Goal: Communication & Community: Answer question/provide support

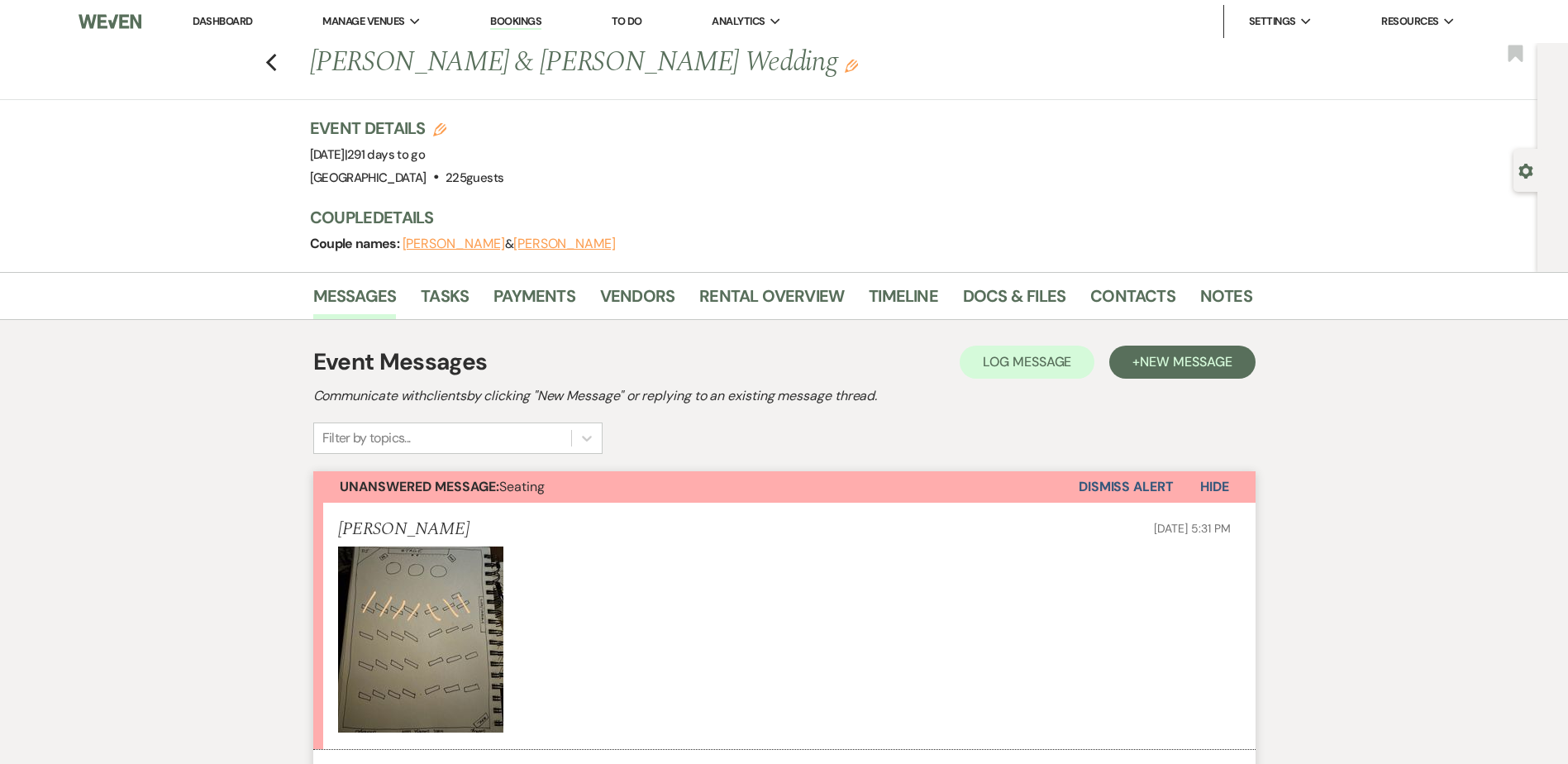
click at [231, 19] on link "Dashboard" at bounding box center [222, 21] width 59 height 14
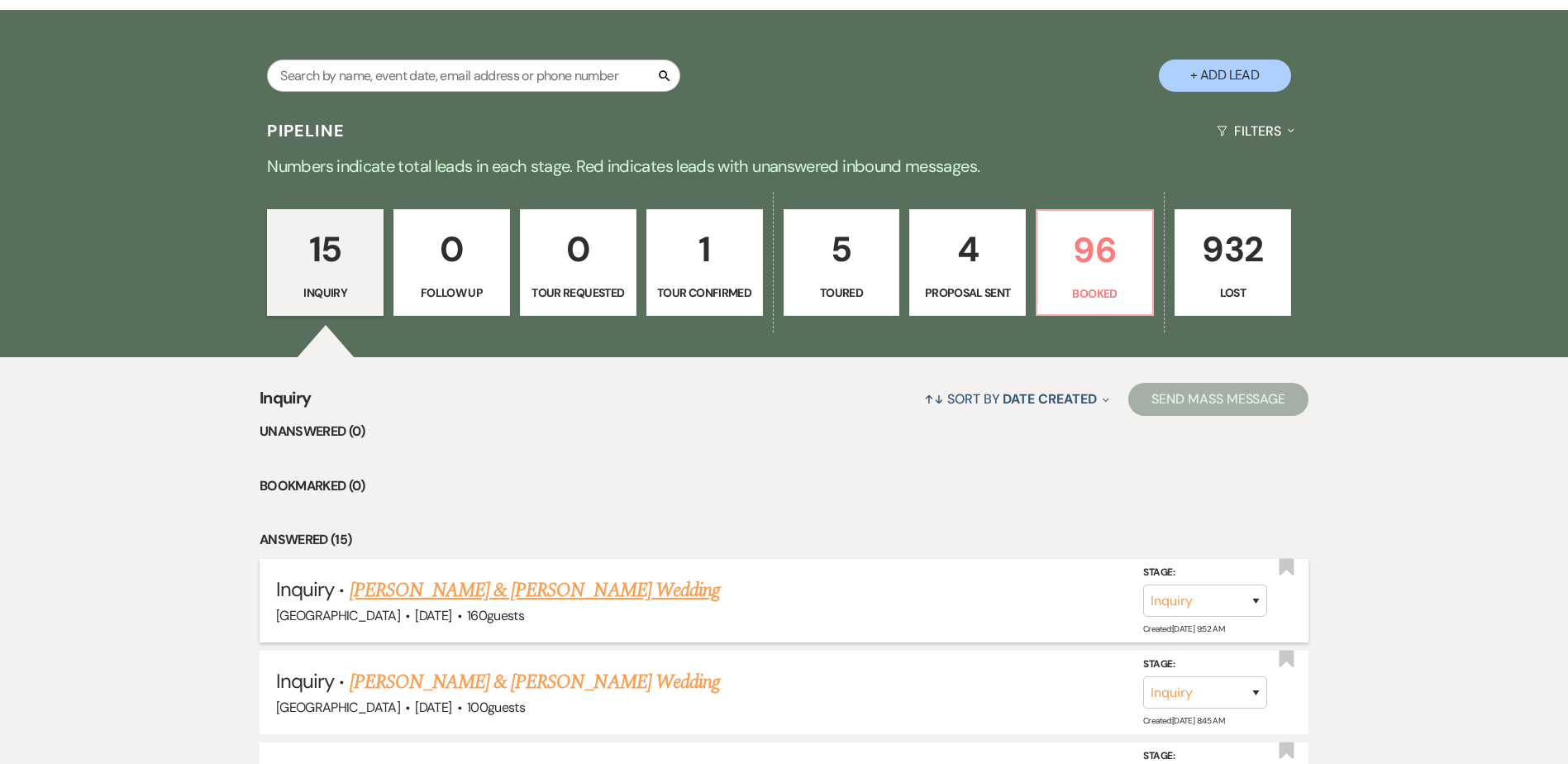
scroll to position [318, 0]
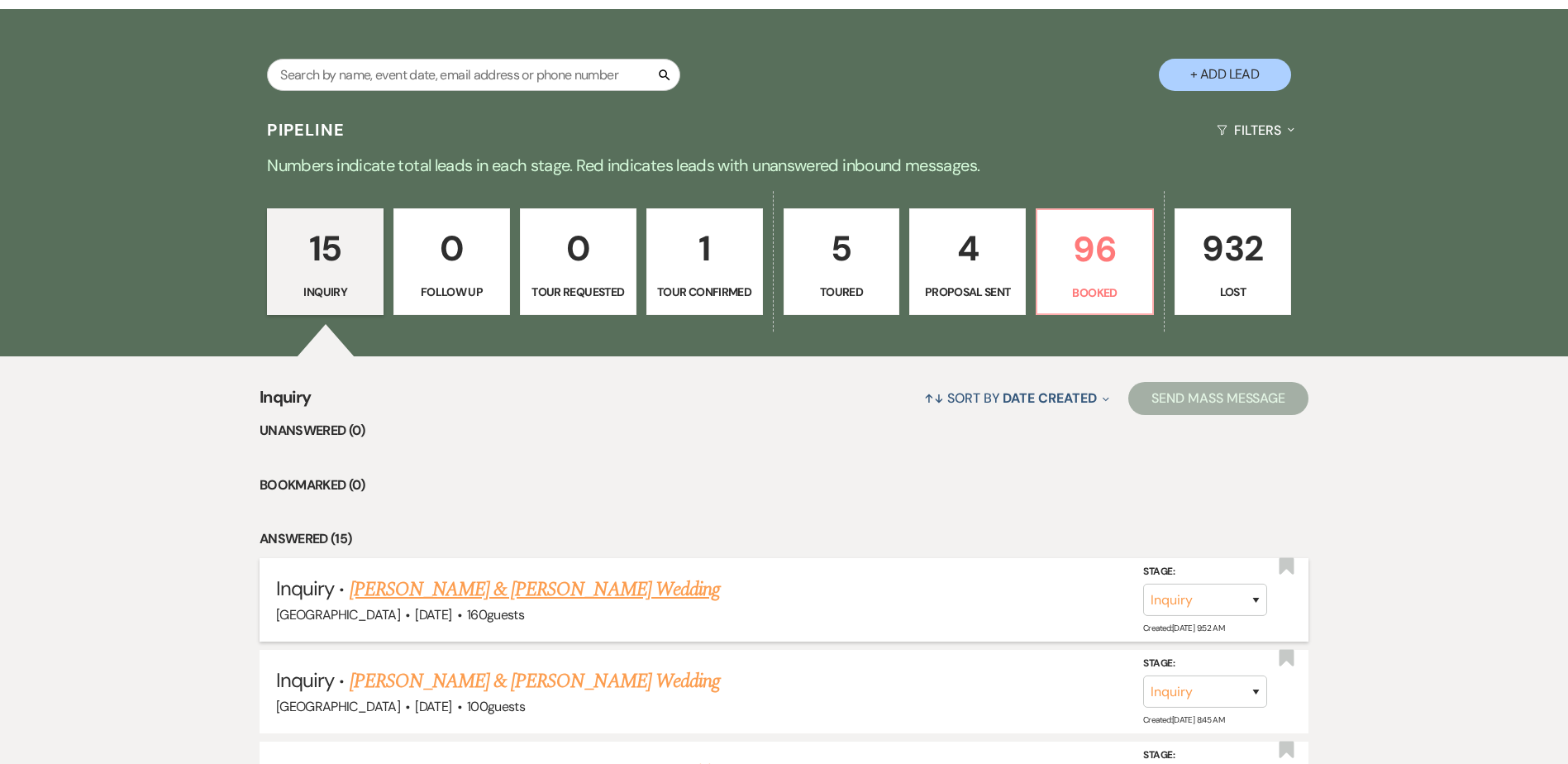
click at [500, 585] on link "[PERSON_NAME] & [PERSON_NAME] Wedding" at bounding box center [535, 589] width 370 height 30
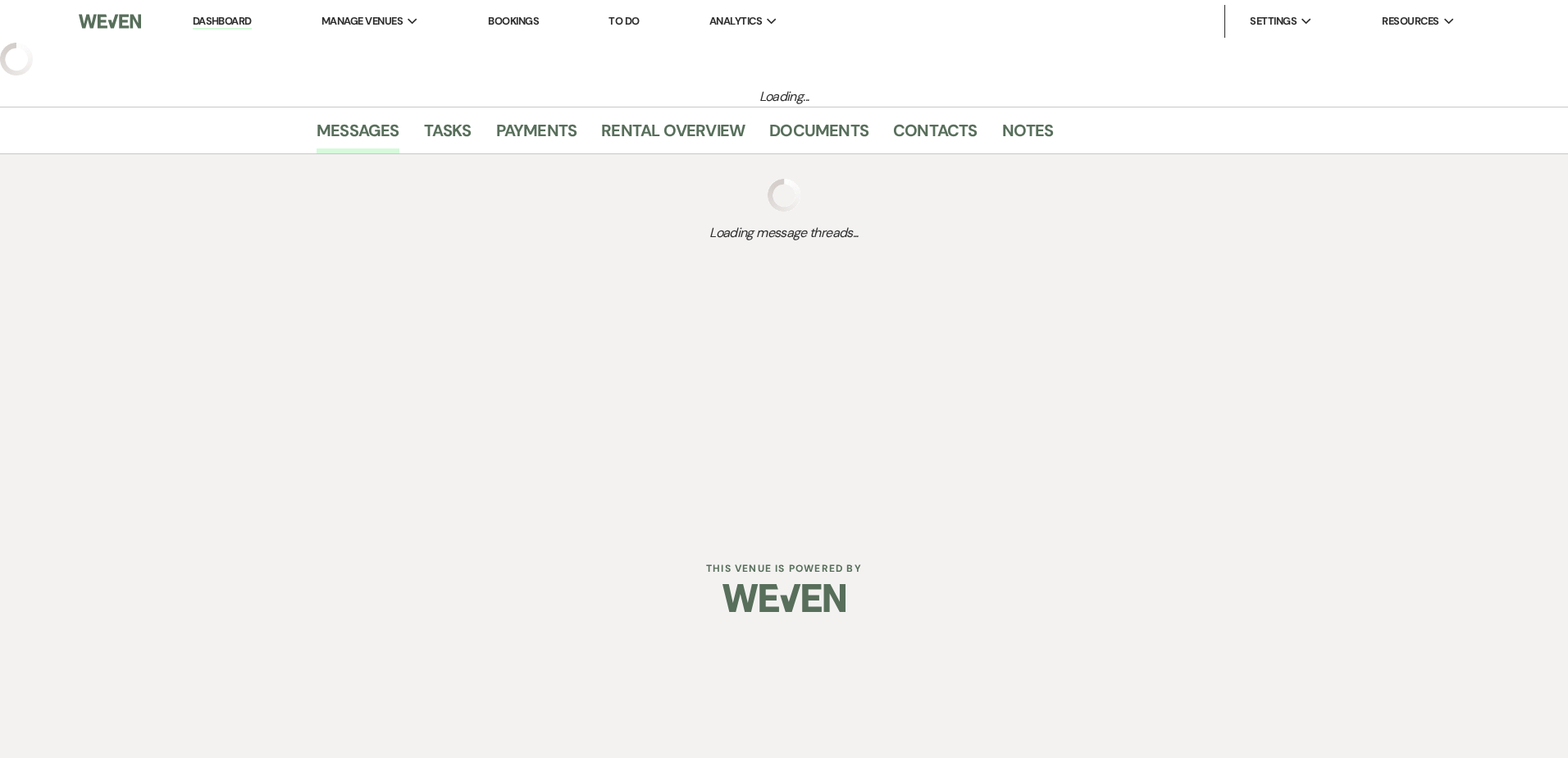
select select "5"
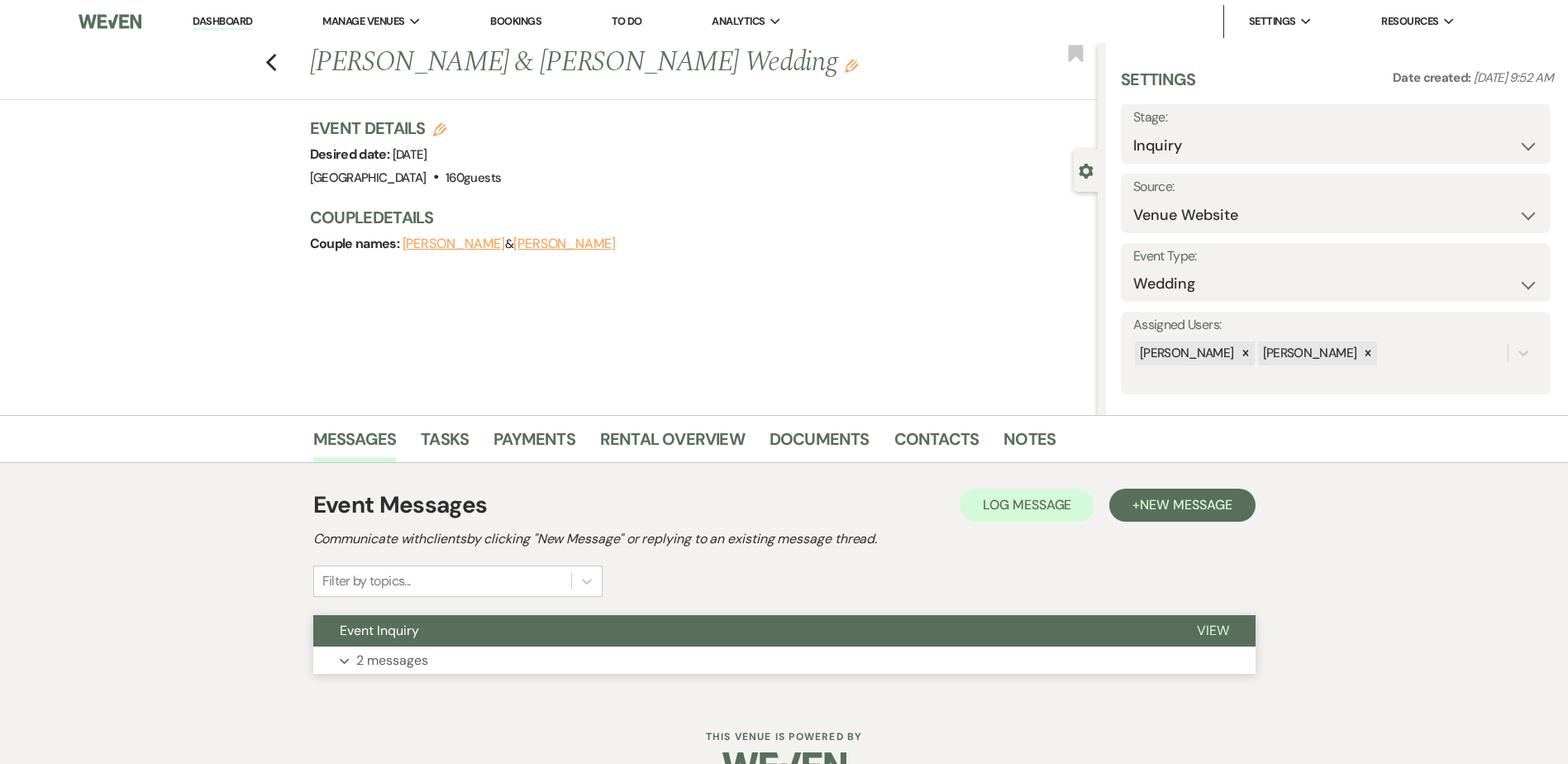
click at [509, 631] on button "Event Inquiry" at bounding box center [742, 630] width 857 height 32
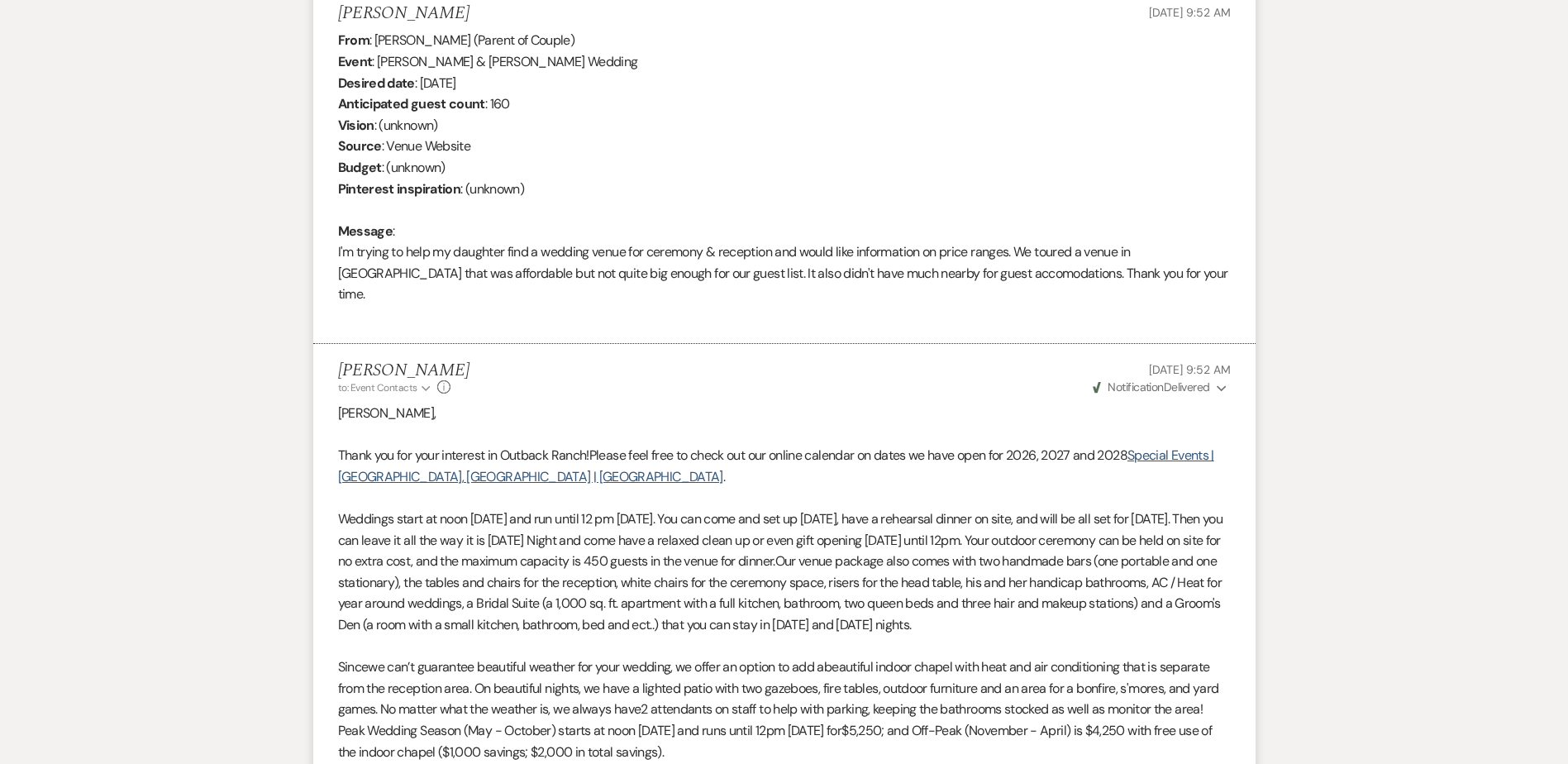
scroll to position [660, 0]
click at [367, 454] on link "Special Events | [GEOGRAPHIC_DATA], [GEOGRAPHIC_DATA] | [GEOGRAPHIC_DATA]" at bounding box center [777, 465] width 877 height 39
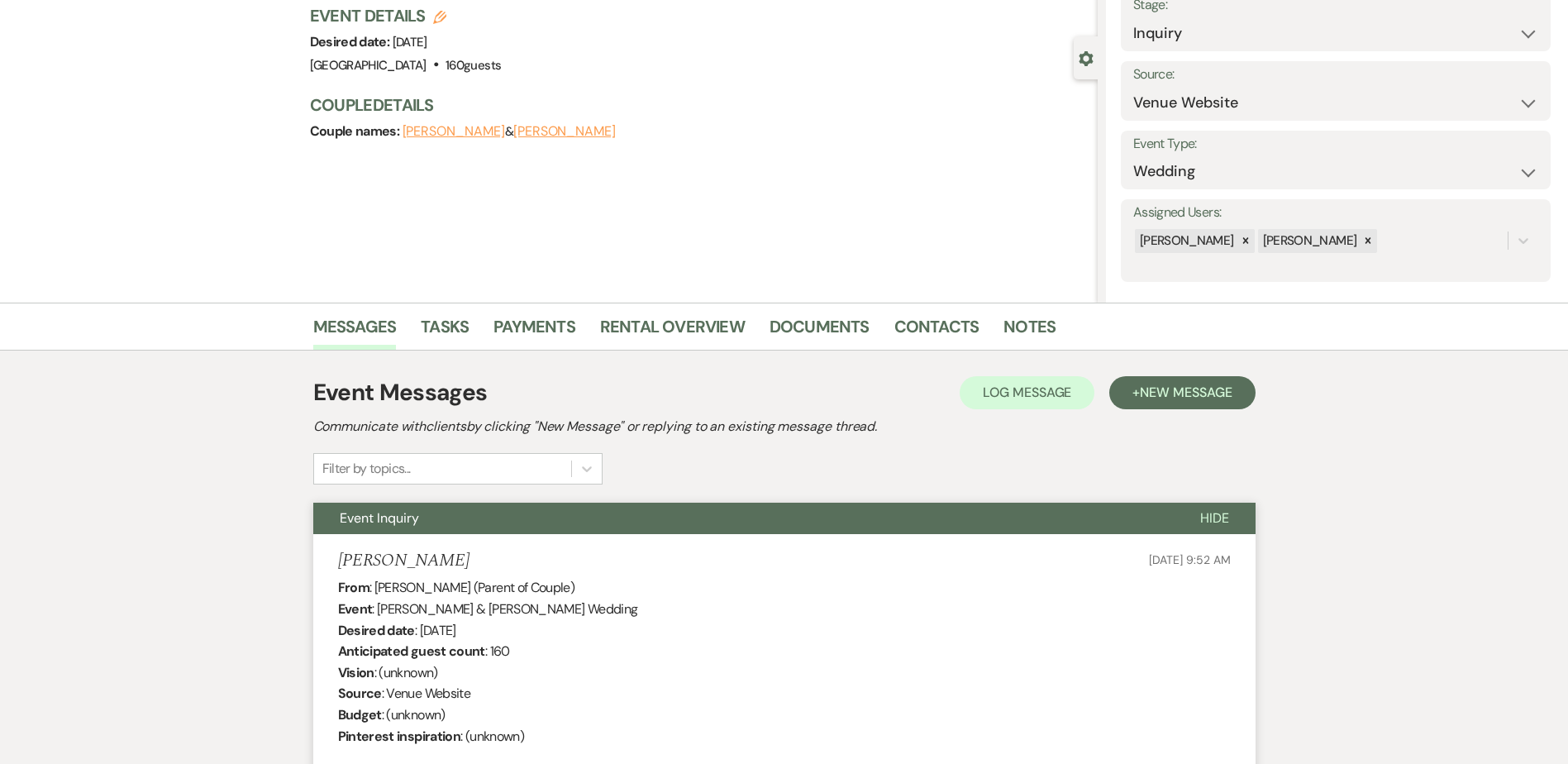
scroll to position [0, 0]
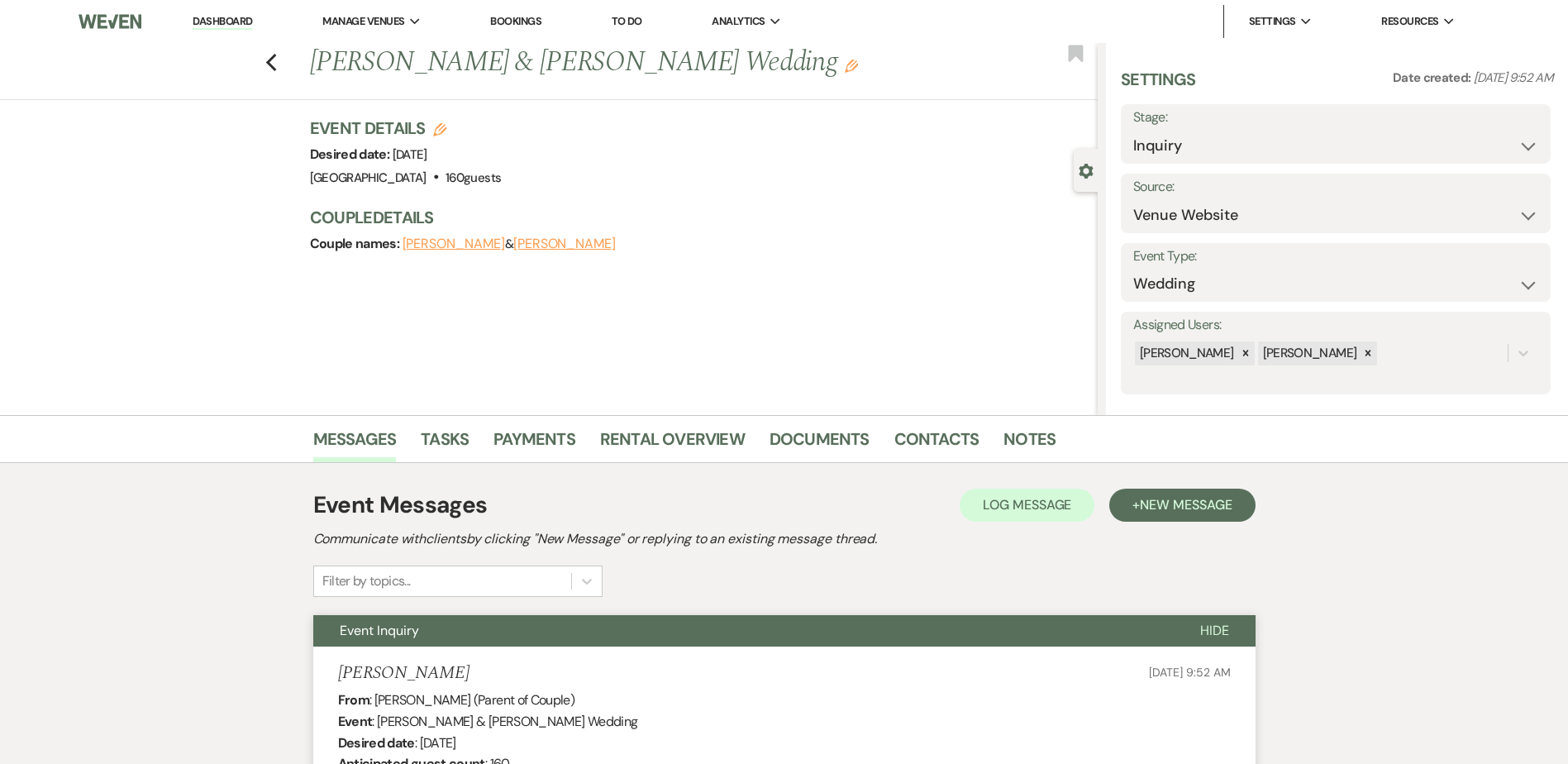
click at [224, 27] on link "Dashboard" at bounding box center [222, 22] width 59 height 15
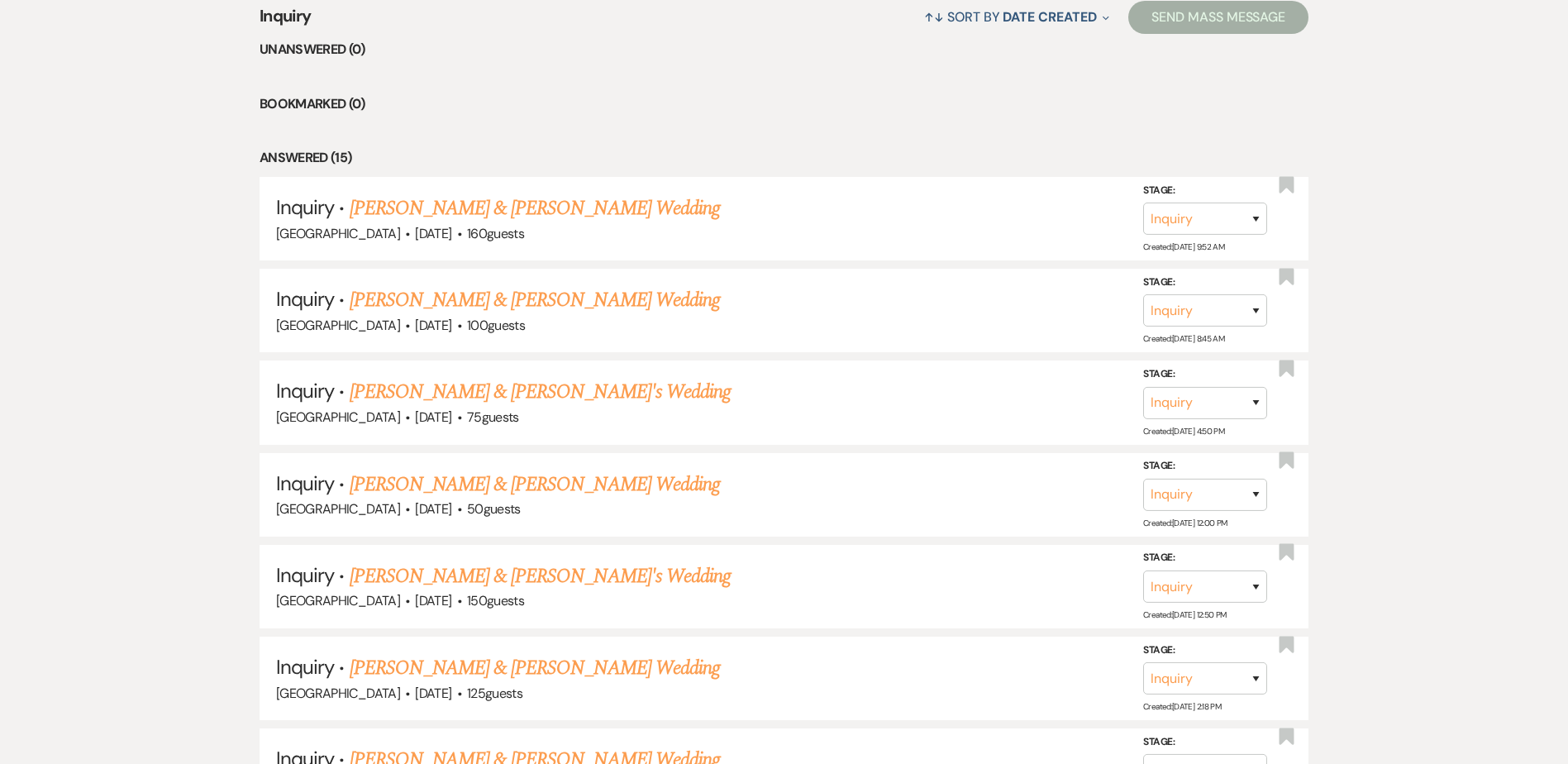
scroll to position [701, 0]
click at [536, 484] on link "[PERSON_NAME] & [PERSON_NAME] Wedding" at bounding box center [535, 482] width 370 height 30
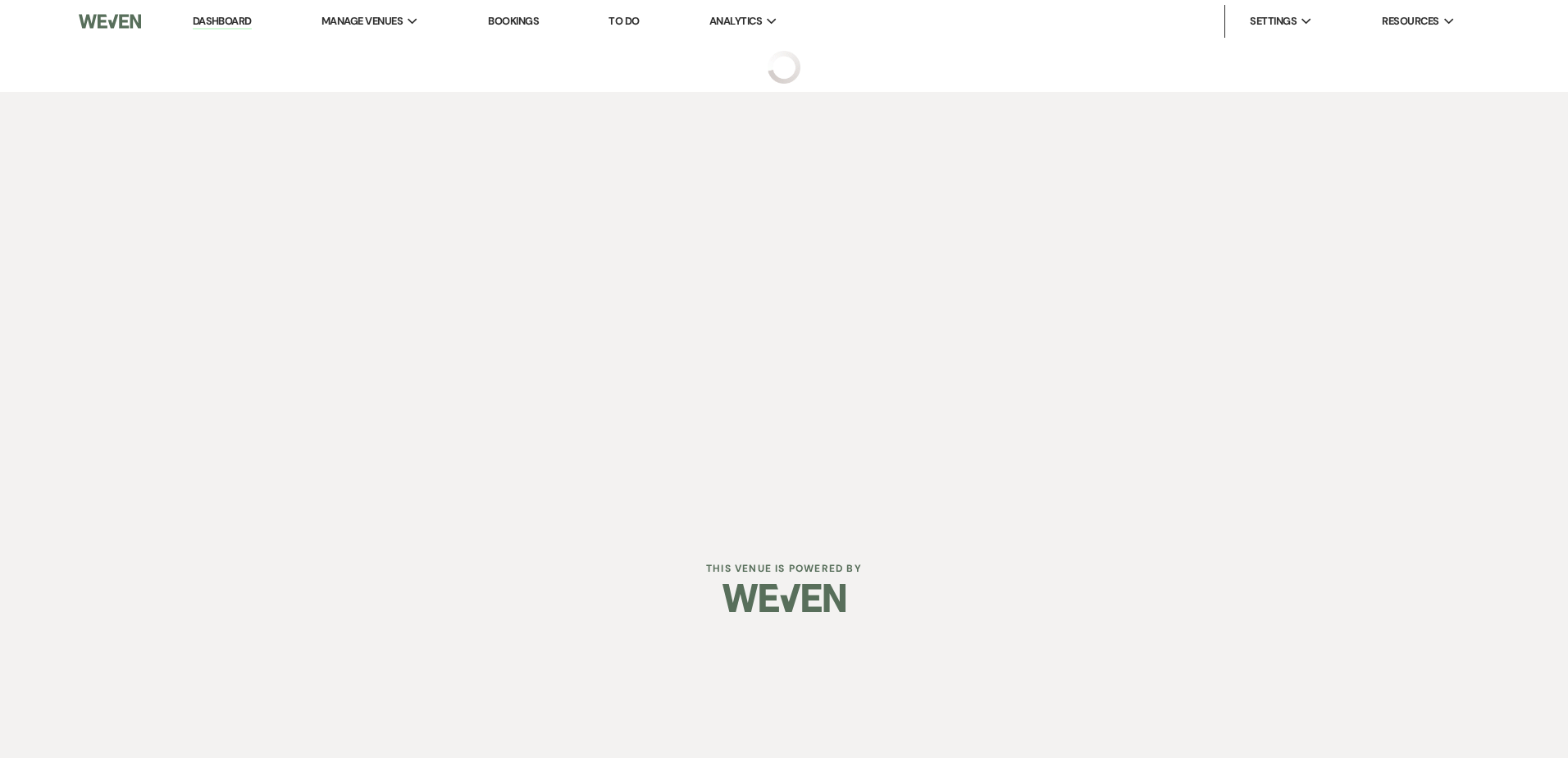
select select "5"
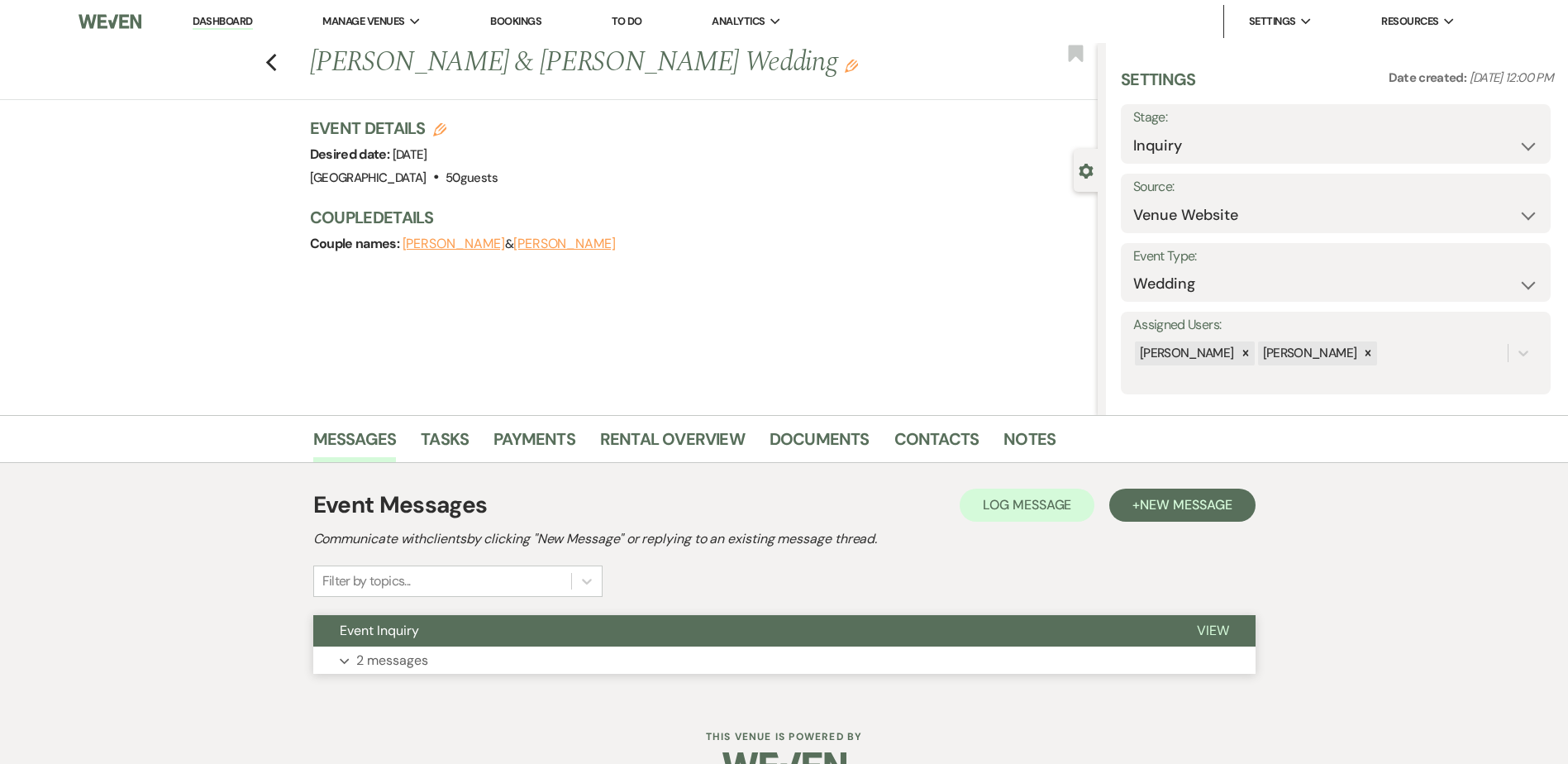
click at [528, 626] on button "Event Inquiry" at bounding box center [742, 630] width 857 height 32
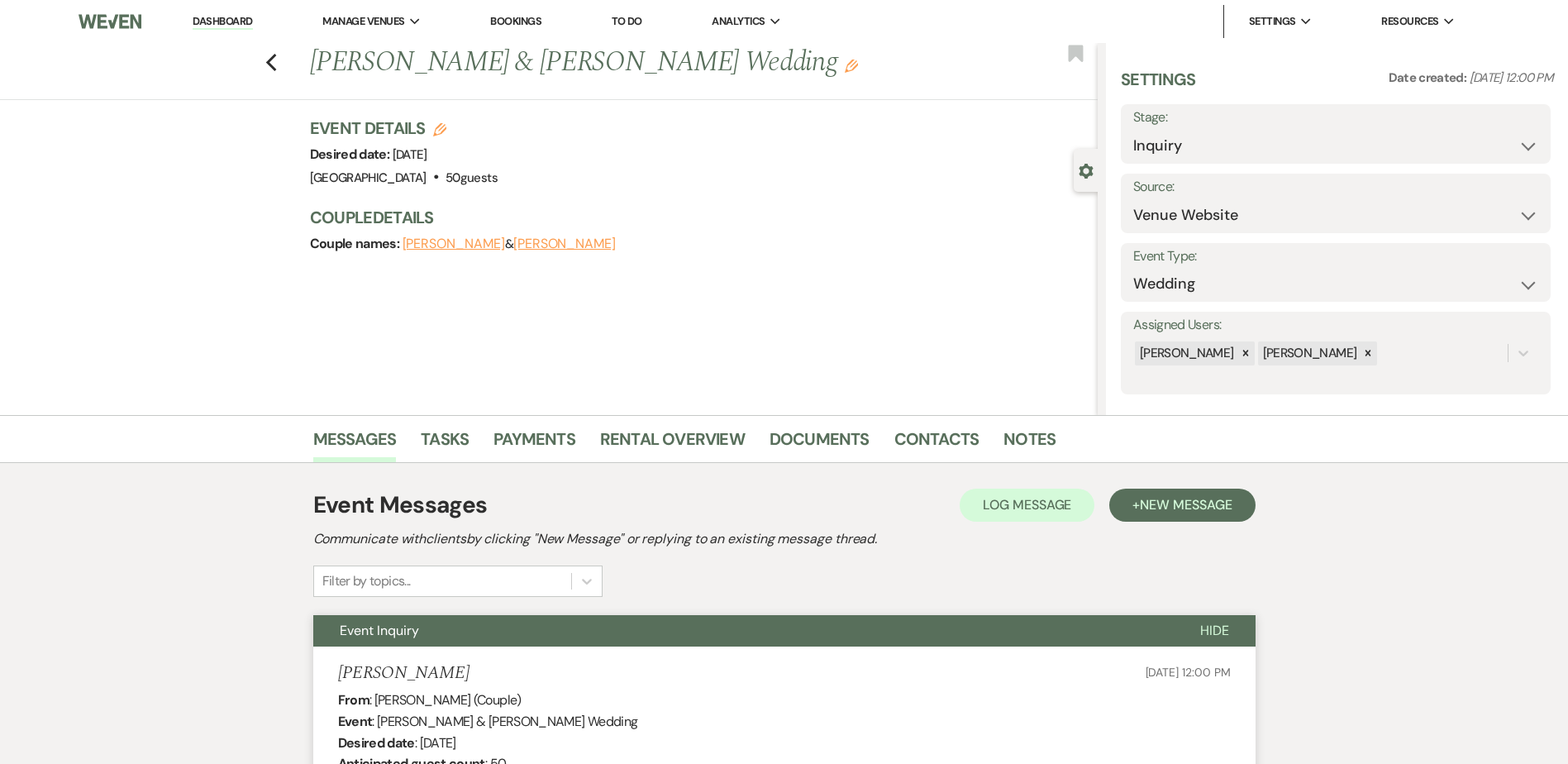
click at [210, 17] on link "Dashboard" at bounding box center [222, 22] width 59 height 15
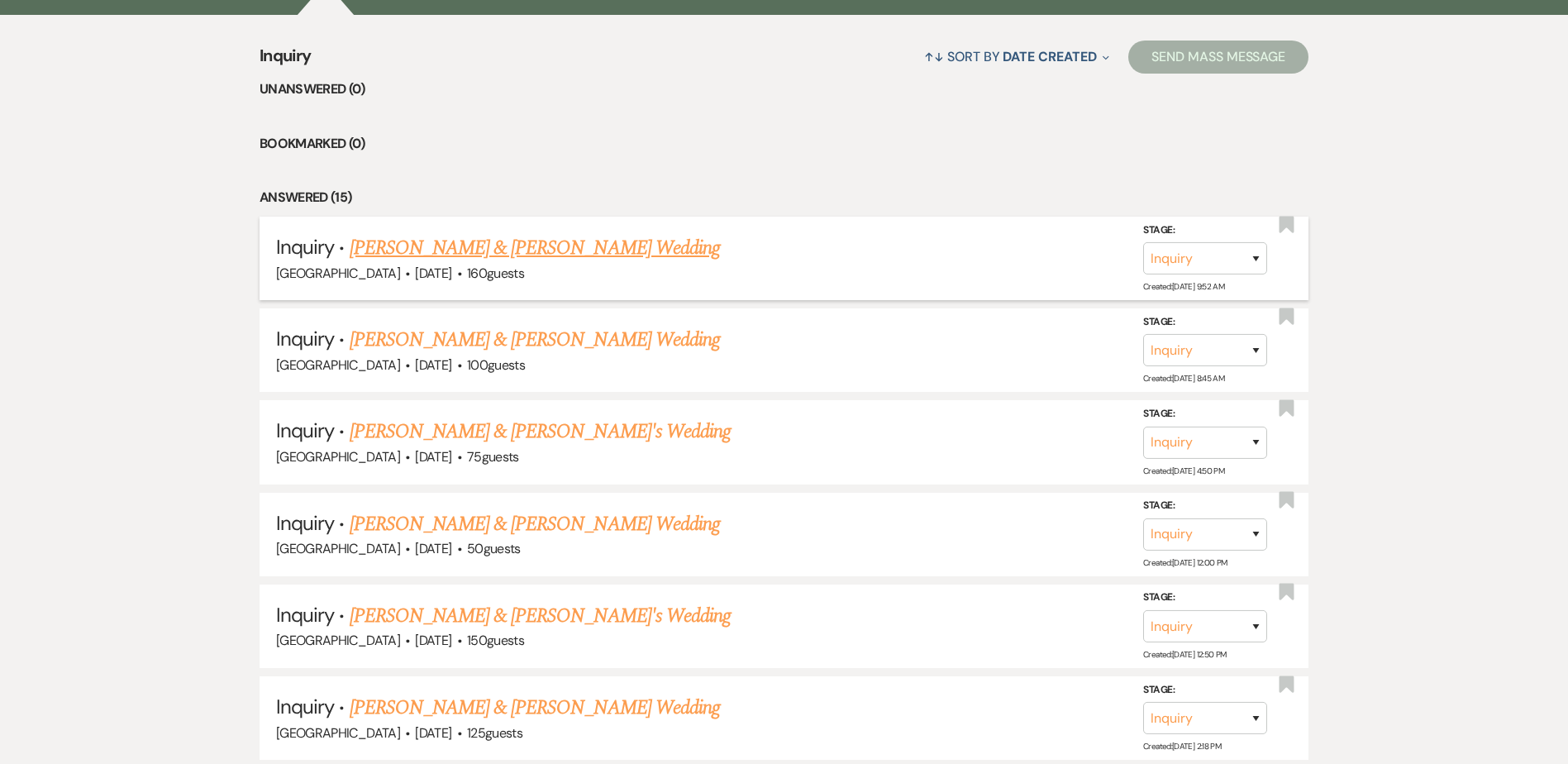
scroll to position [660, 0]
click at [413, 244] on link "[PERSON_NAME] & [PERSON_NAME] Wedding" at bounding box center [535, 246] width 370 height 30
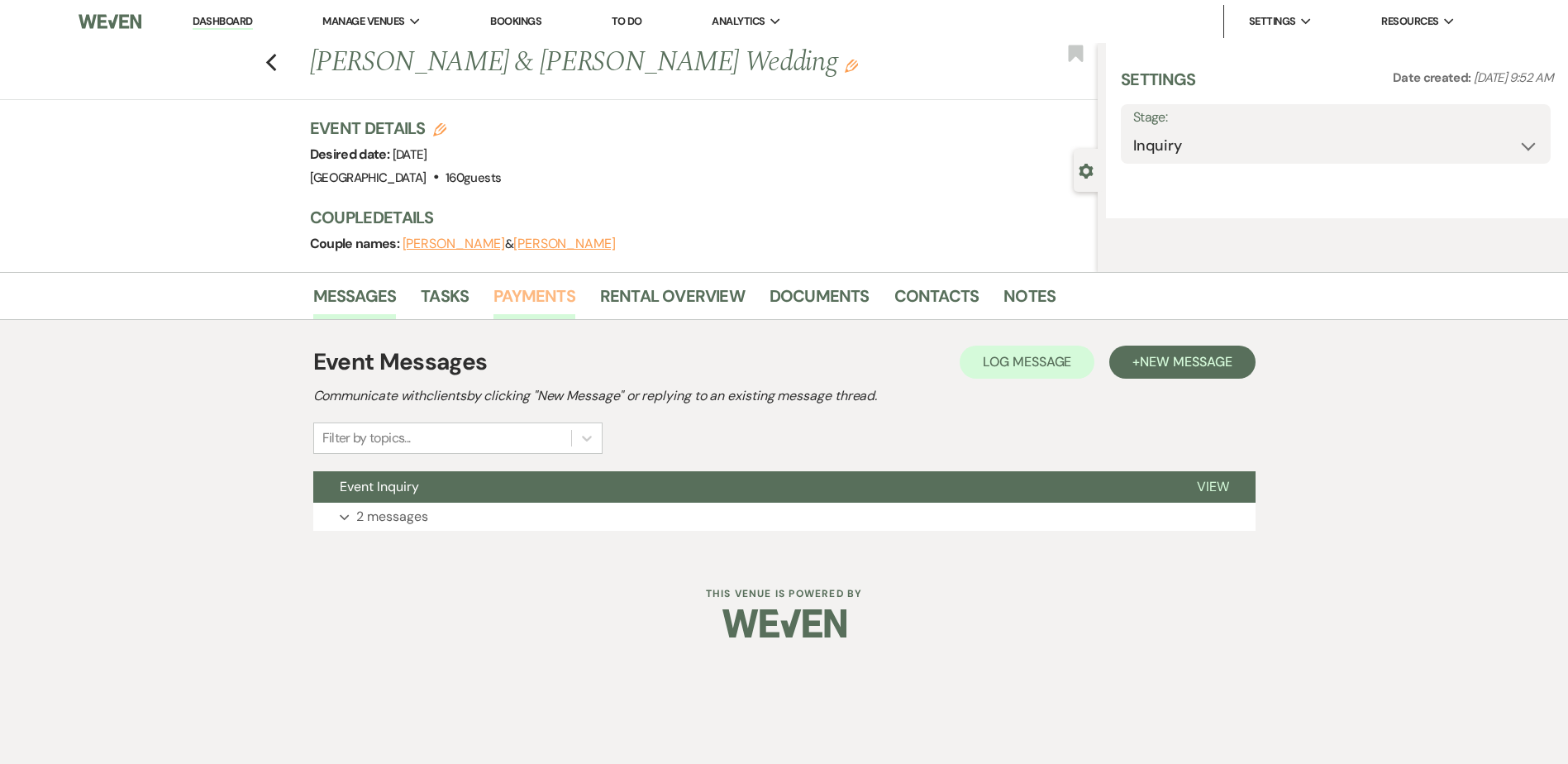
select select "5"
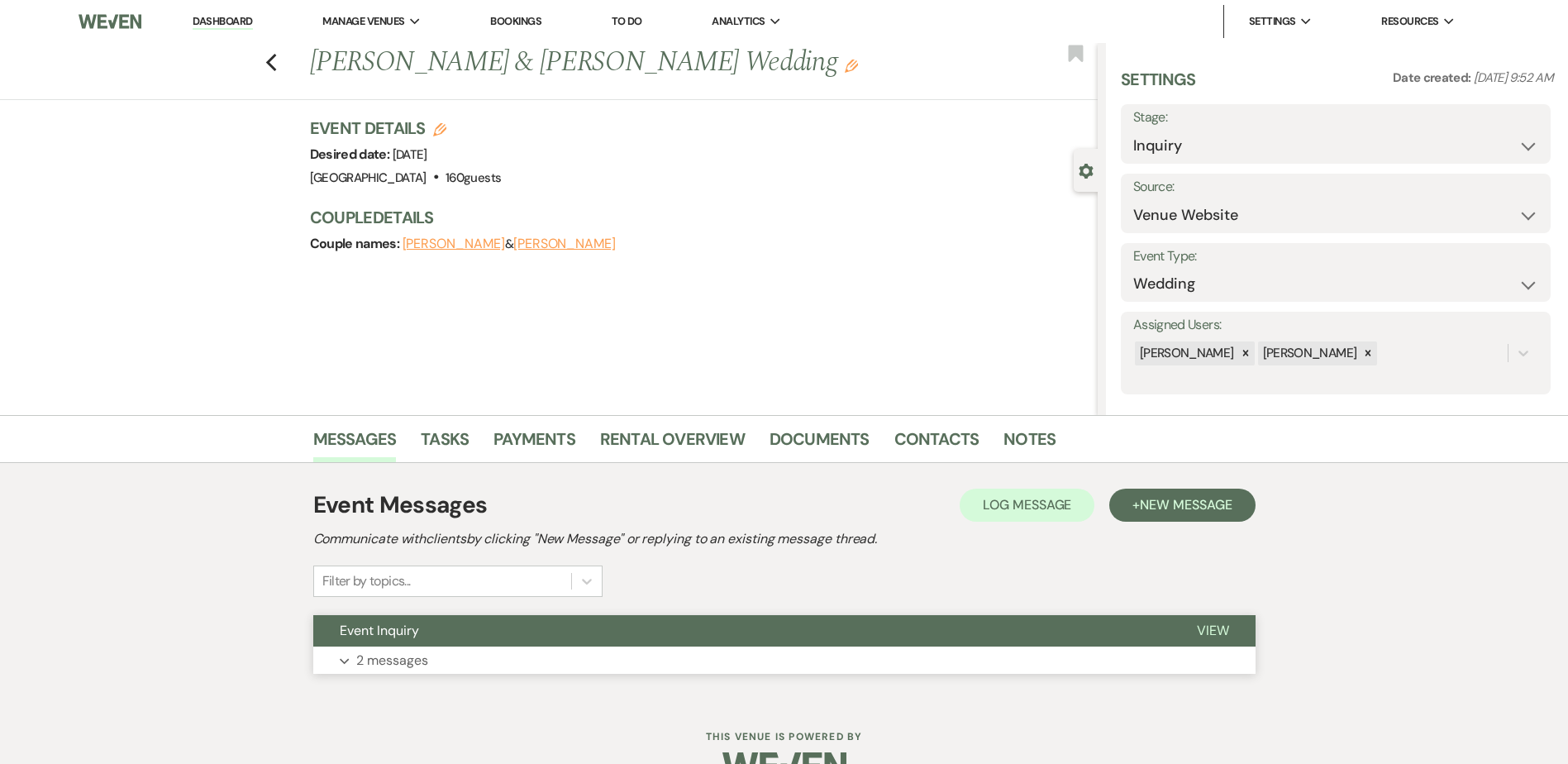
click at [527, 625] on button "Event Inquiry" at bounding box center [742, 630] width 857 height 32
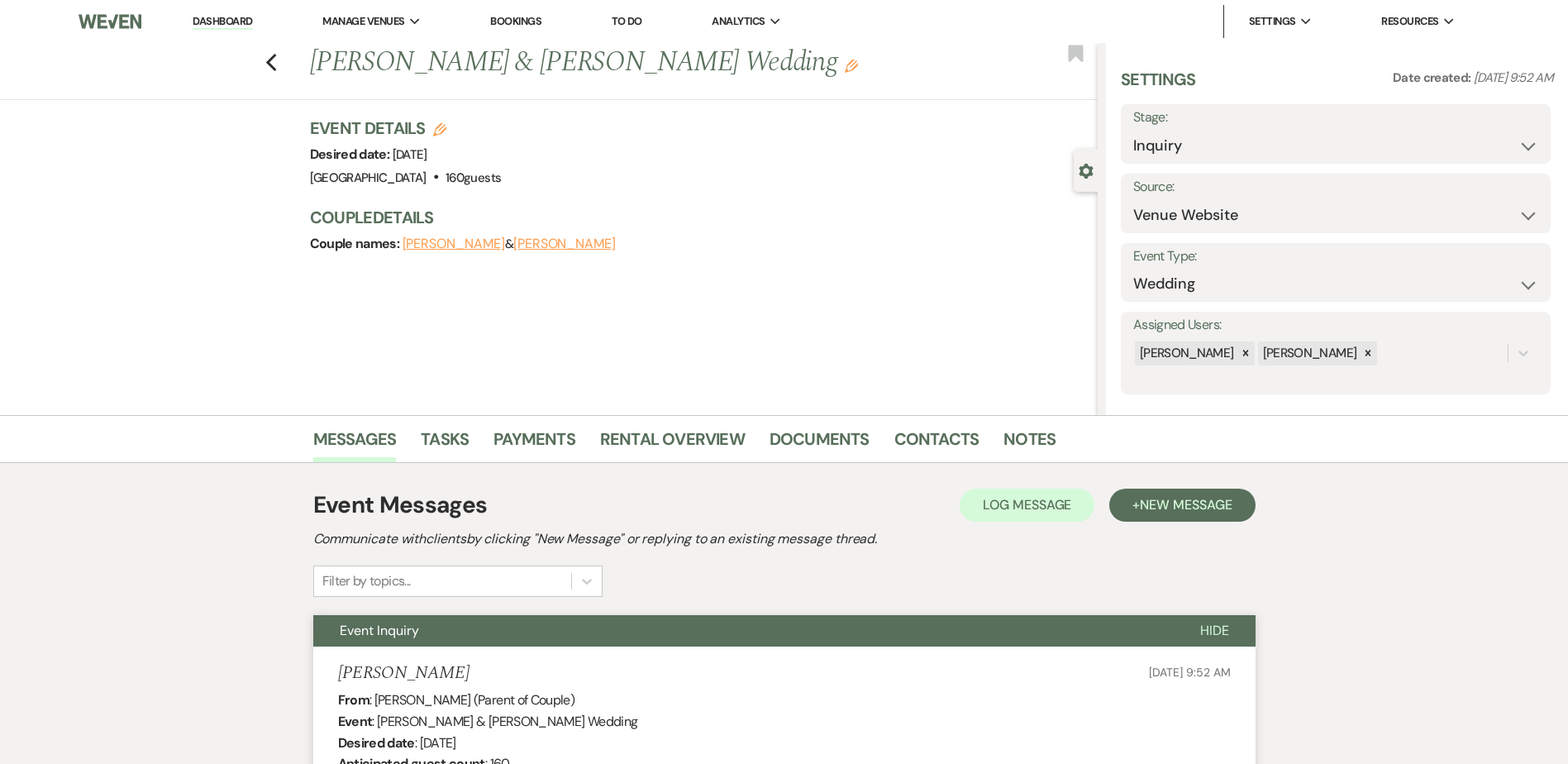
click at [239, 25] on link "Dashboard" at bounding box center [222, 22] width 59 height 15
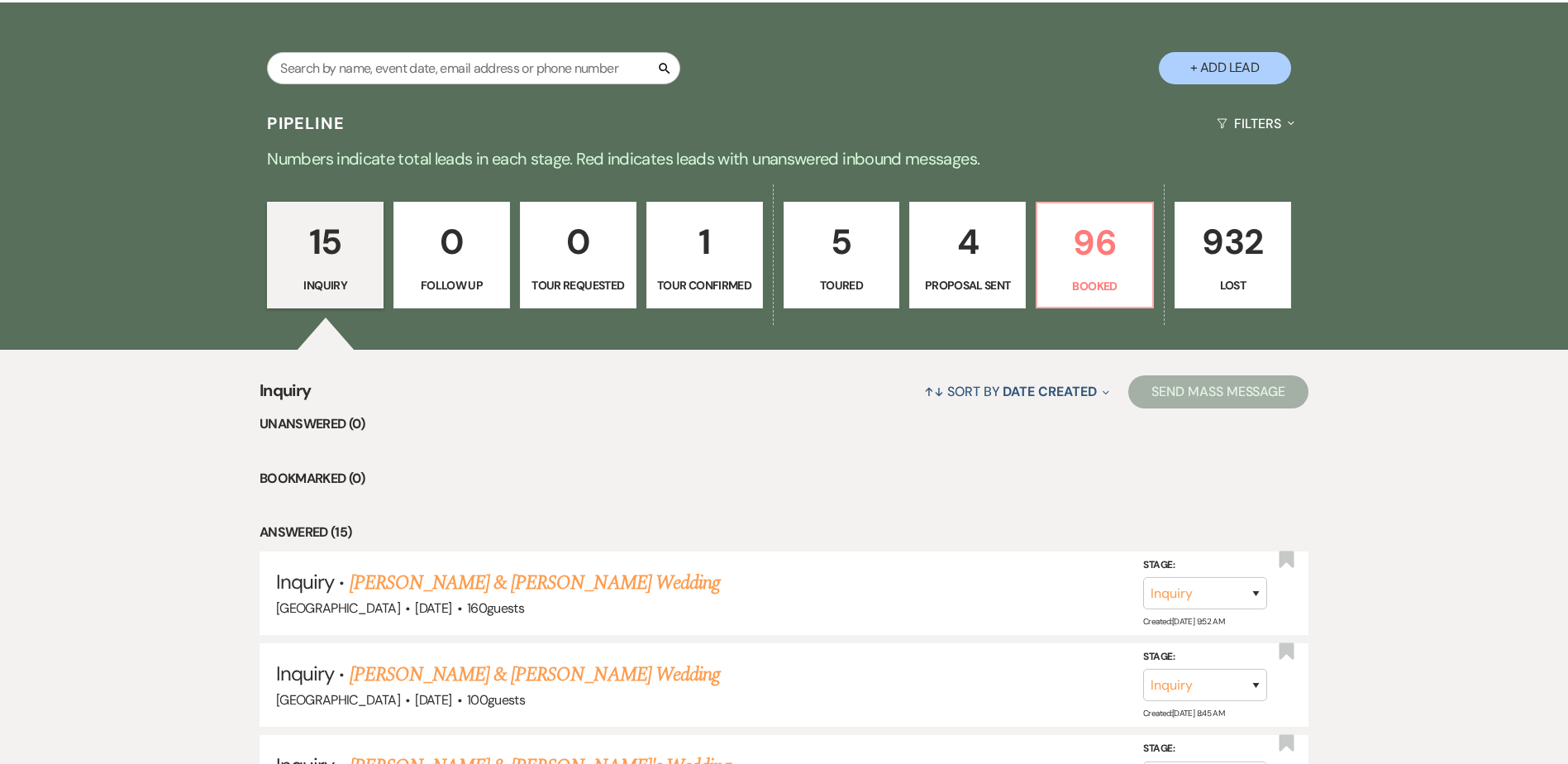
scroll to position [326, 0]
click at [501, 678] on link "[PERSON_NAME] & [PERSON_NAME] Wedding" at bounding box center [535, 673] width 370 height 30
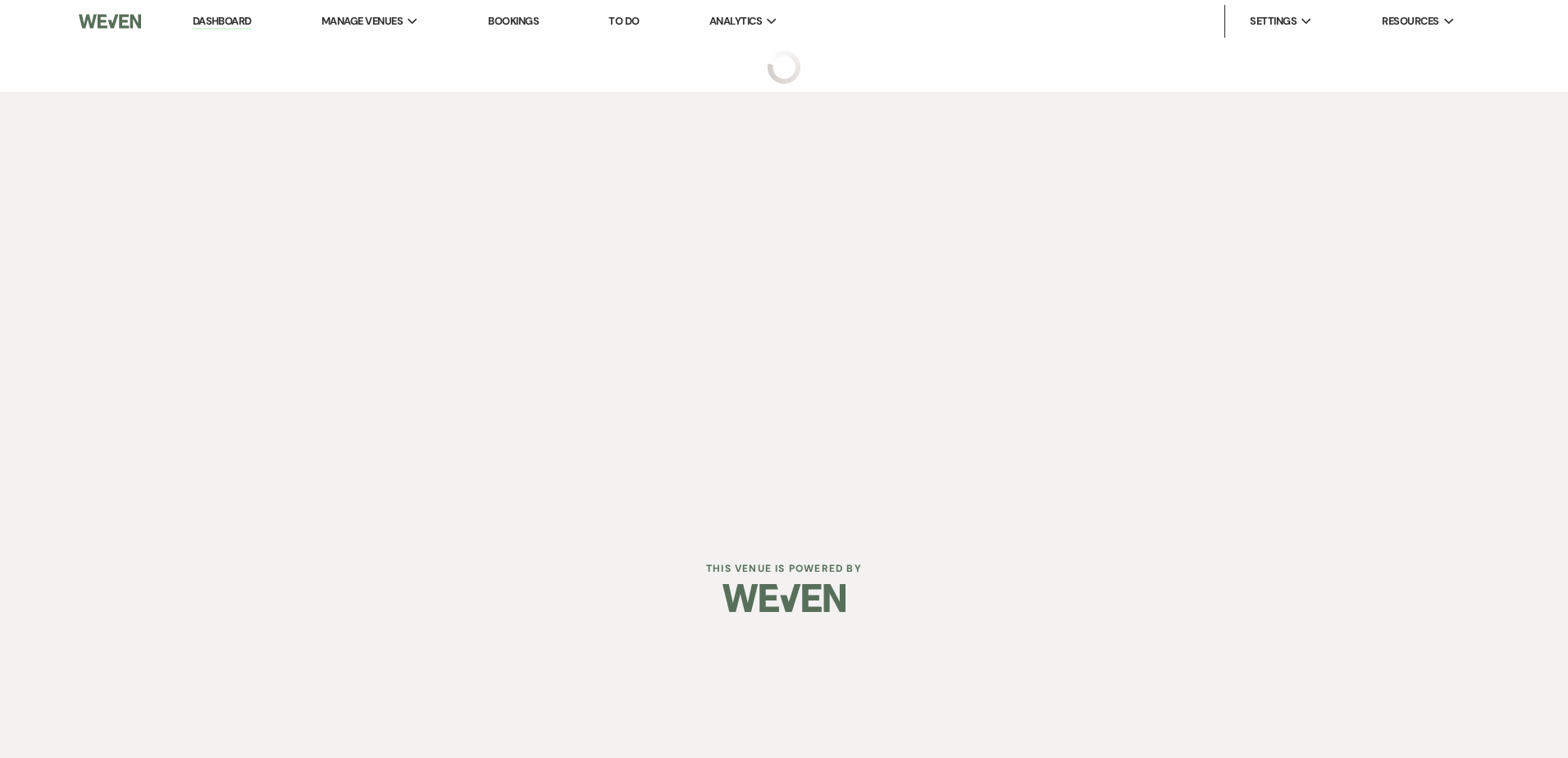
select select "5"
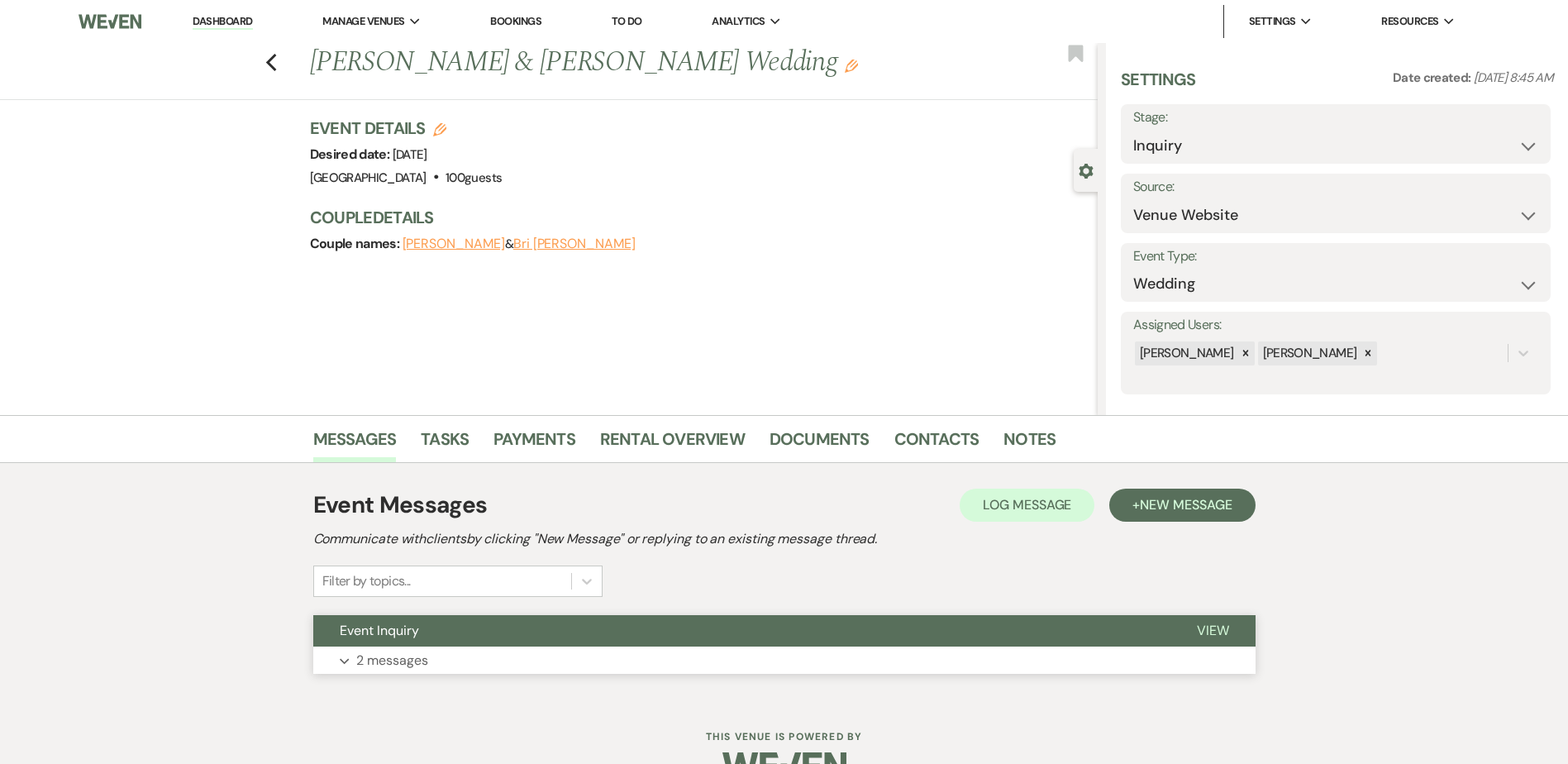
click at [486, 643] on button "Event Inquiry" at bounding box center [742, 630] width 857 height 32
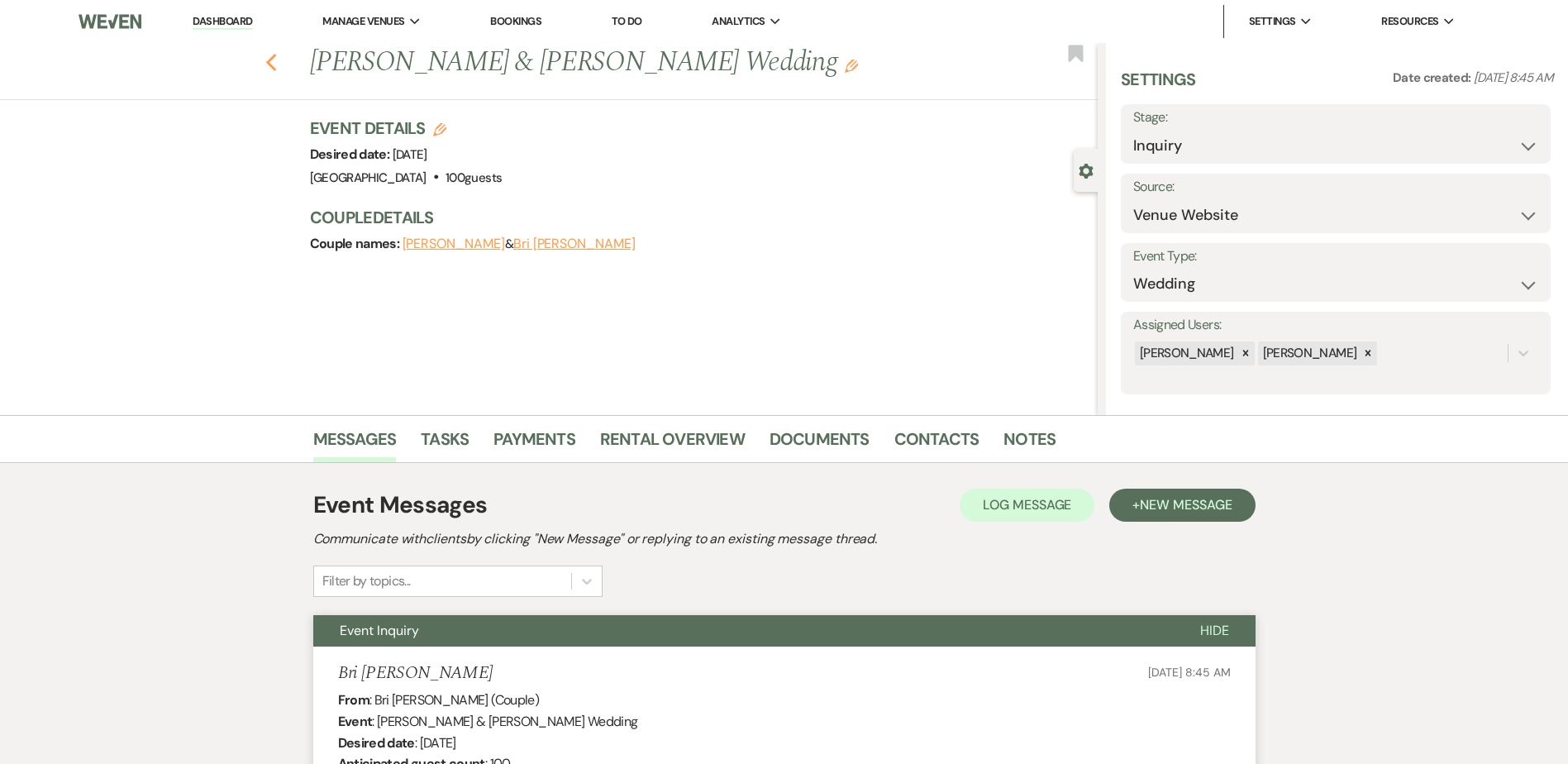
click at [275, 60] on use "button" at bounding box center [270, 62] width 11 height 18
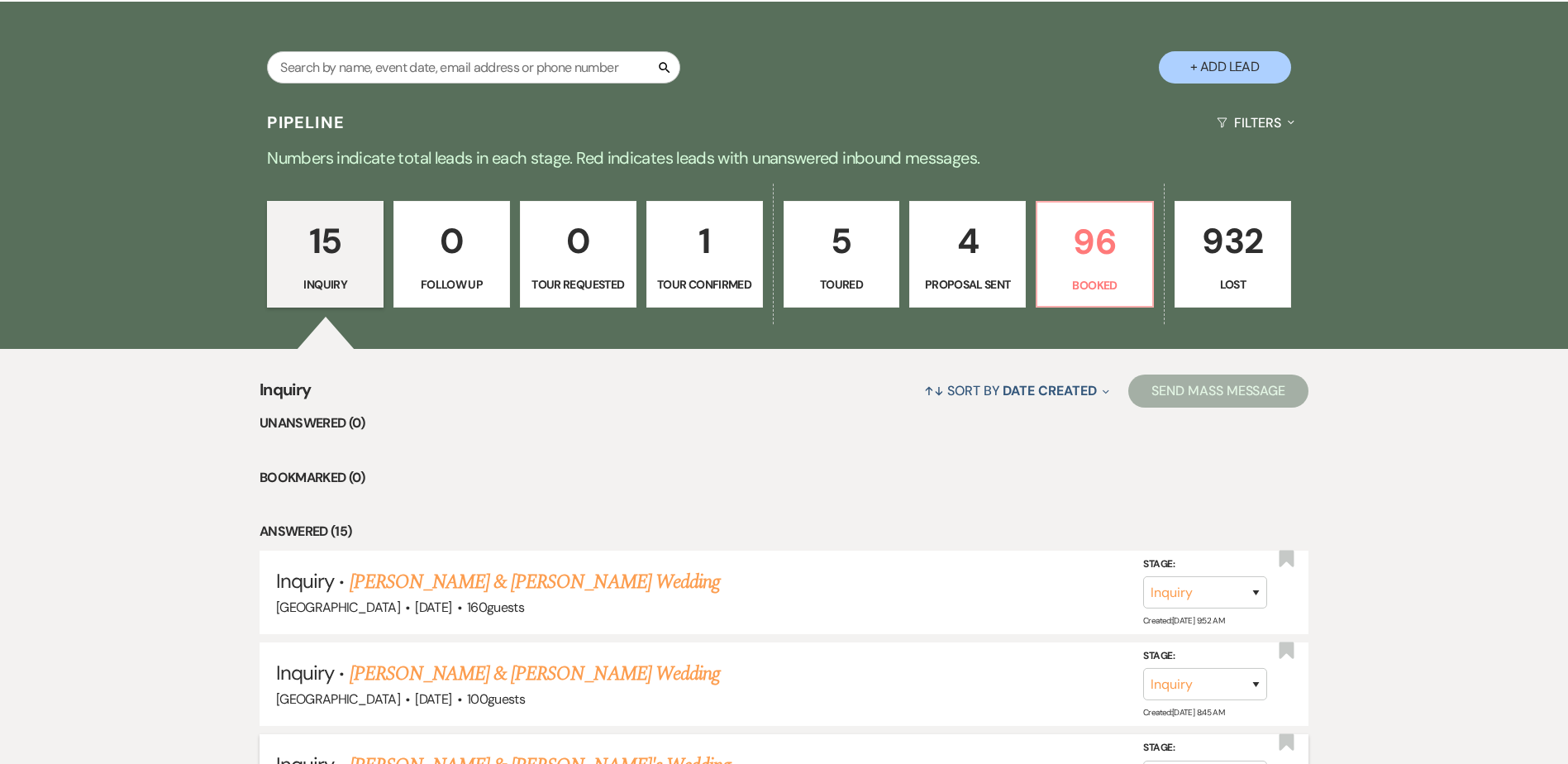
click at [445, 759] on link "[PERSON_NAME] & [PERSON_NAME]'s Wedding" at bounding box center [541, 765] width 382 height 30
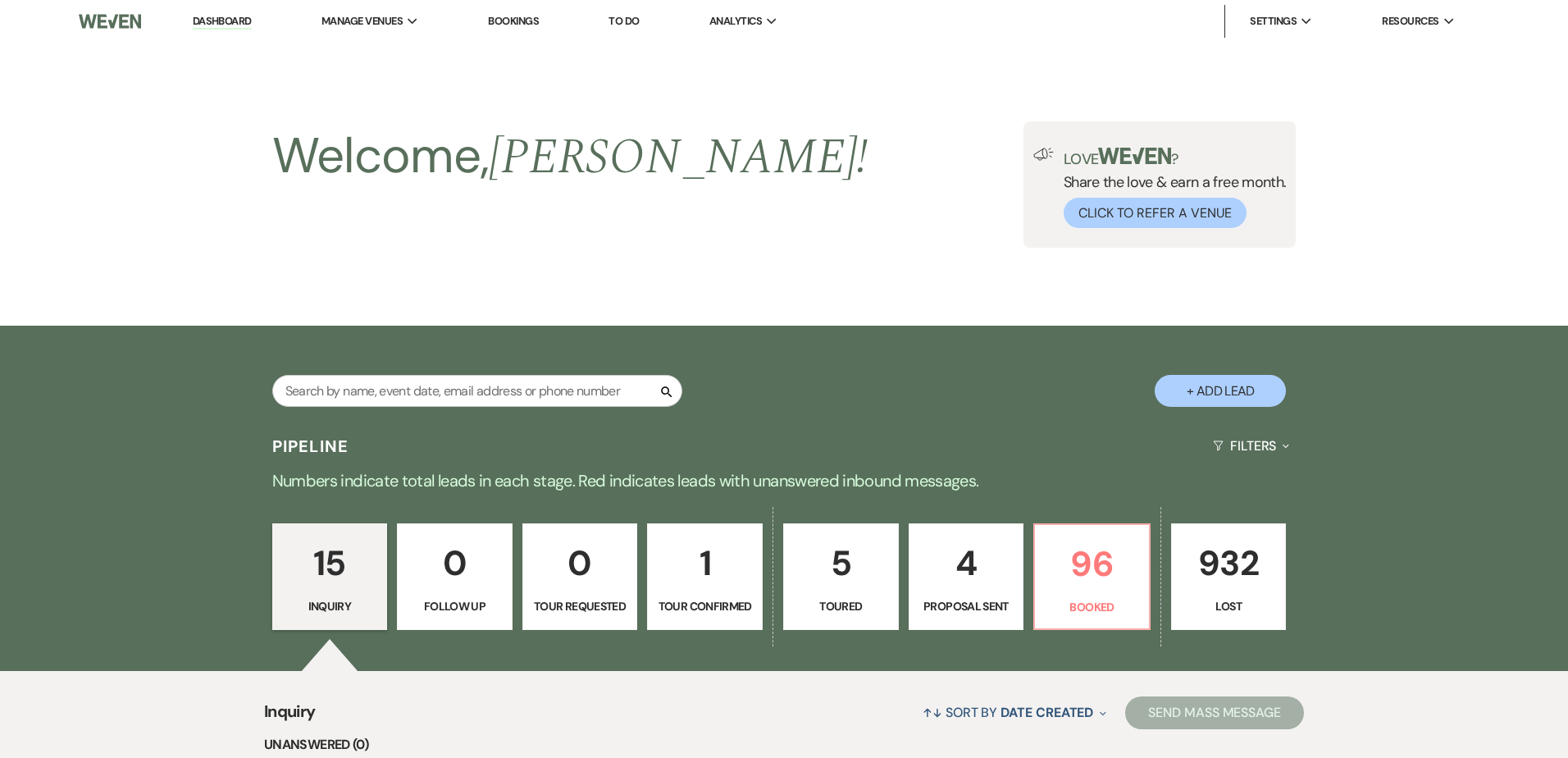
select select "5"
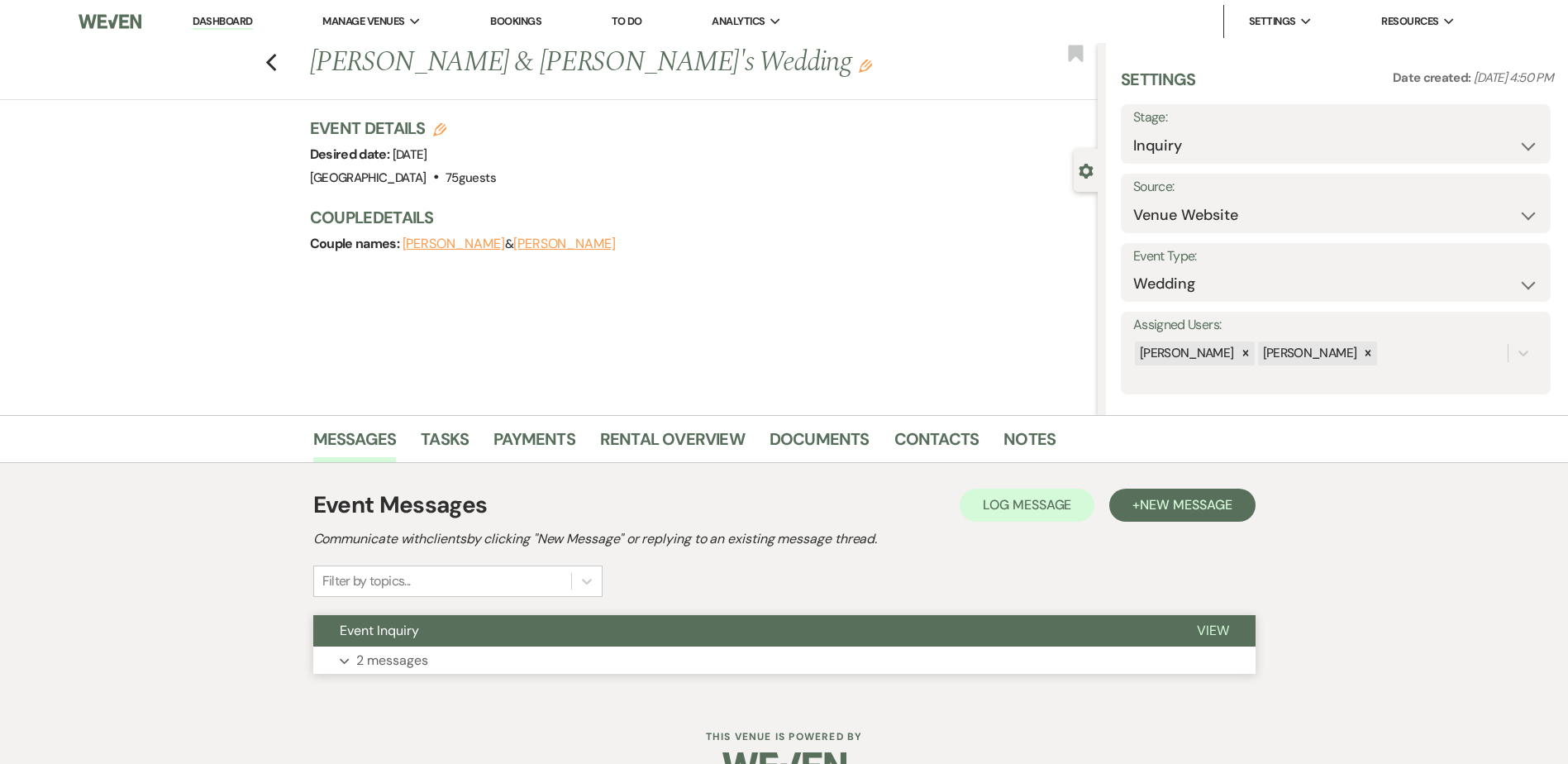
click at [427, 634] on button "Event Inquiry" at bounding box center [742, 630] width 857 height 32
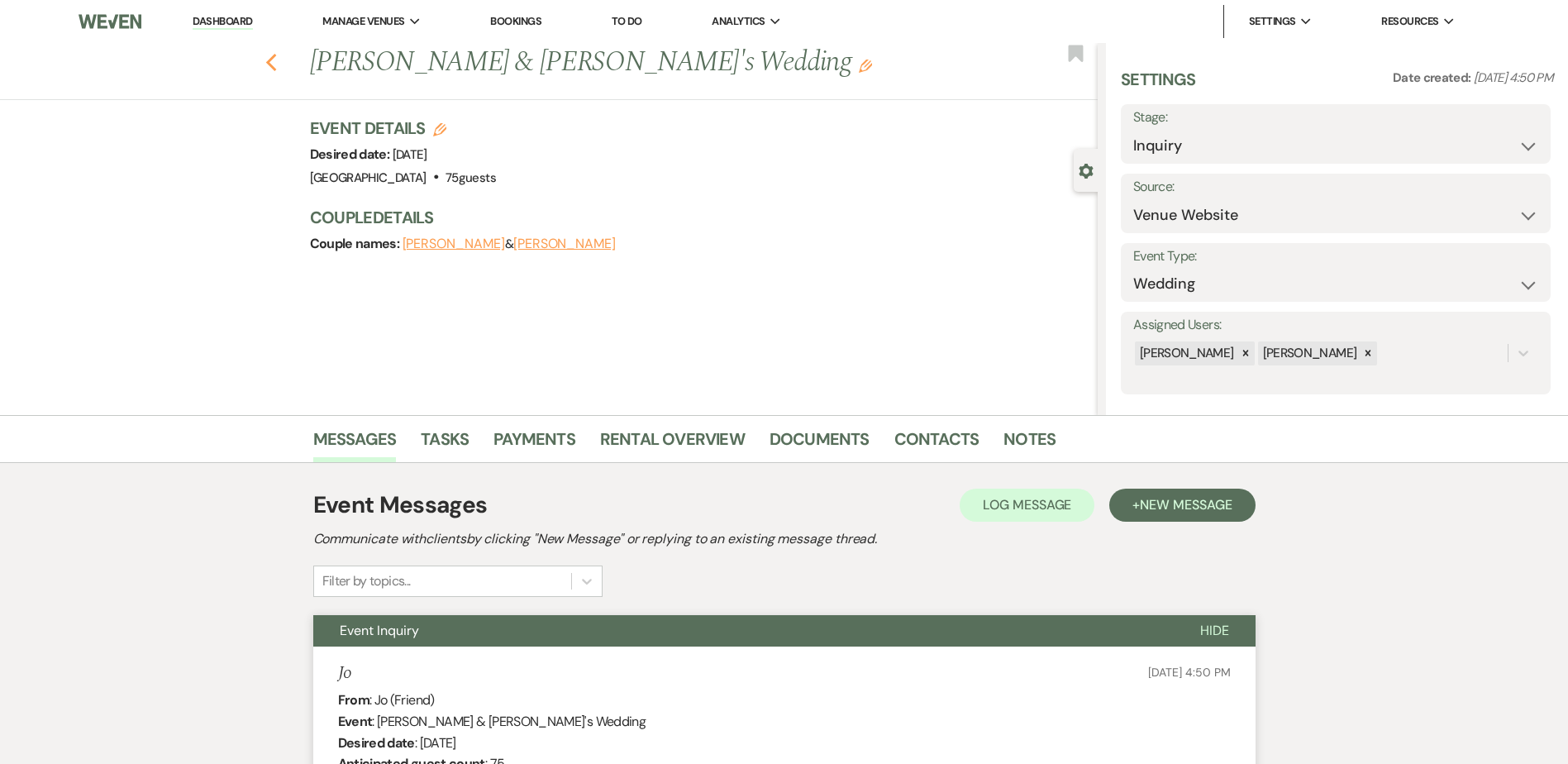
click at [282, 65] on div "Previous [PERSON_NAME] & [PERSON_NAME]'s Wedding Edit Bookmark" at bounding box center [545, 71] width 1107 height 57
click at [241, 17] on link "Dashboard" at bounding box center [222, 22] width 59 height 15
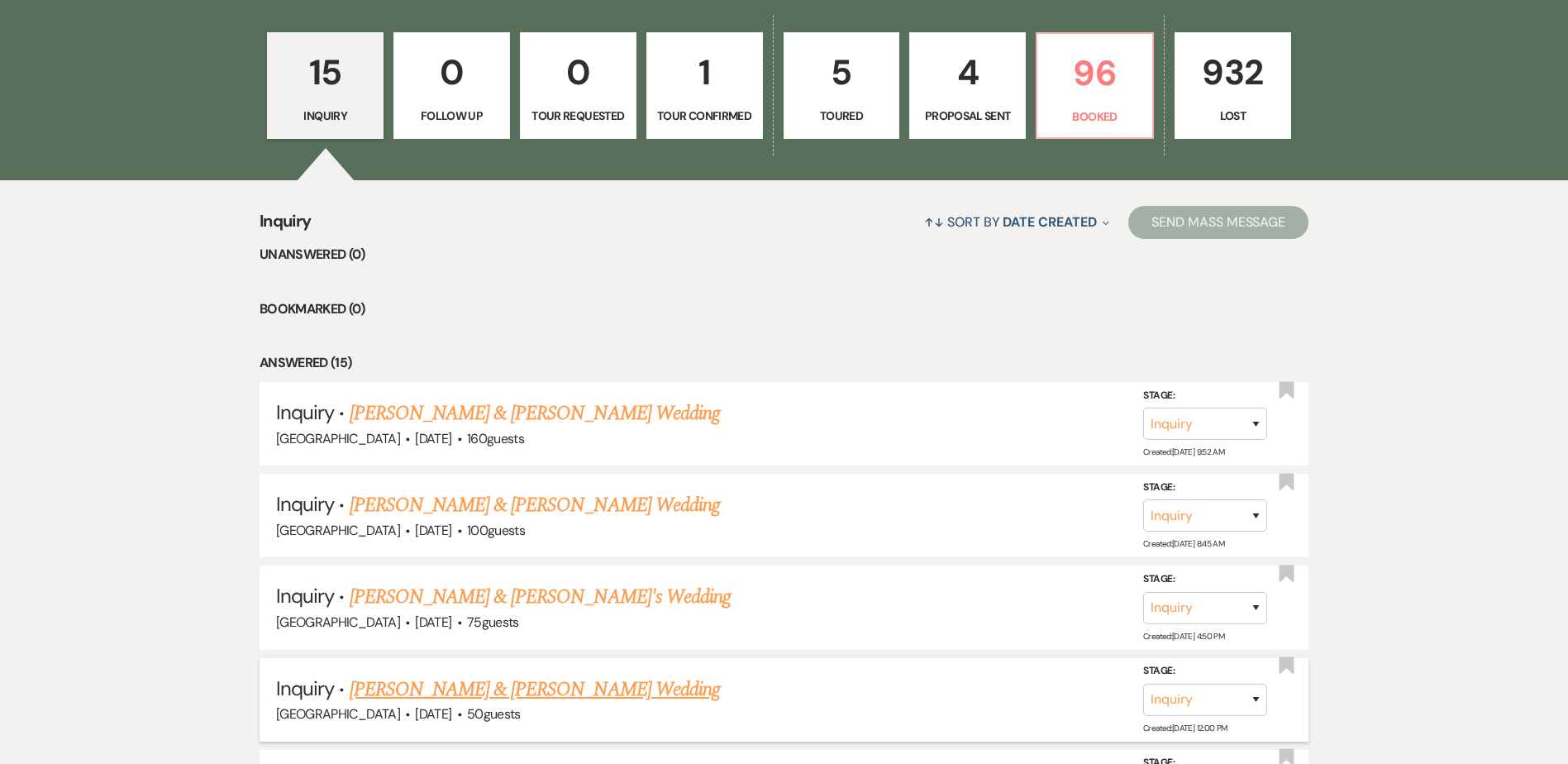
scroll to position [495, 0]
click at [502, 683] on link "[PERSON_NAME] & [PERSON_NAME] Wedding" at bounding box center [535, 688] width 370 height 30
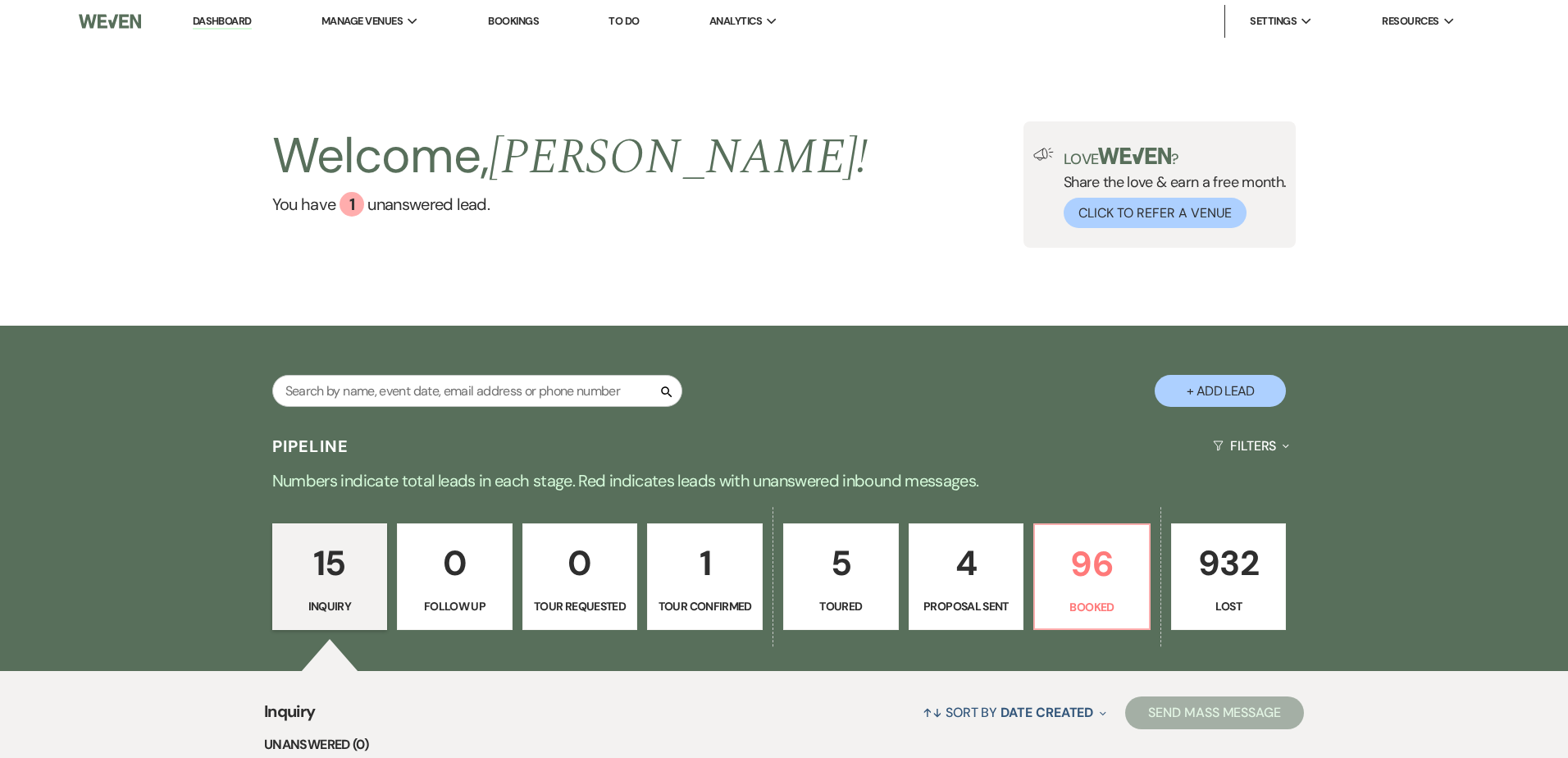
select select "5"
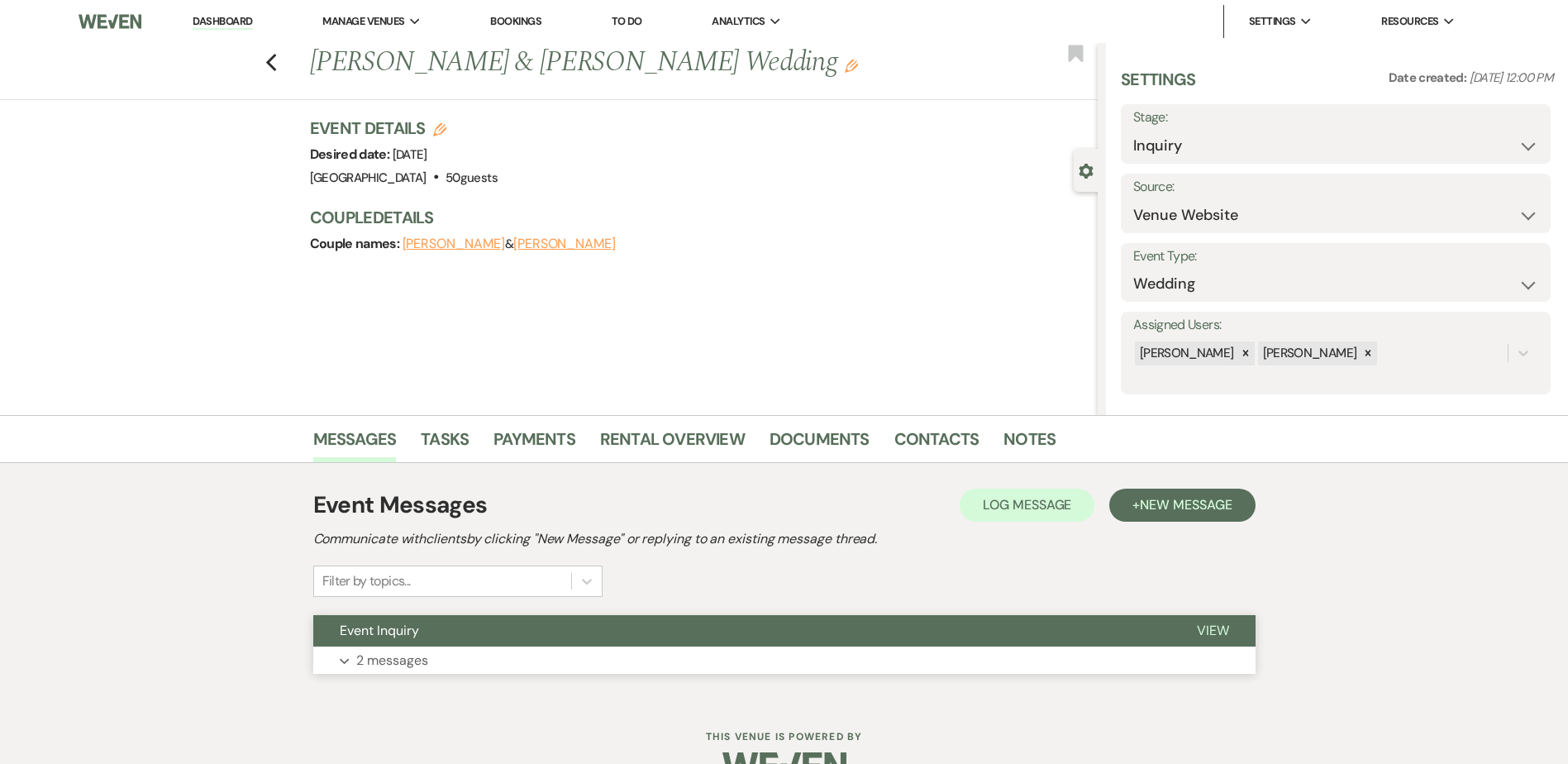
click at [492, 638] on button "Event Inquiry" at bounding box center [742, 630] width 857 height 32
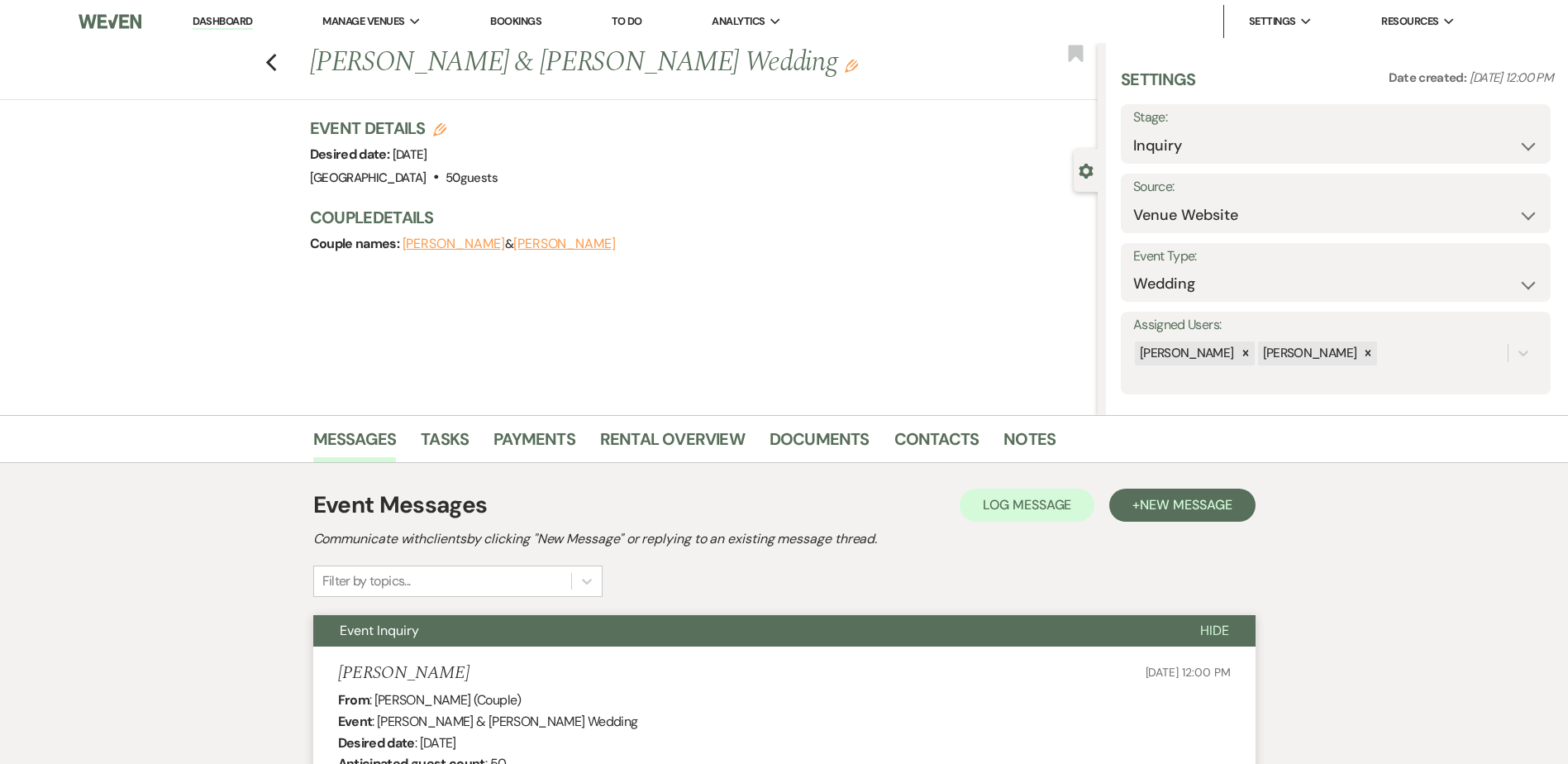
click at [227, 21] on link "Dashboard" at bounding box center [222, 22] width 59 height 15
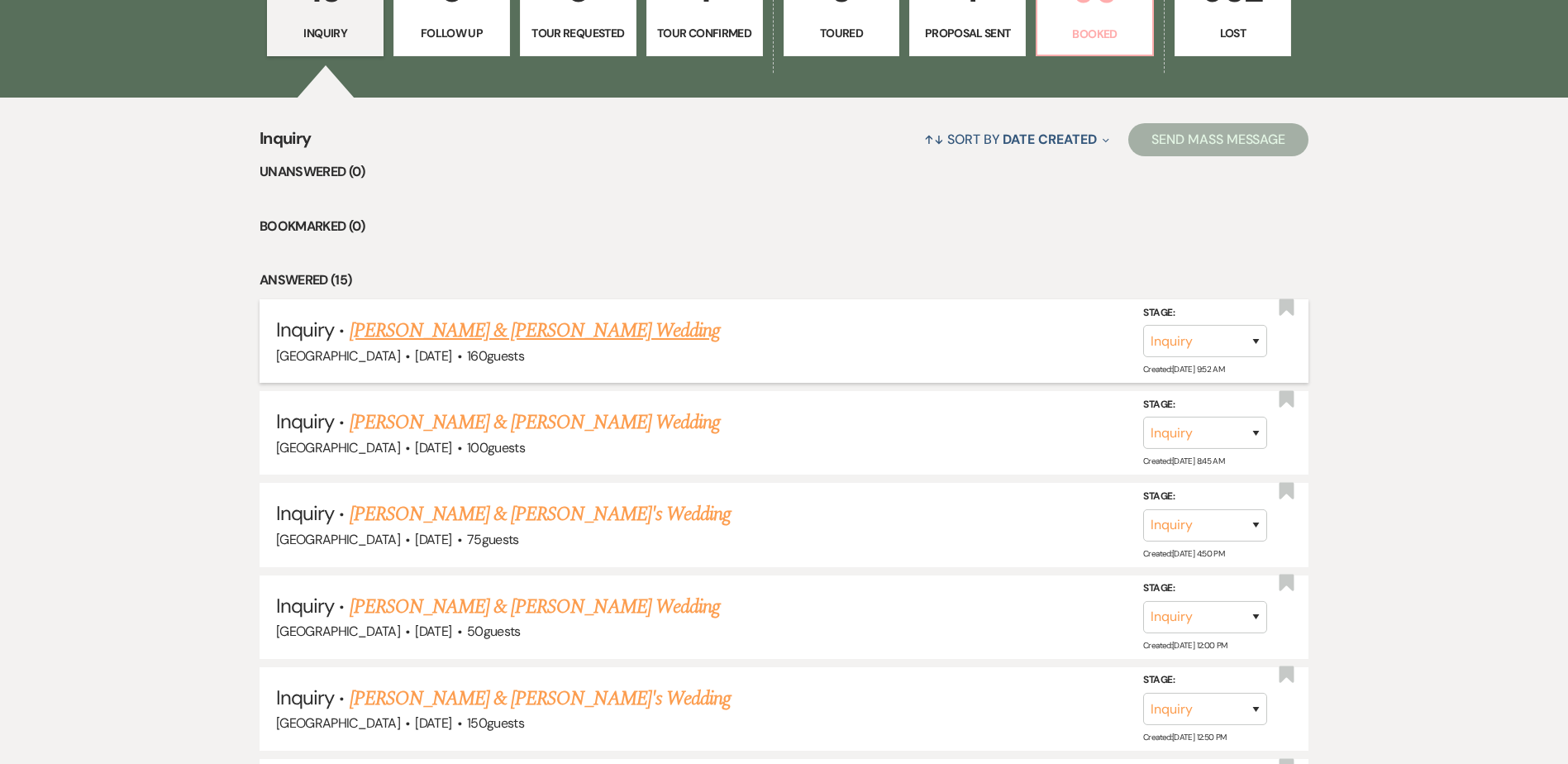
scroll to position [578, 0]
click at [477, 329] on link "[PERSON_NAME] & [PERSON_NAME] Wedding" at bounding box center [535, 329] width 370 height 30
select select "5"
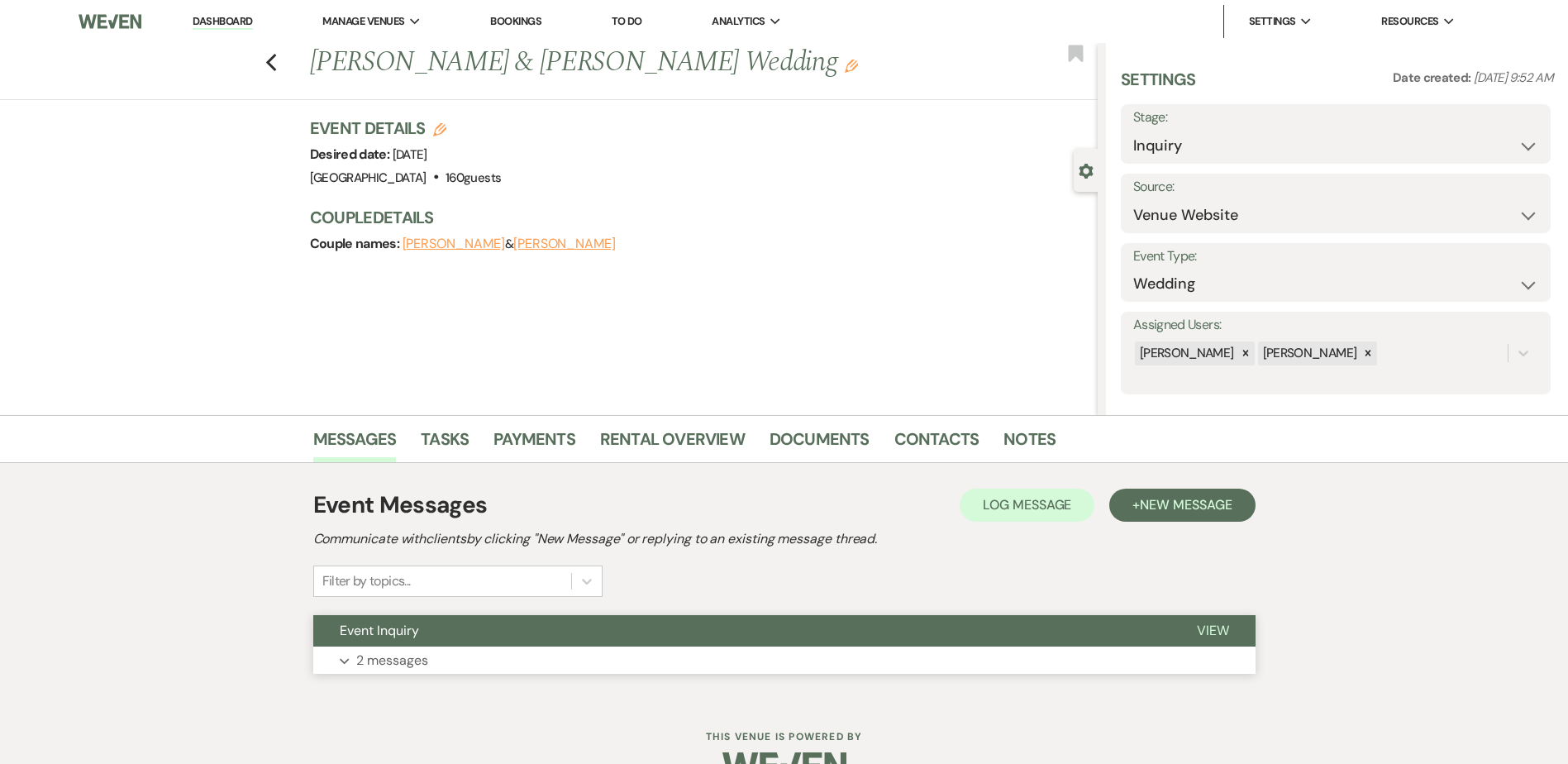
click at [550, 632] on button "Event Inquiry" at bounding box center [742, 630] width 857 height 32
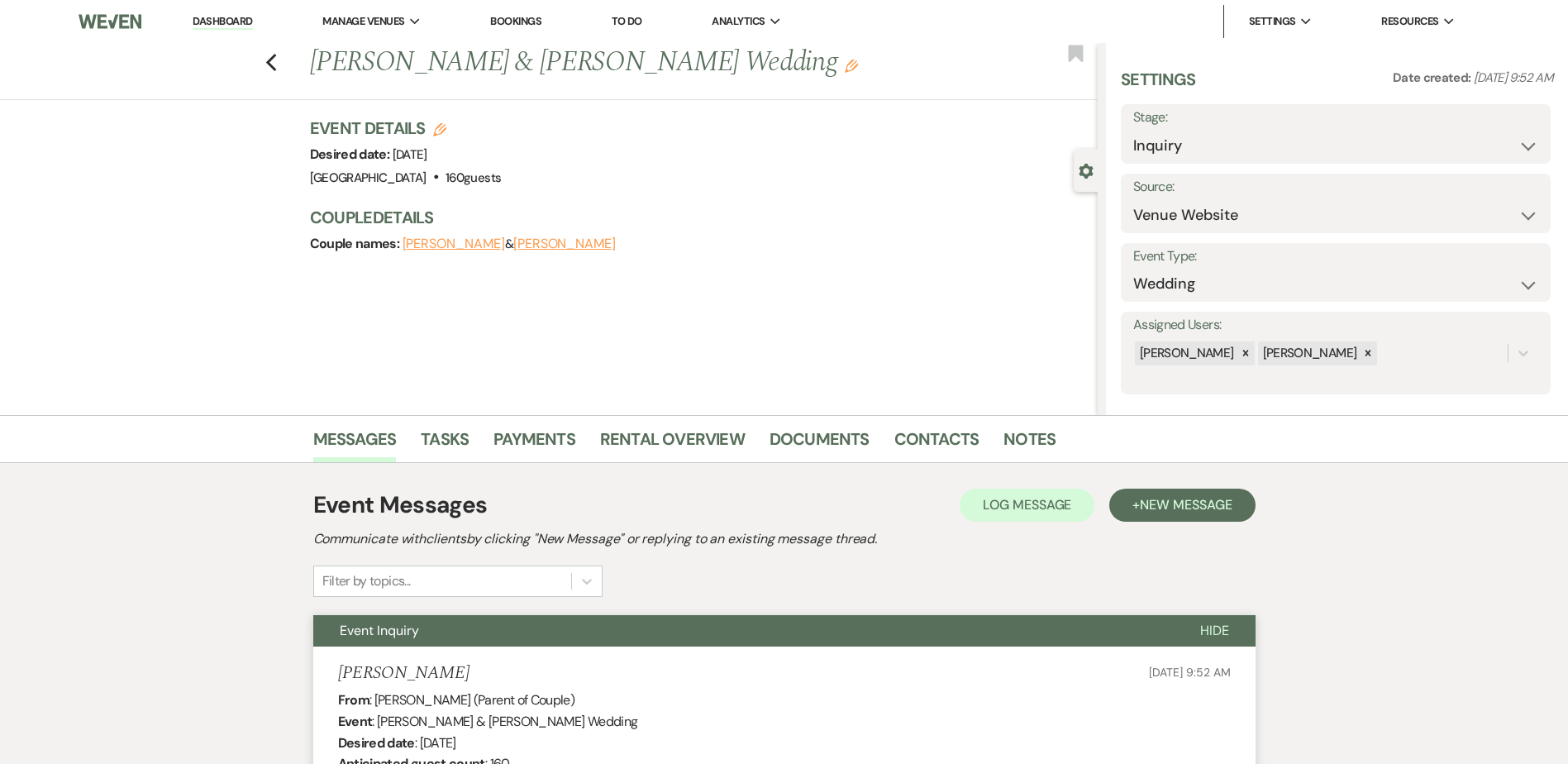
click at [243, 24] on link "Dashboard" at bounding box center [222, 22] width 59 height 15
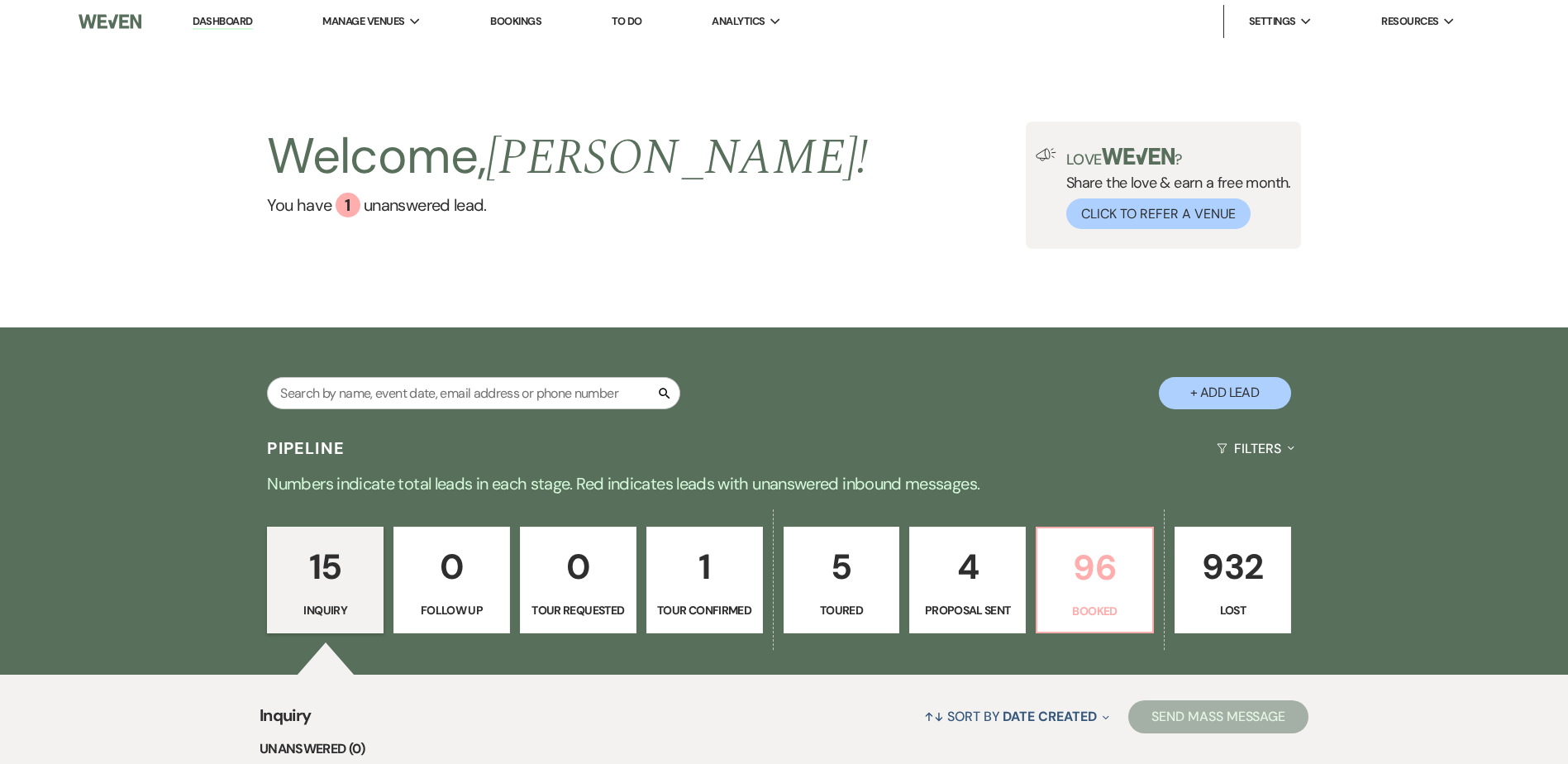
click at [1110, 587] on p "96" at bounding box center [1094, 567] width 95 height 56
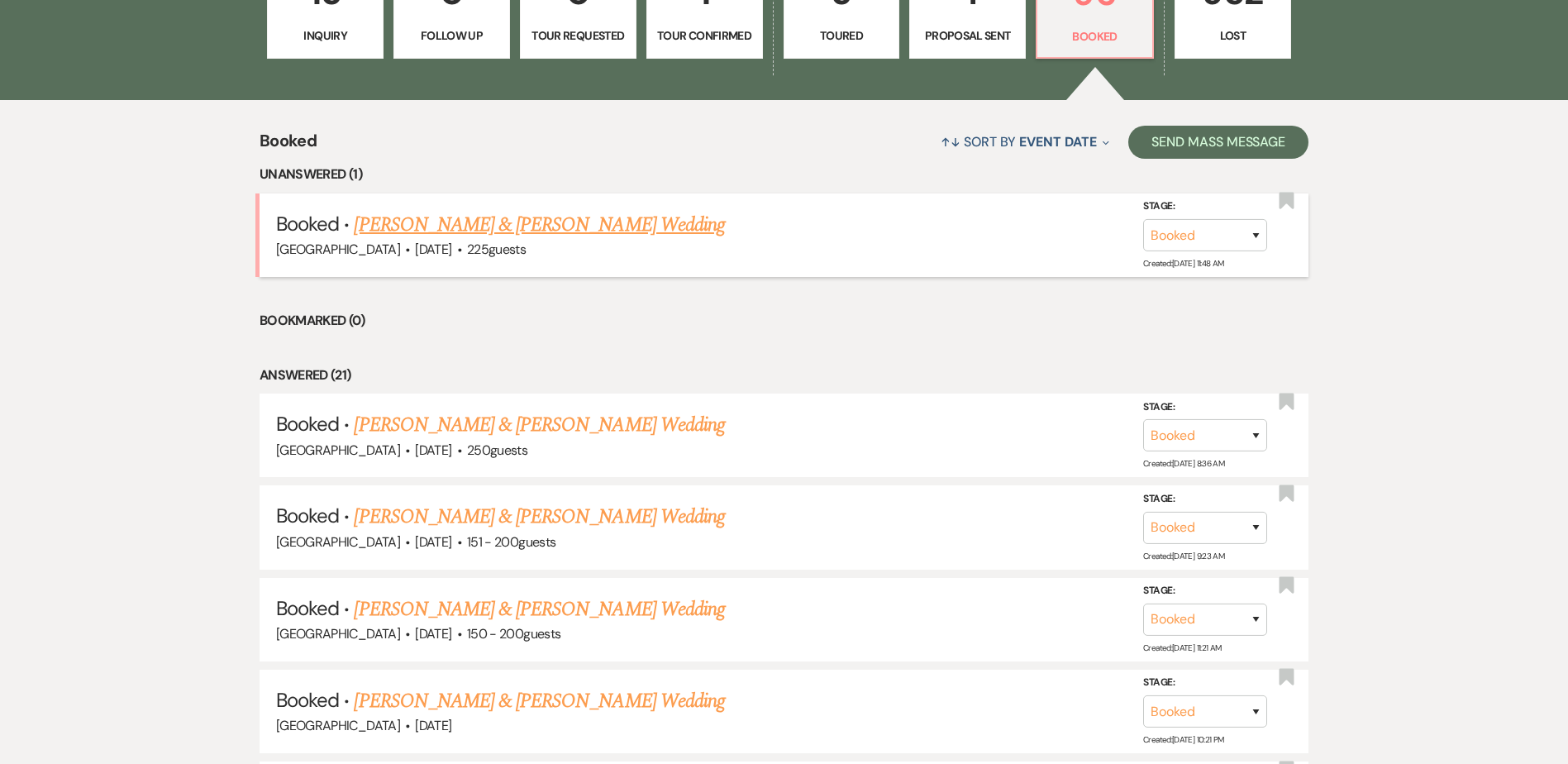
scroll to position [576, 0]
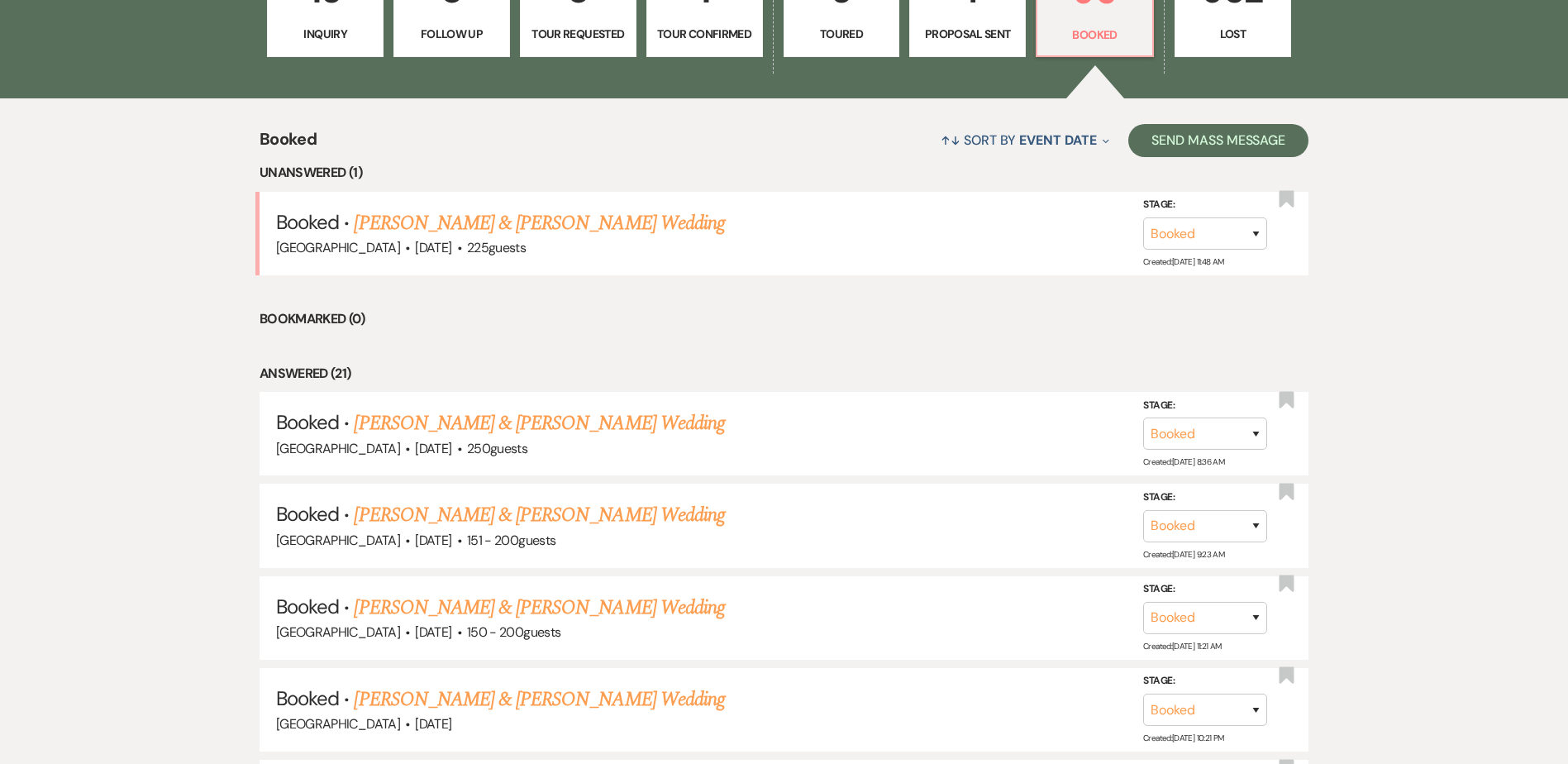
click at [550, 219] on link "[PERSON_NAME] & [PERSON_NAME] Wedding" at bounding box center [539, 222] width 370 height 30
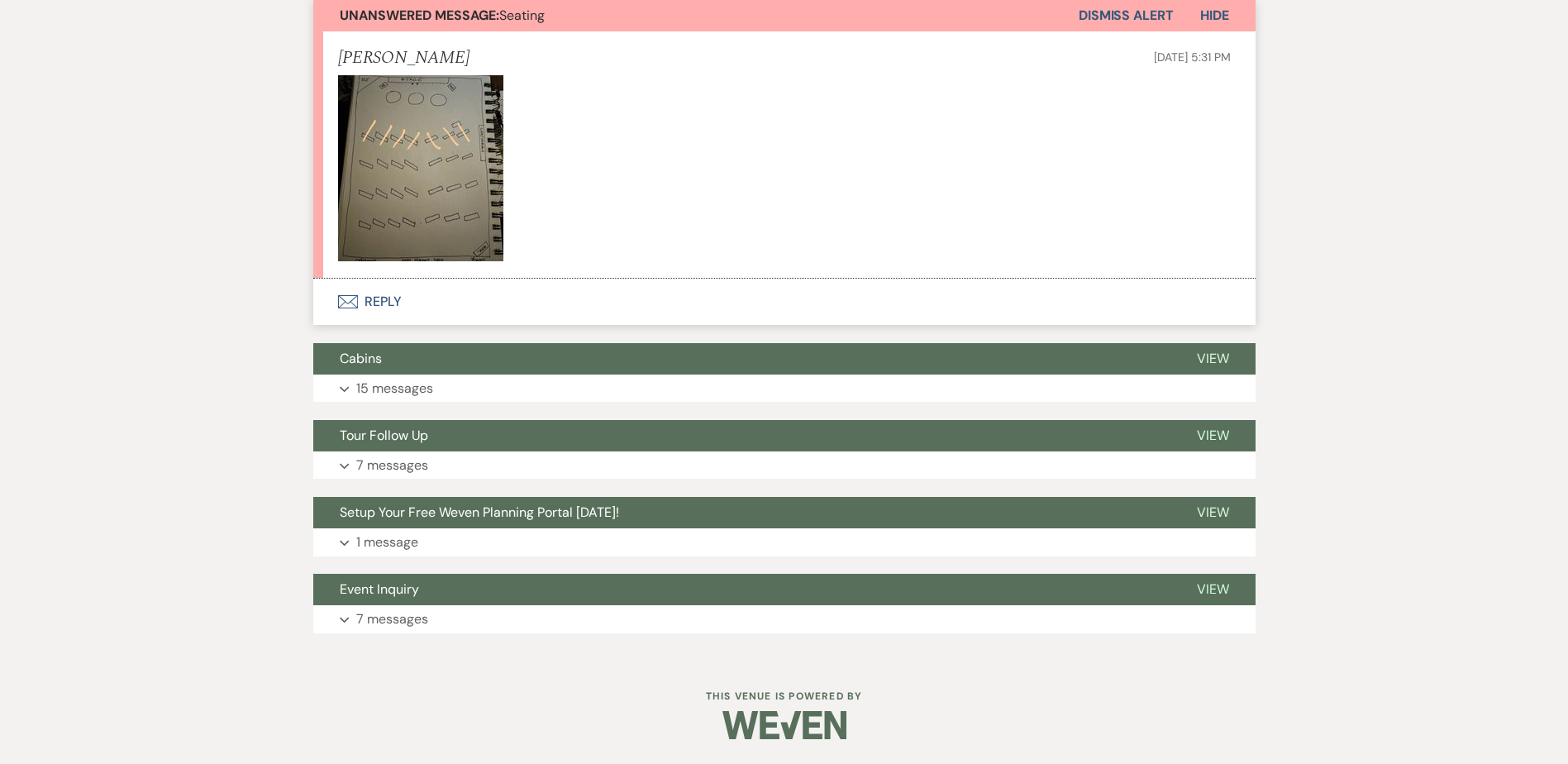
click at [381, 298] on button "Envelope Reply" at bounding box center [784, 302] width 943 height 46
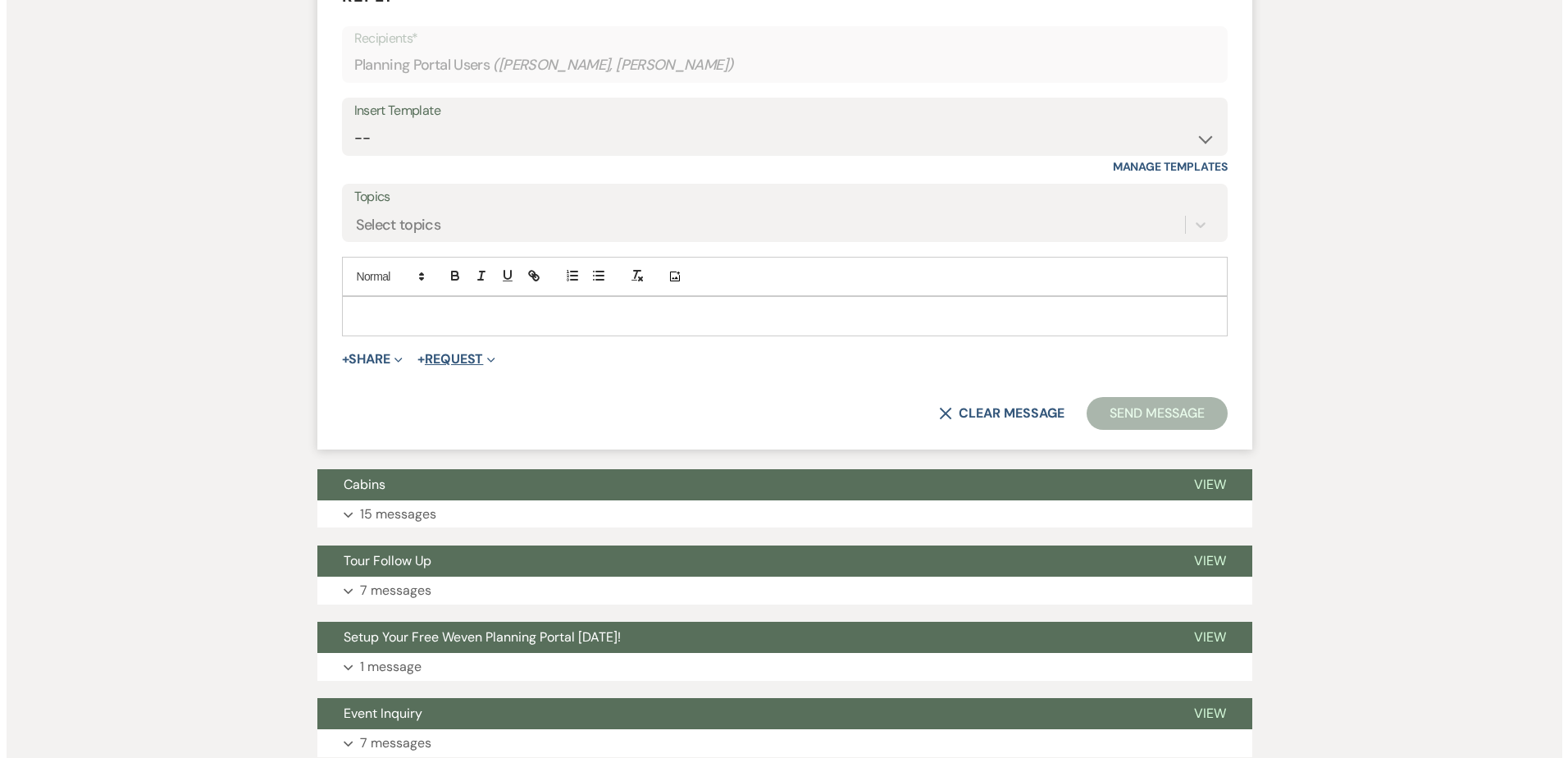
scroll to position [781, 0]
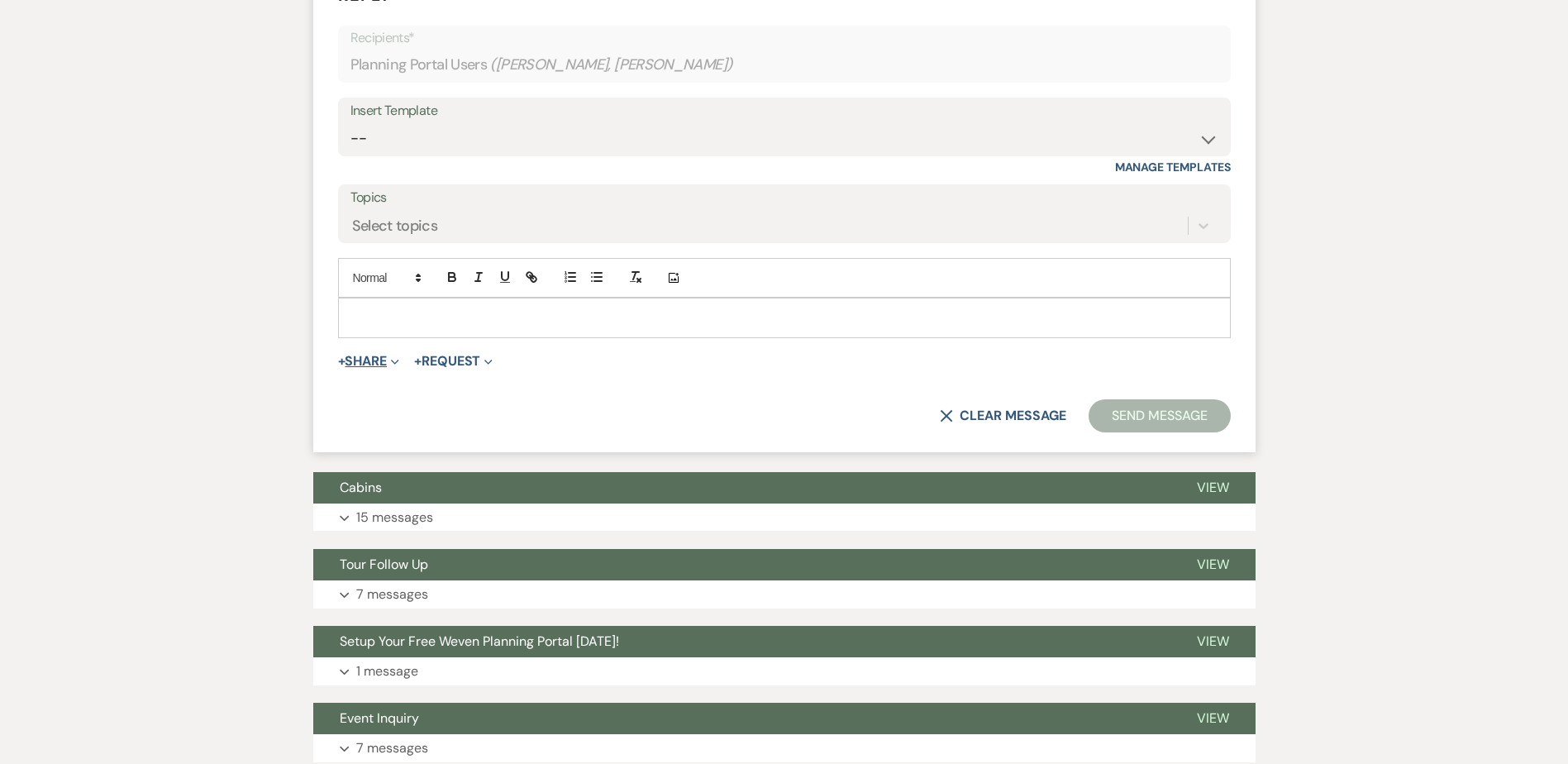
click at [385, 359] on button "+ Share Expand" at bounding box center [369, 361] width 62 height 13
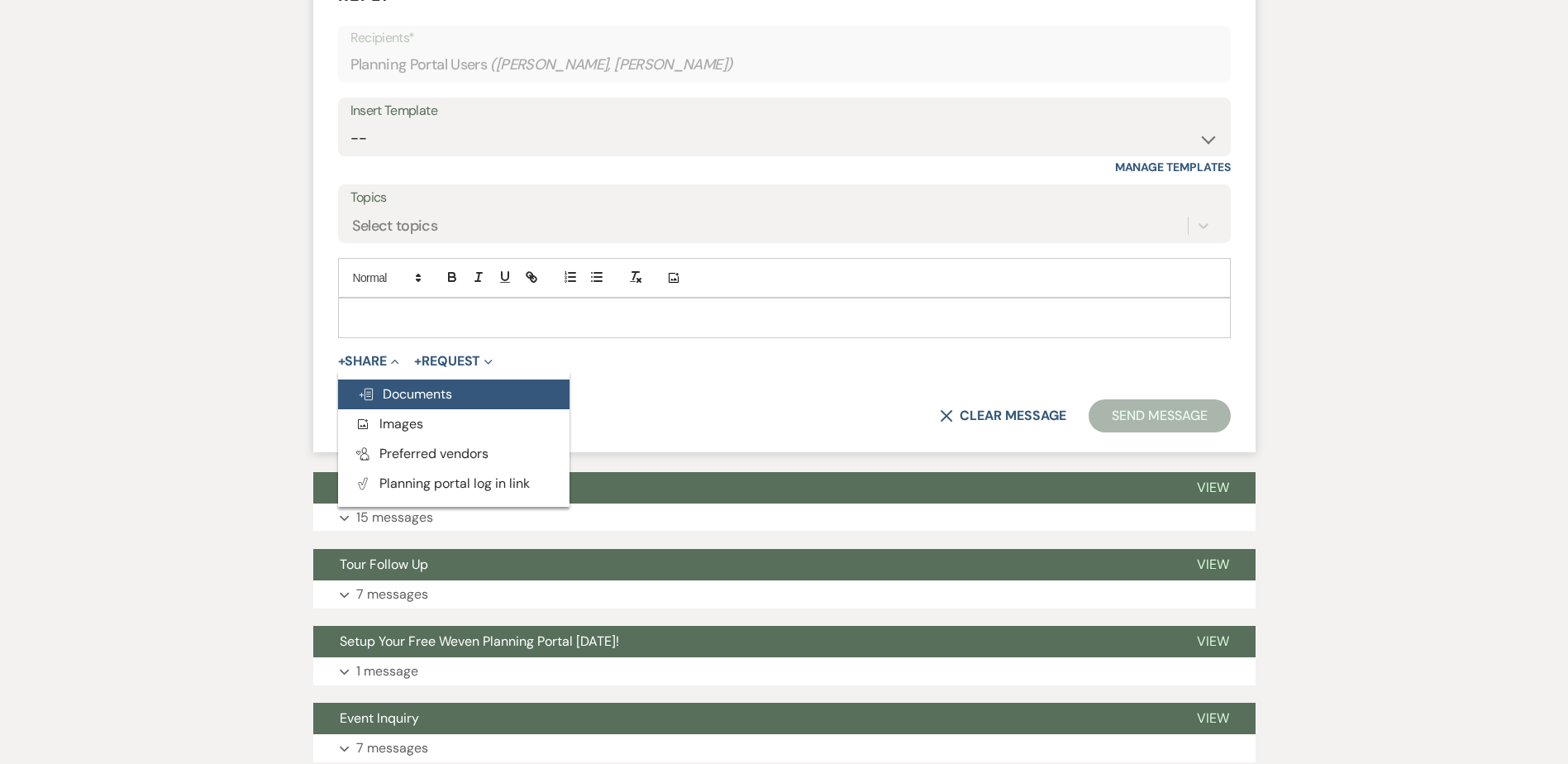
click at [422, 403] on button "Doc Upload Documents" at bounding box center [454, 394] width 231 height 30
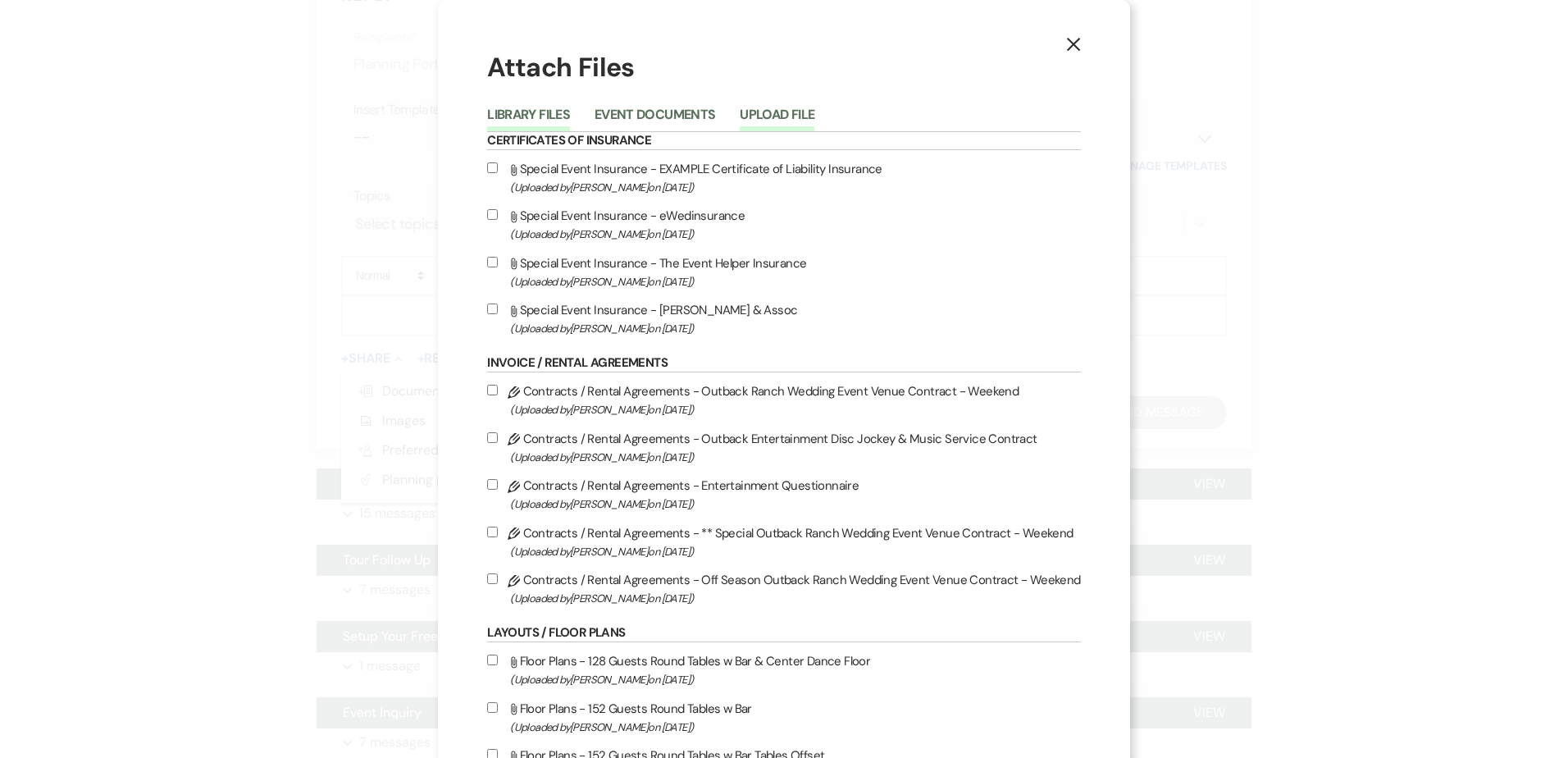
click at [794, 116] on button "Upload File" at bounding box center [777, 120] width 74 height 23
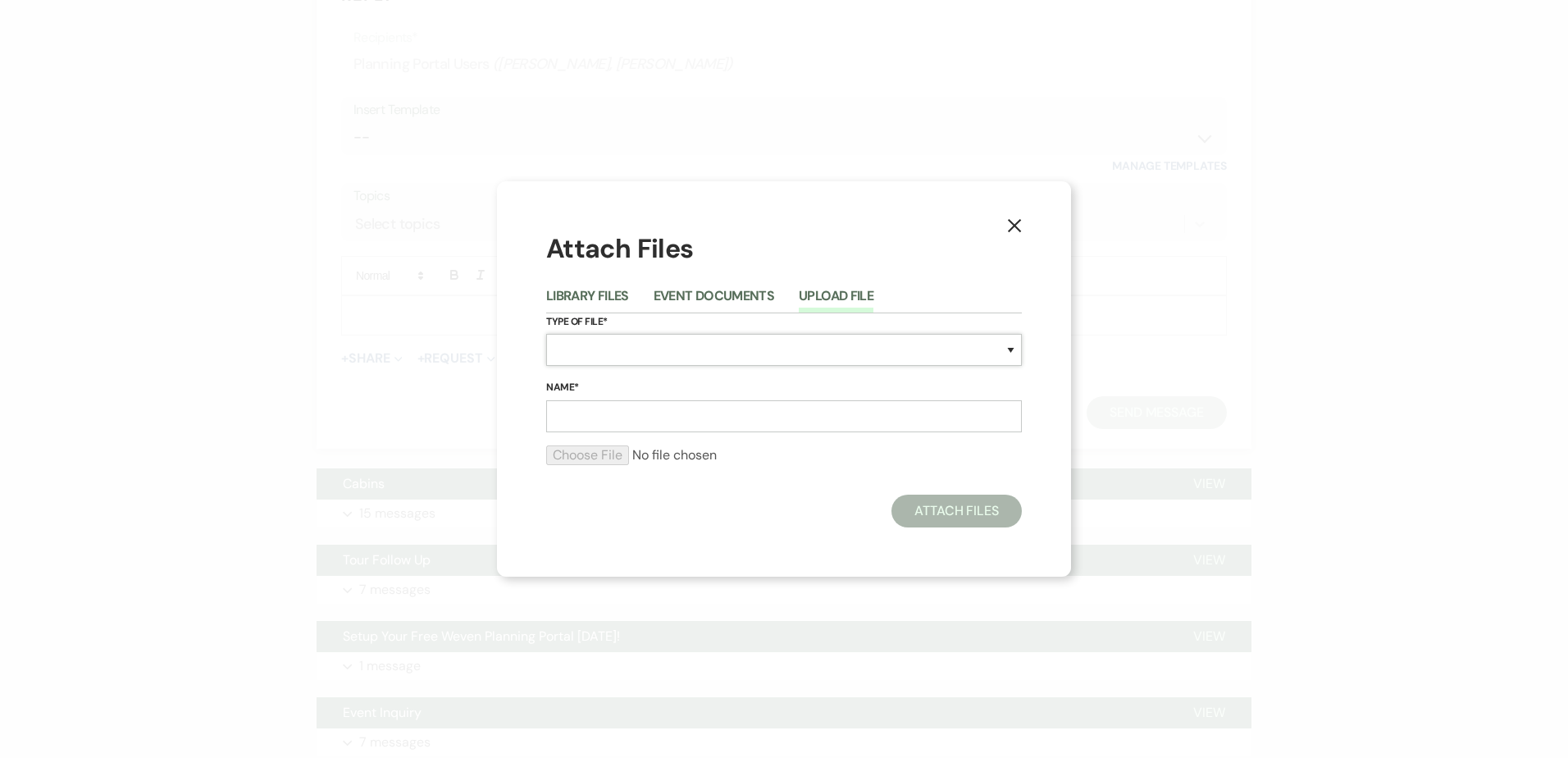
click at [676, 344] on select "Special Event Insurance Vendor Certificate of Insurance Contracts / Rental Agre…" at bounding box center [784, 350] width 476 height 32
select select "24"
click at [546, 334] on select "Special Event Insurance Vendor Certificate of Insurance Contracts / Rental Agre…" at bounding box center [784, 350] width 476 height 32
click at [649, 419] on input "Name*" at bounding box center [784, 417] width 476 height 32
type input "228"
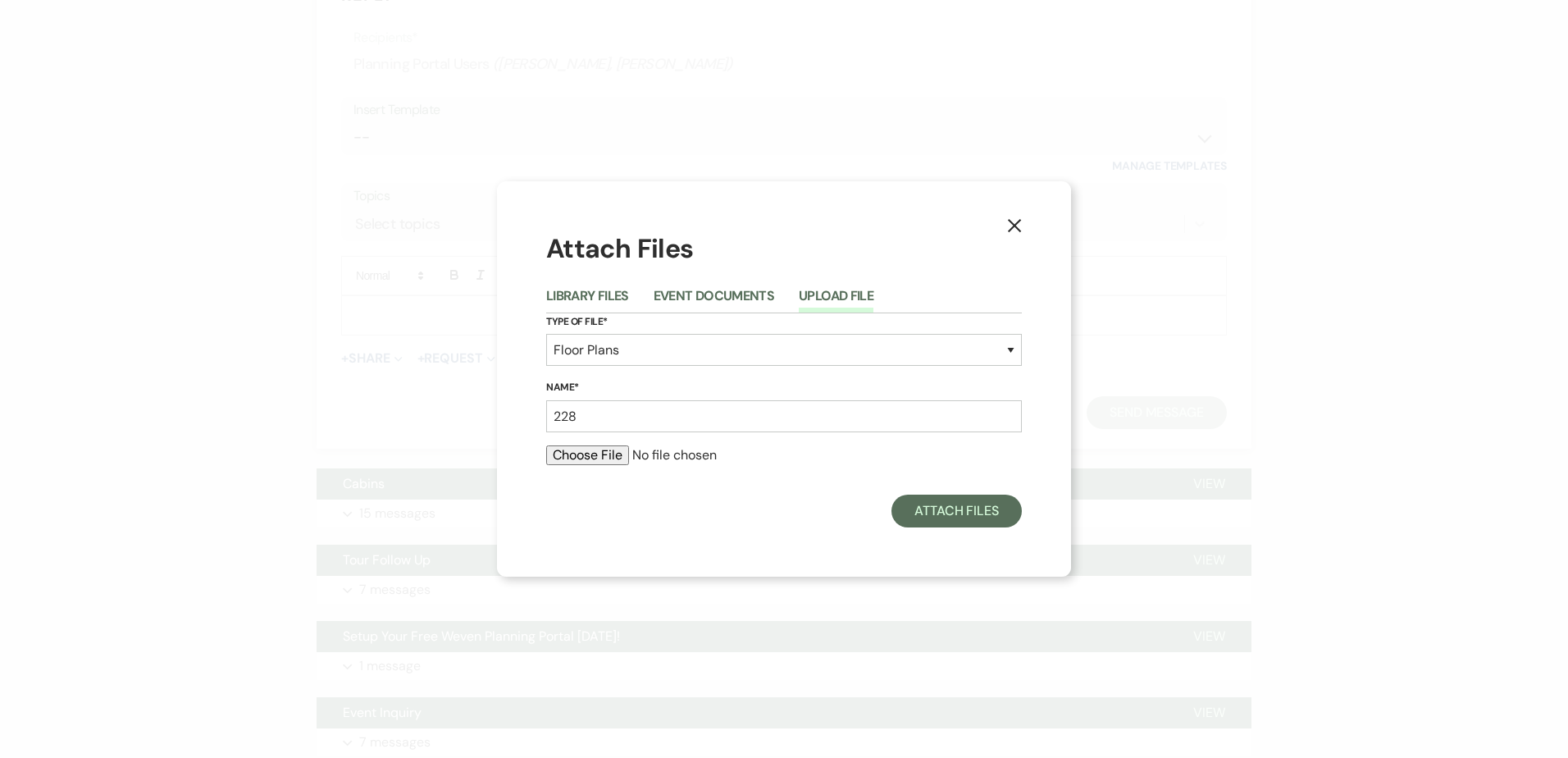
drag, startPoint x: 645, startPoint y: 560, endPoint x: 625, endPoint y: 510, distance: 53.9
click at [646, 550] on div "X Attach Files Library Files Event Documents Upload File Type of File* Special …" at bounding box center [783, 379] width 574 height 396
click at [598, 459] on input "file" at bounding box center [784, 455] width 476 height 20
type input "C:\fakepath\228 Guests w 3 Rounds Angled Rec Tables no Bar.pdf"
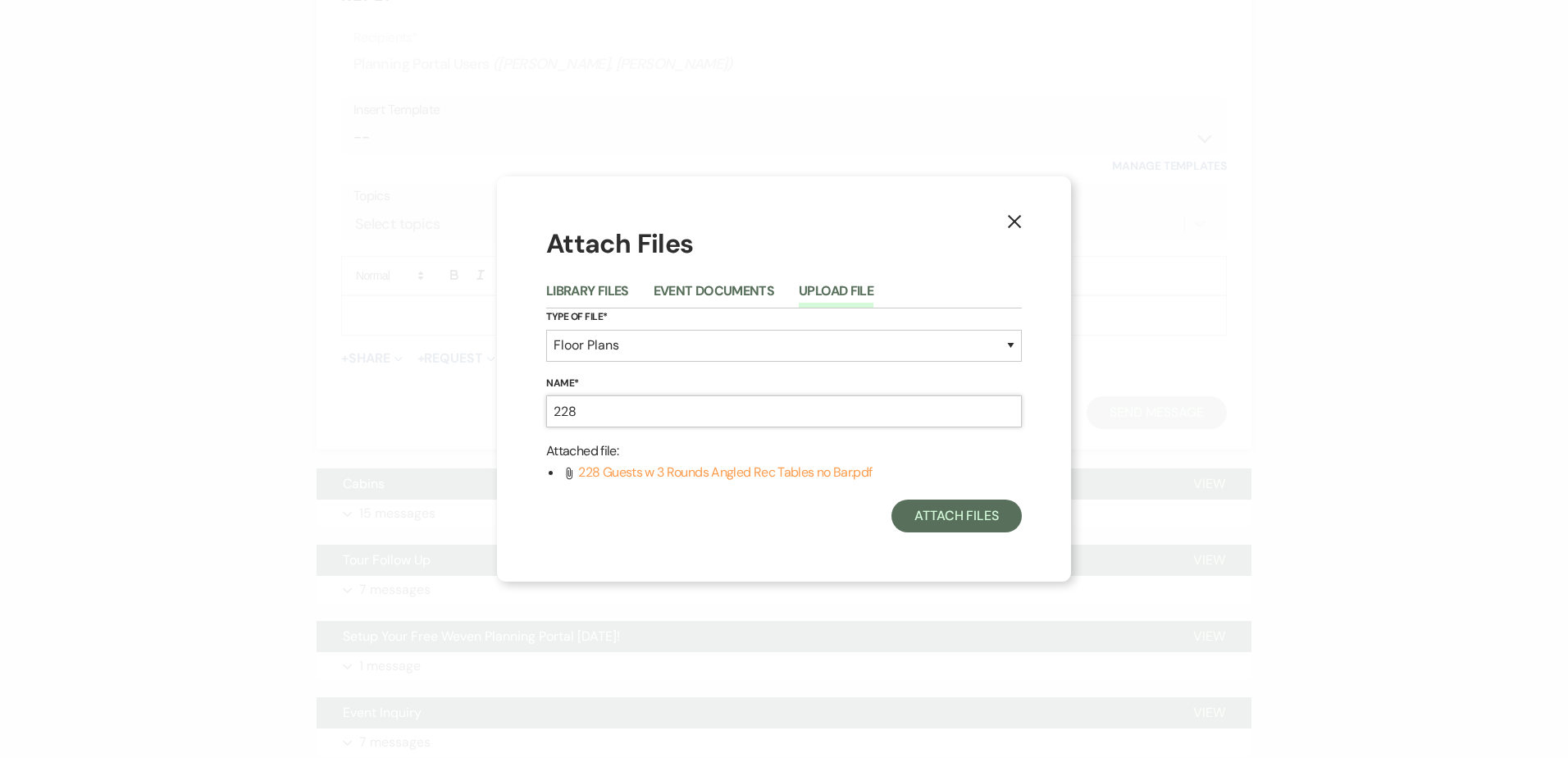
click at [722, 415] on input "228" at bounding box center [784, 412] width 476 height 32
type input "228 Guests w 3 Rounds Angled Rec Tables no Bar"
click at [968, 520] on button "Attach Files" at bounding box center [956, 515] width 130 height 32
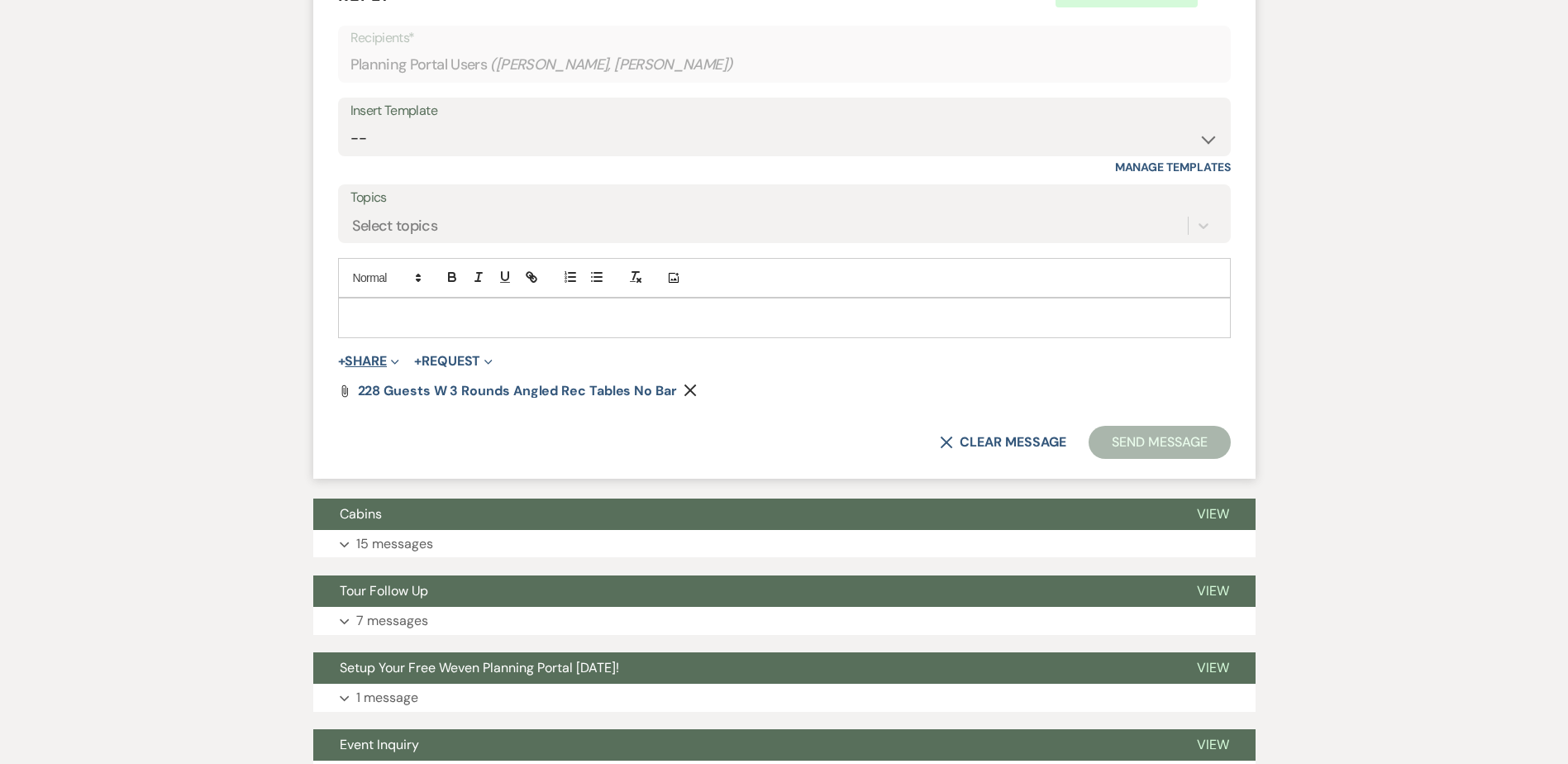
click at [378, 361] on button "+ Share Expand" at bounding box center [369, 361] width 62 height 13
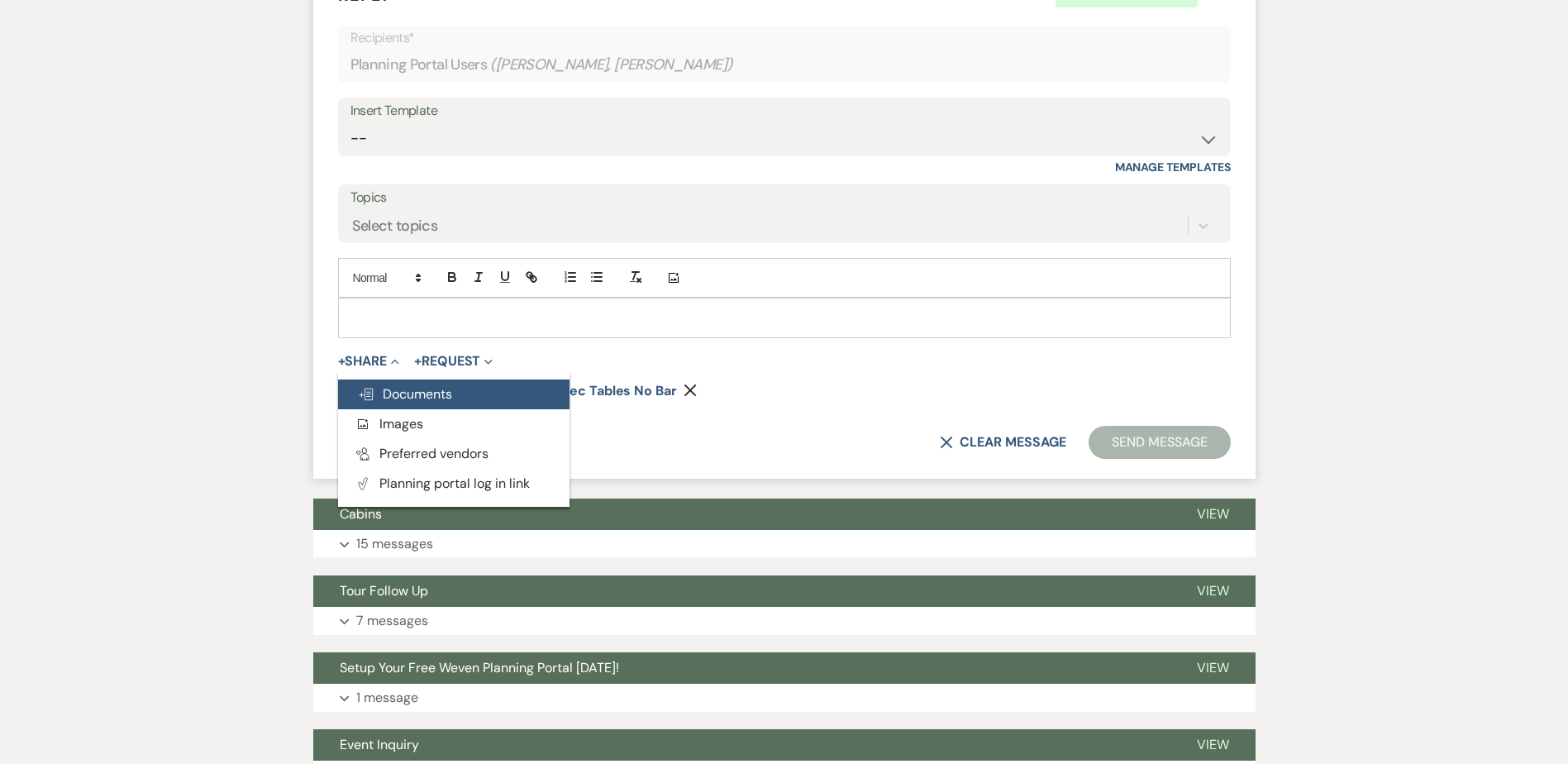
click at [428, 400] on span "Doc Upload Documents" at bounding box center [405, 394] width 94 height 17
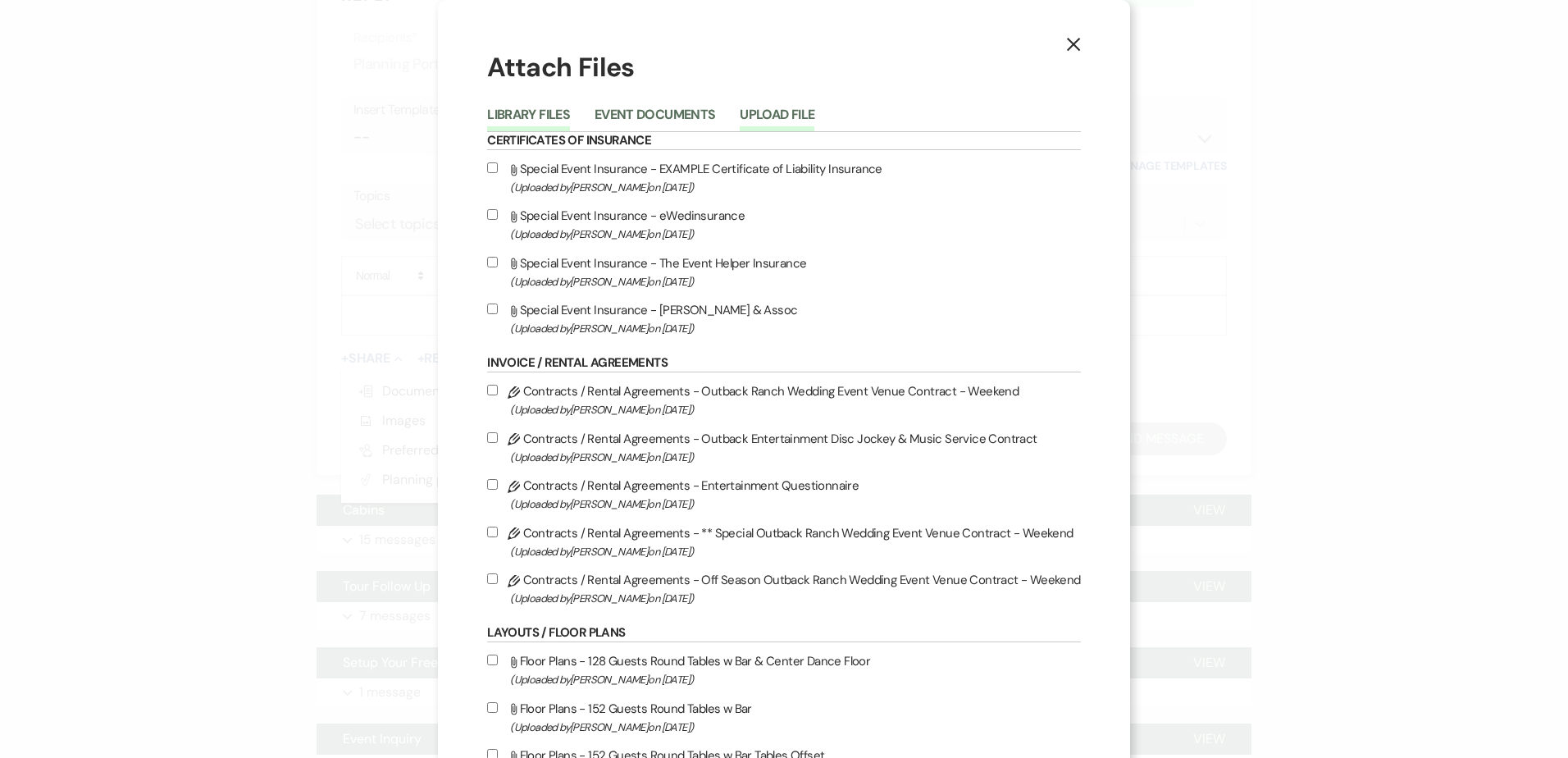
click at [790, 113] on button "Upload File" at bounding box center [777, 120] width 74 height 23
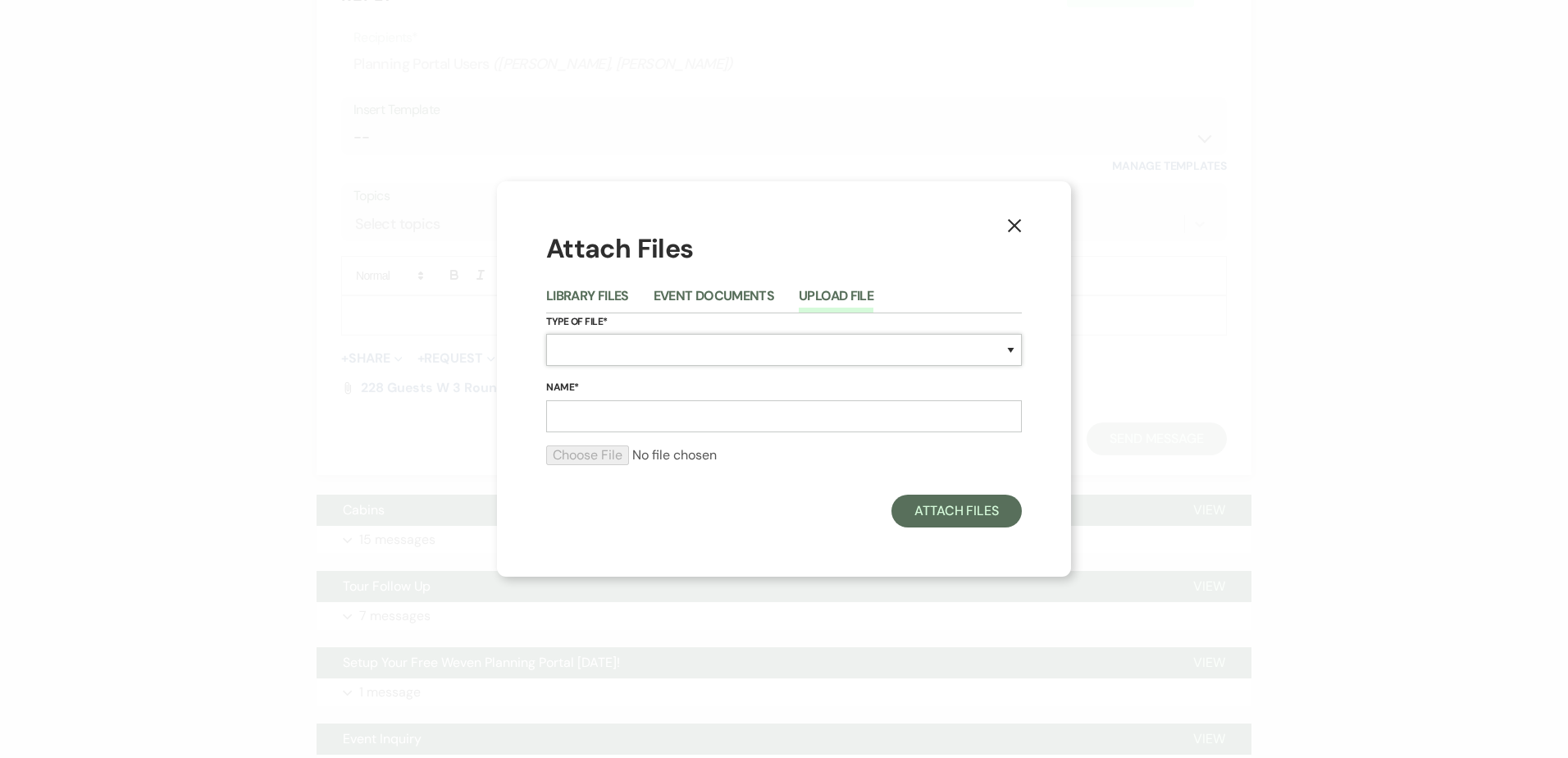
click at [658, 348] on select "Special Event Insurance Vendor Certificate of Insurance Contracts / Rental Agre…" at bounding box center [784, 350] width 476 height 32
select select "24"
click at [546, 334] on select "Special Event Insurance Vendor Certificate of Insurance Contracts / Rental Agre…" at bounding box center [784, 350] width 476 height 32
click at [639, 415] on input "Name*" at bounding box center [784, 417] width 476 height 32
type input "228"
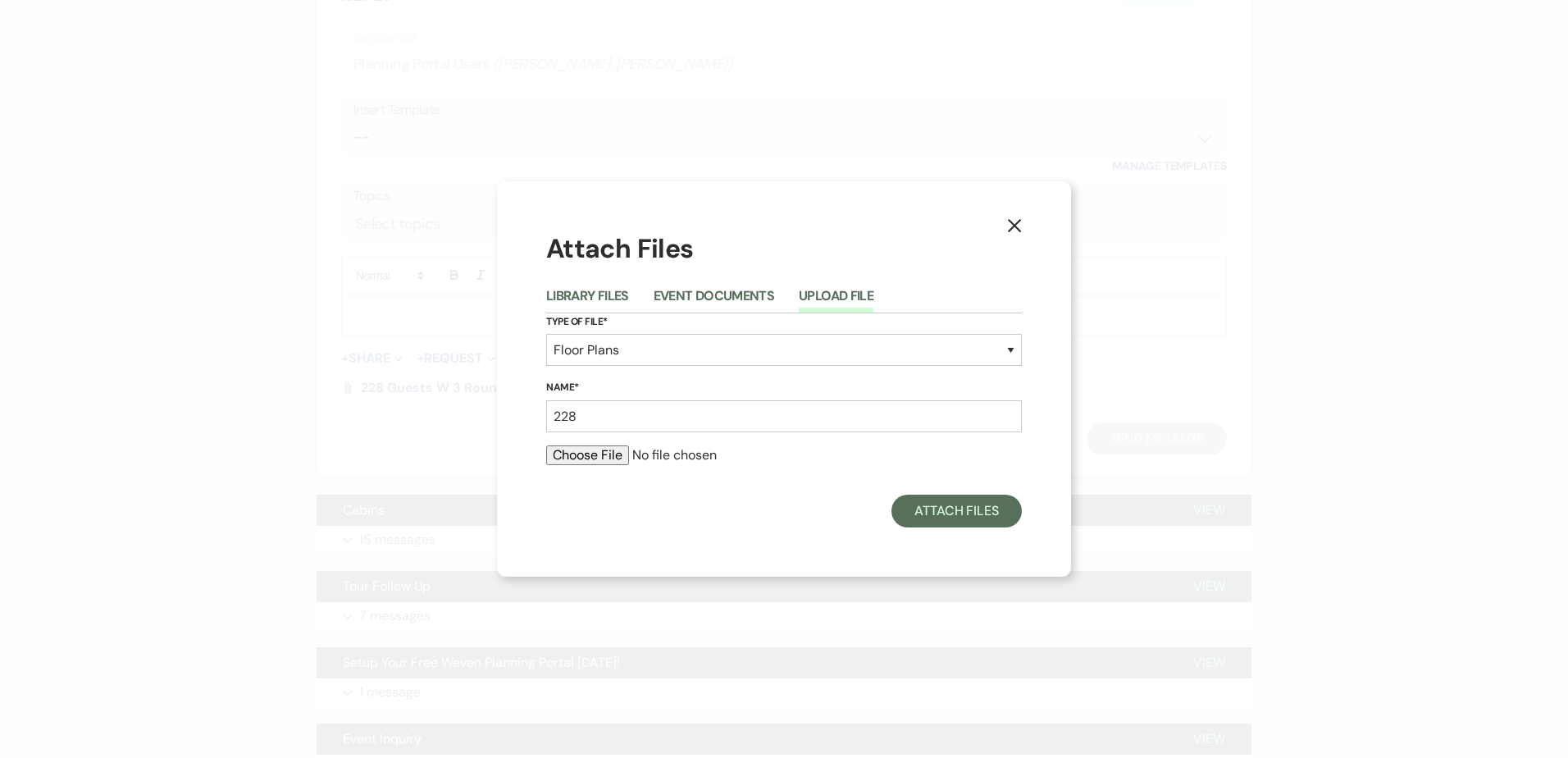
drag, startPoint x: 649, startPoint y: 534, endPoint x: 638, endPoint y: 508, distance: 28.2
click at [641, 515] on div "X Attach Files Library Files Event Documents Upload File Type of File* Special …" at bounding box center [783, 379] width 574 height 396
click at [610, 452] on input "file" at bounding box center [784, 455] width 476 height 20
type input "C:\fakepath\228 Guests w 3 Rounds Angled Rec Tables w Bar.pdf"
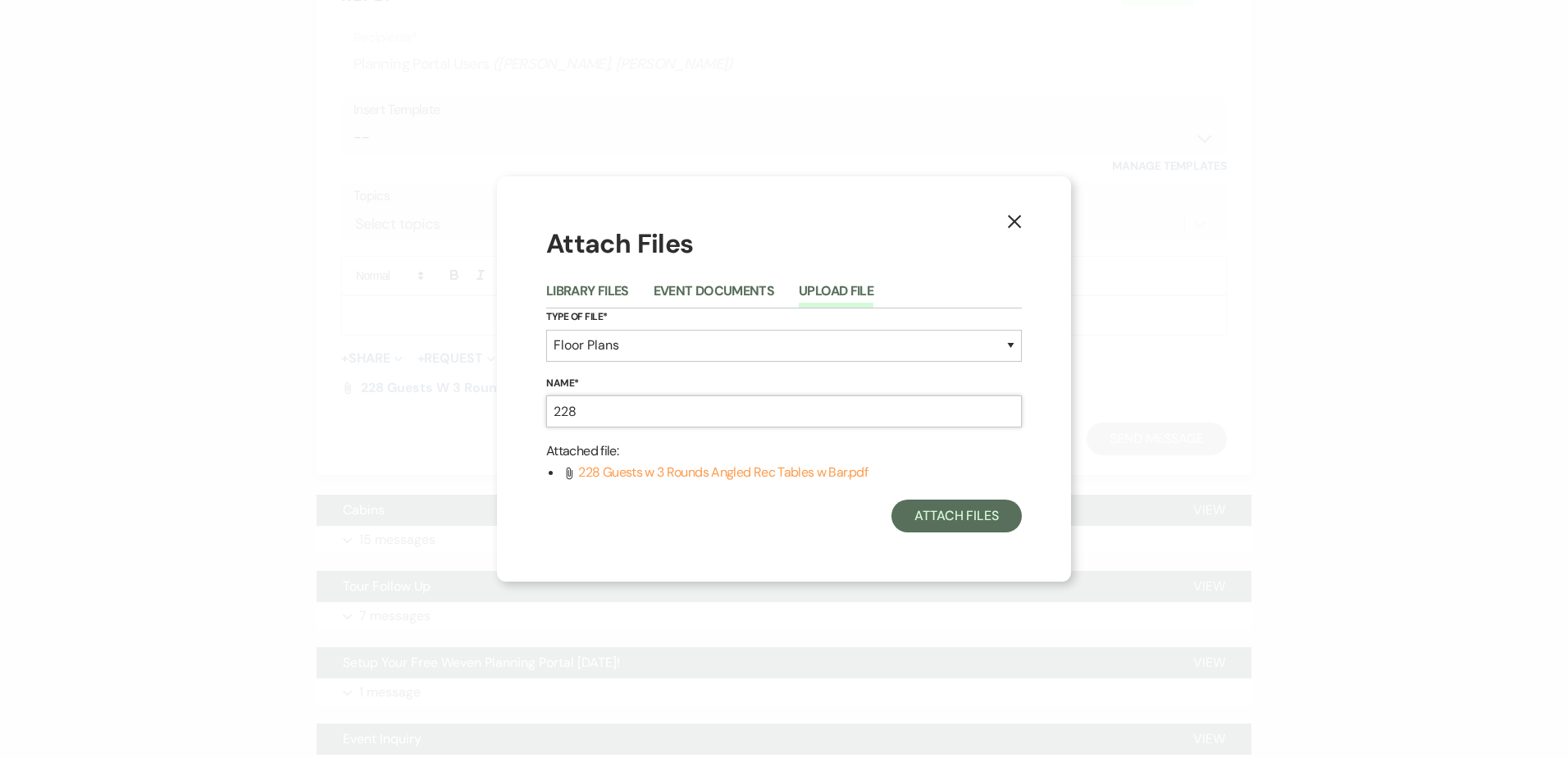
click at [627, 405] on input "228" at bounding box center [784, 412] width 476 height 32
type input "228 Guests w 3 Rounds Angled Rec Tables w Bar"
click at [939, 508] on button "Attach Files" at bounding box center [956, 515] width 130 height 32
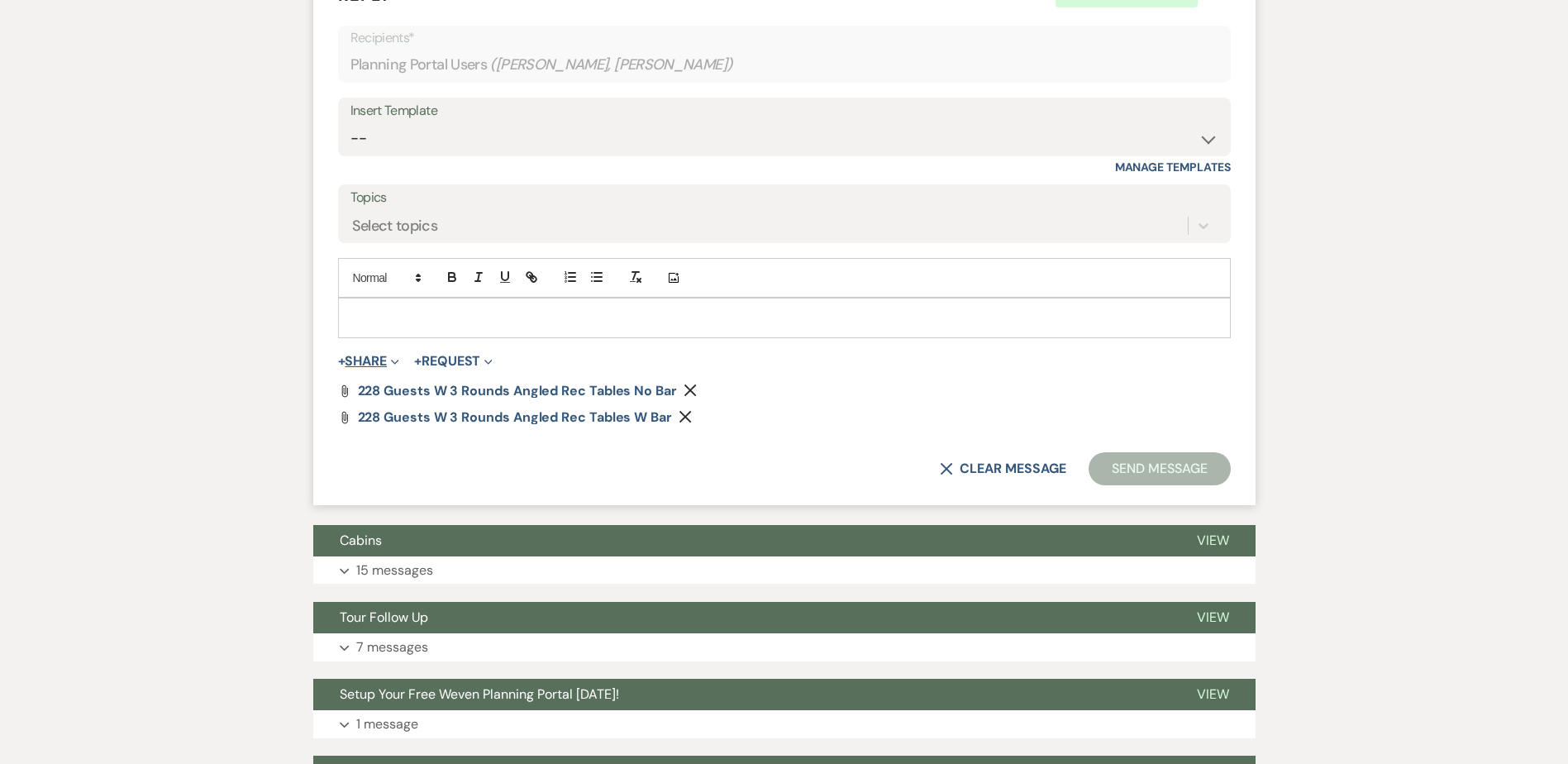
click at [374, 358] on button "+ Share Expand" at bounding box center [369, 361] width 62 height 13
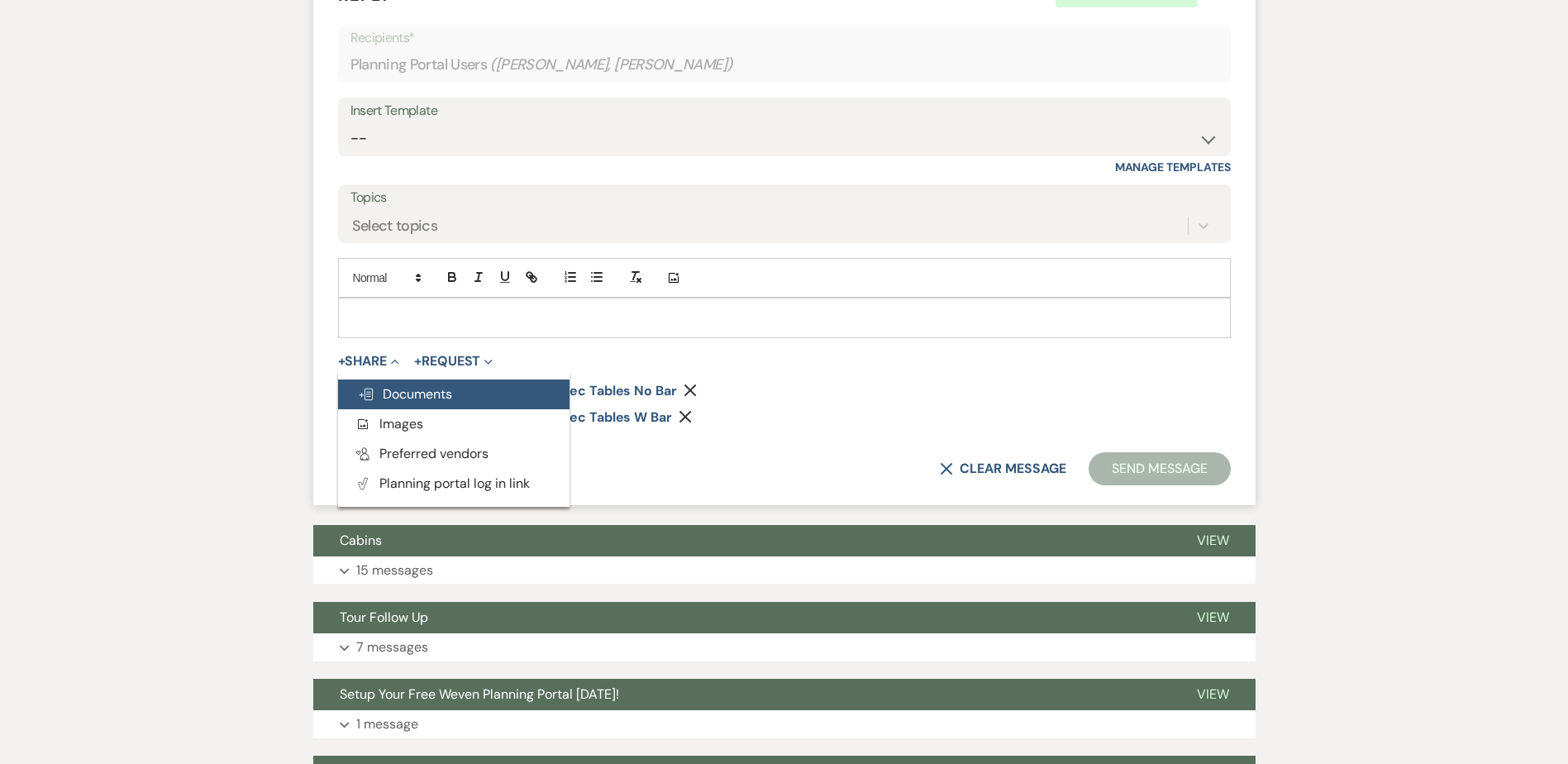
click at [398, 385] on span "Doc Upload Documents" at bounding box center [405, 394] width 94 height 17
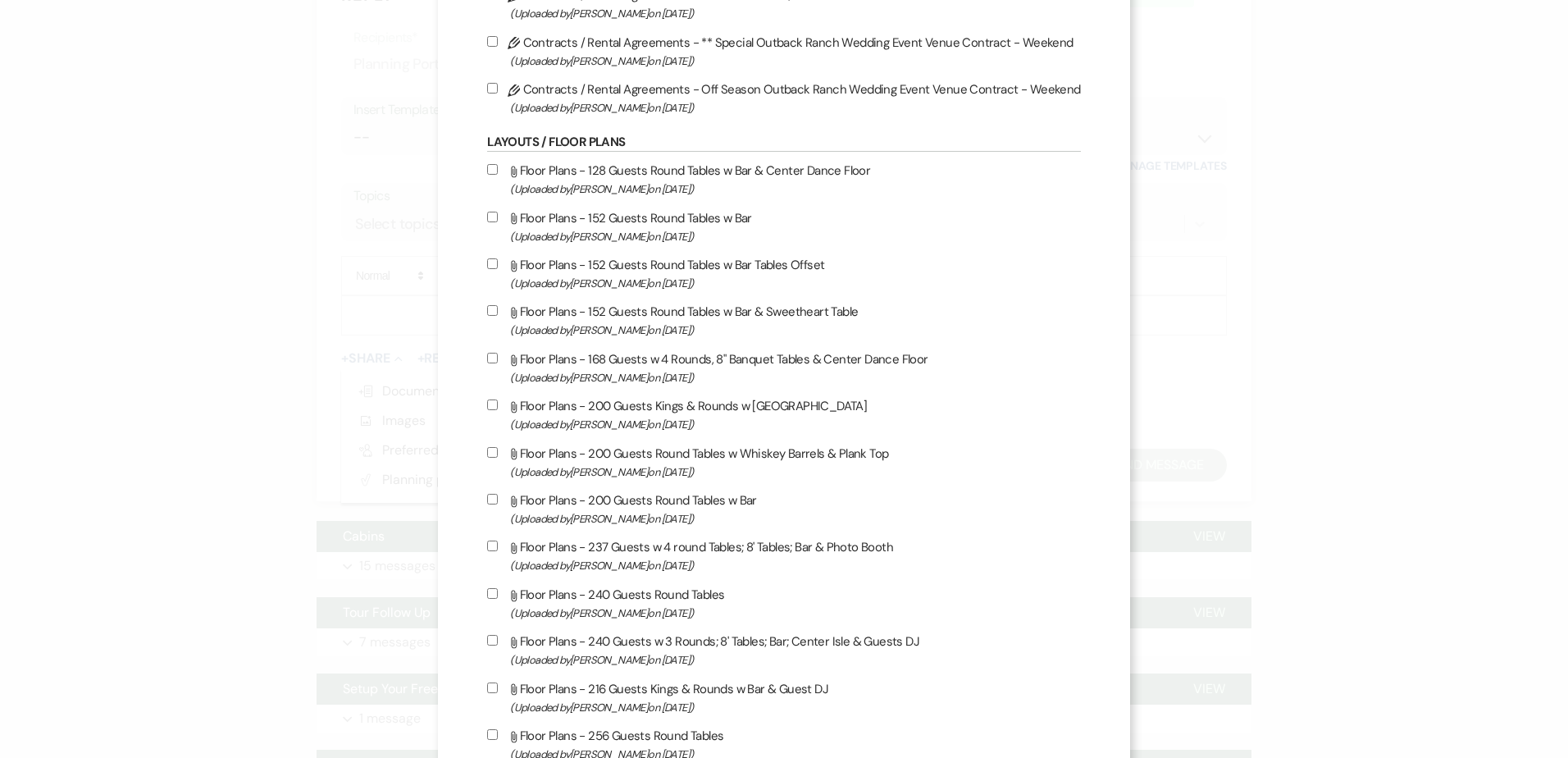
scroll to position [491, 0]
click at [493, 542] on input "Attach File Floor Plans - 237 Guests w 4 round Tables; 8' Tables; Bar & Photo B…" at bounding box center [492, 544] width 10 height 10
checkbox input "true"
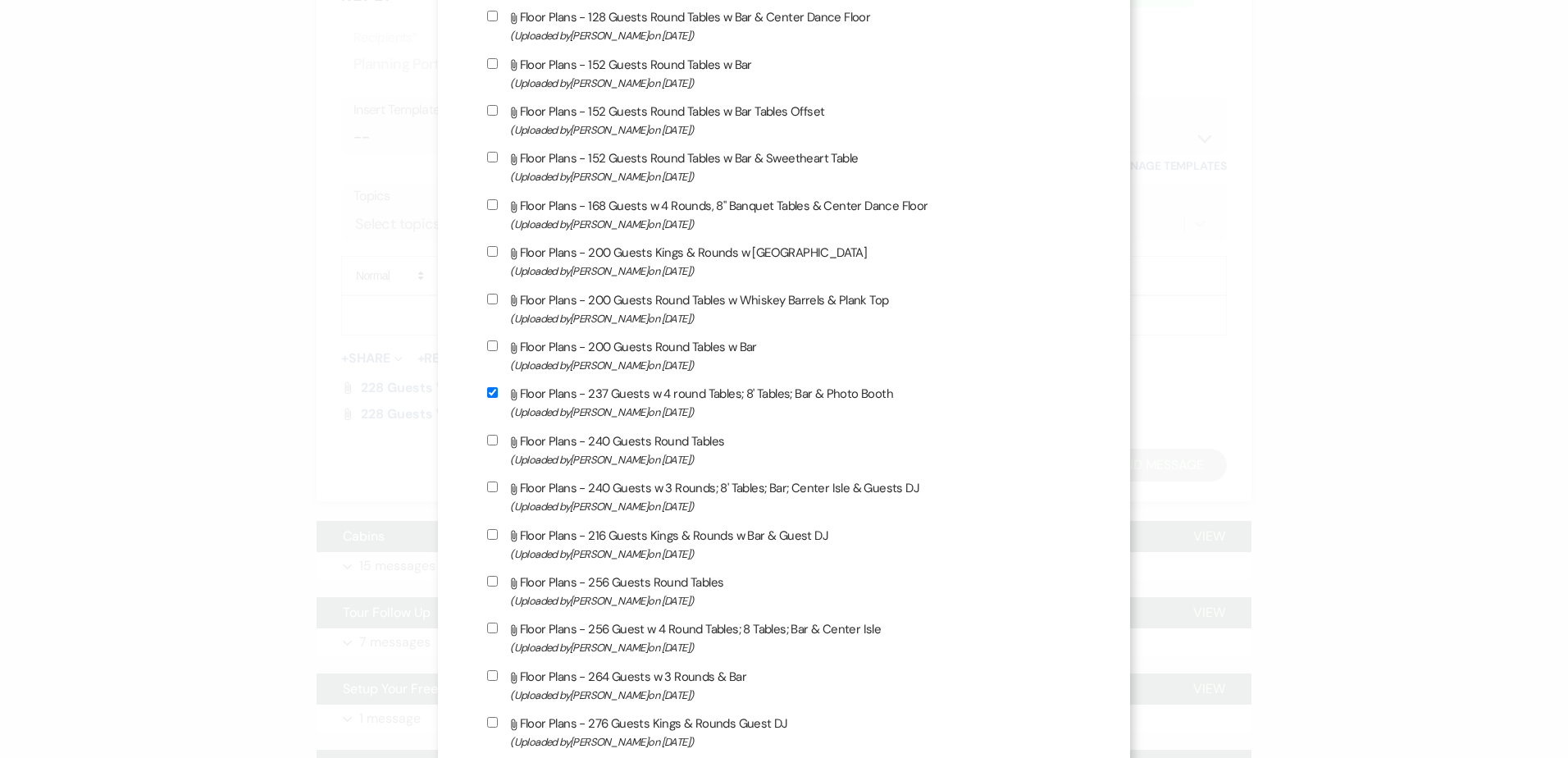
click at [493, 538] on label "Attach File Floor Plans - 216 Guests Kings & Rounds w Bar & Guest DJ (Uploaded …" at bounding box center [783, 544] width 593 height 39
click at [493, 538] on input "Attach File Floor Plans - 216 Guests Kings & Rounds w Bar & Guest DJ (Uploaded …" at bounding box center [492, 534] width 10 height 10
checkbox input "true"
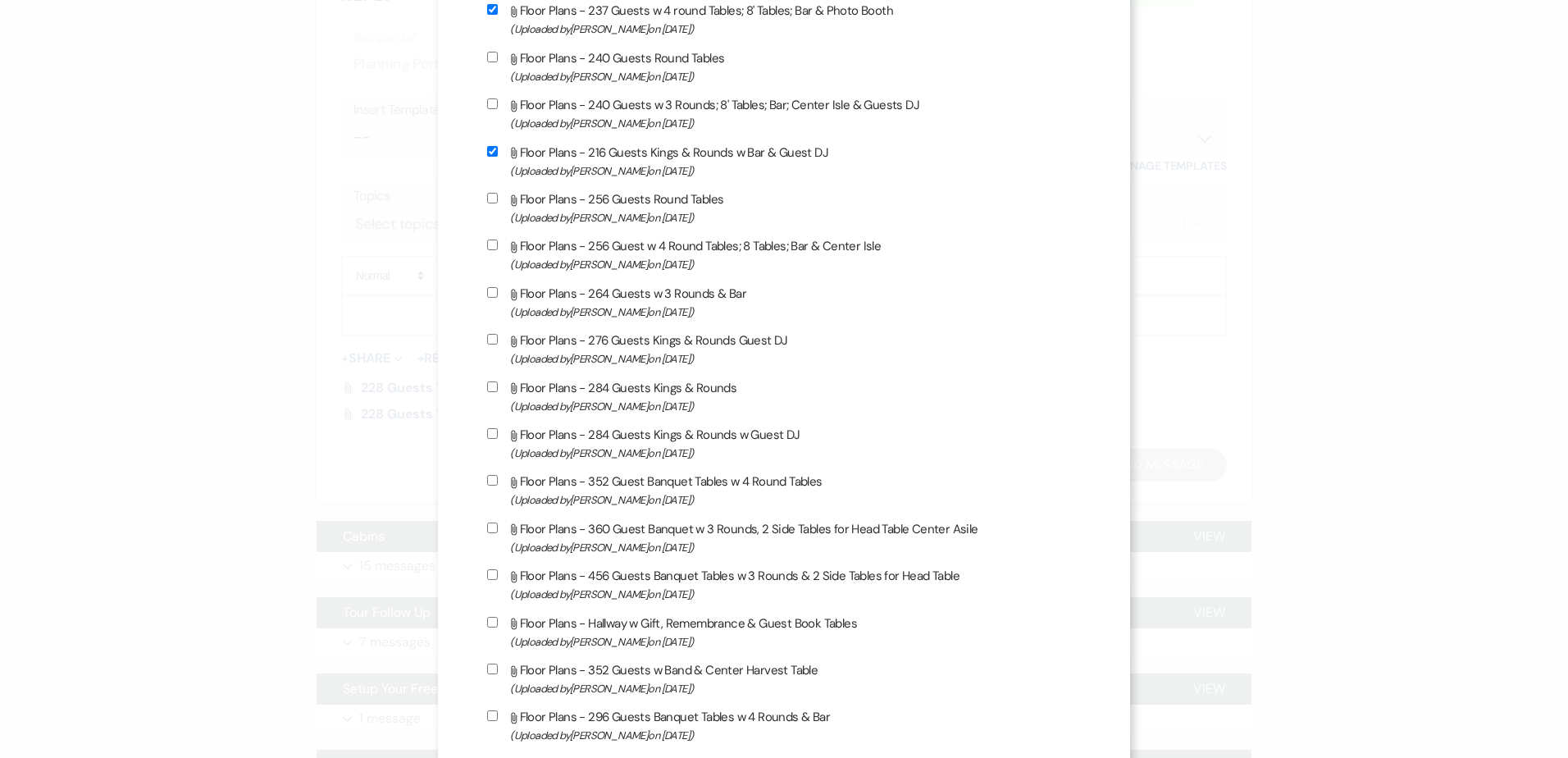
click at [491, 624] on input "Attach File Floor Plans - Hallway w Gift, Remembrance & Guest Book Tables (Uplo…" at bounding box center [492, 621] width 10 height 10
checkbox input "true"
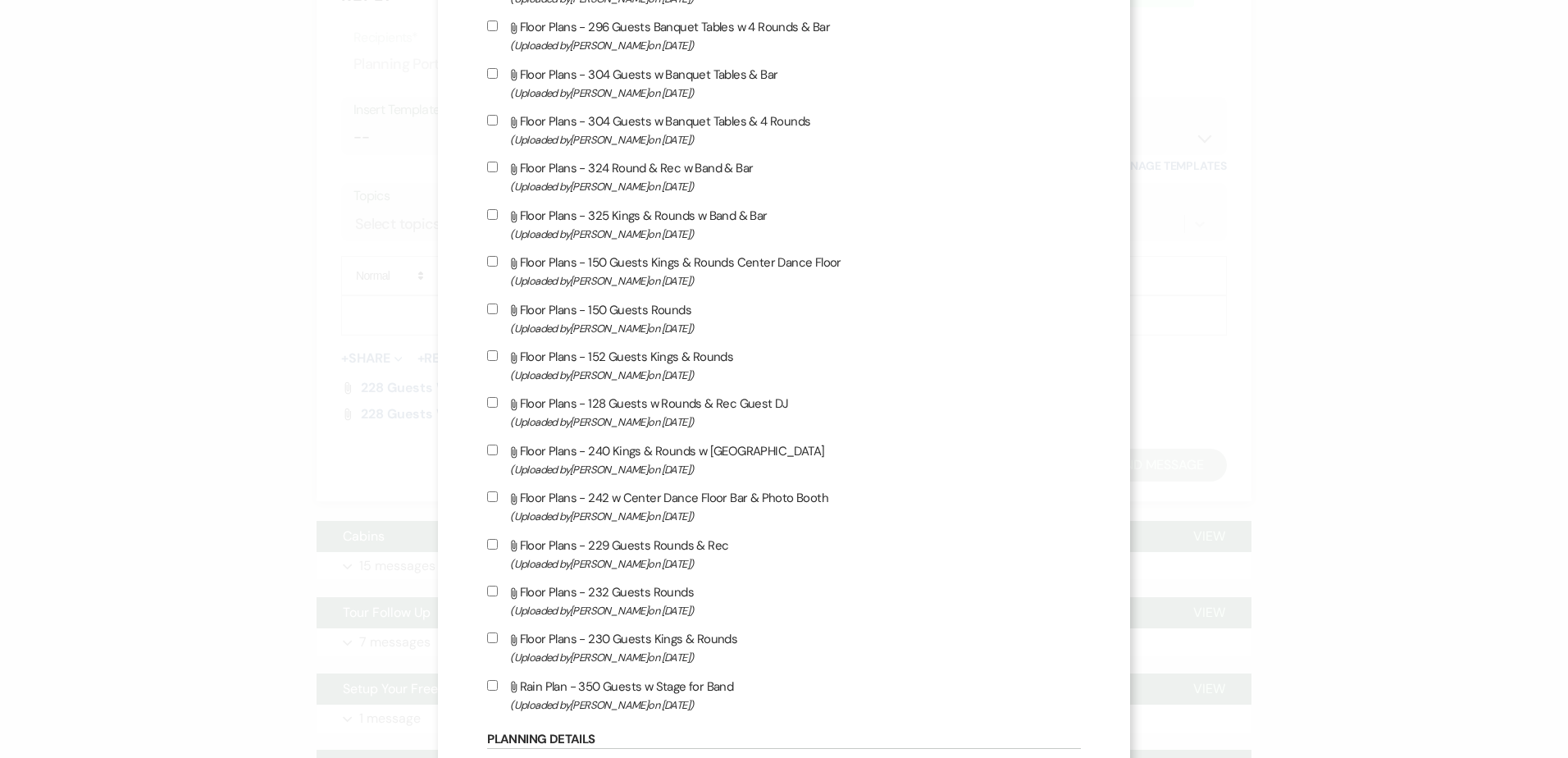
click at [493, 543] on input "Attach File Floor Plans - 229 Guests Rounds & Rec (Uploaded by [PERSON_NAME] on…" at bounding box center [492, 543] width 10 height 10
checkbox input "true"
click at [493, 587] on input "Attach File Floor Plans - 232 Guests Rounds (Uploaded by [PERSON_NAME] on [DATE…" at bounding box center [492, 589] width 10 height 10
checkbox input "true"
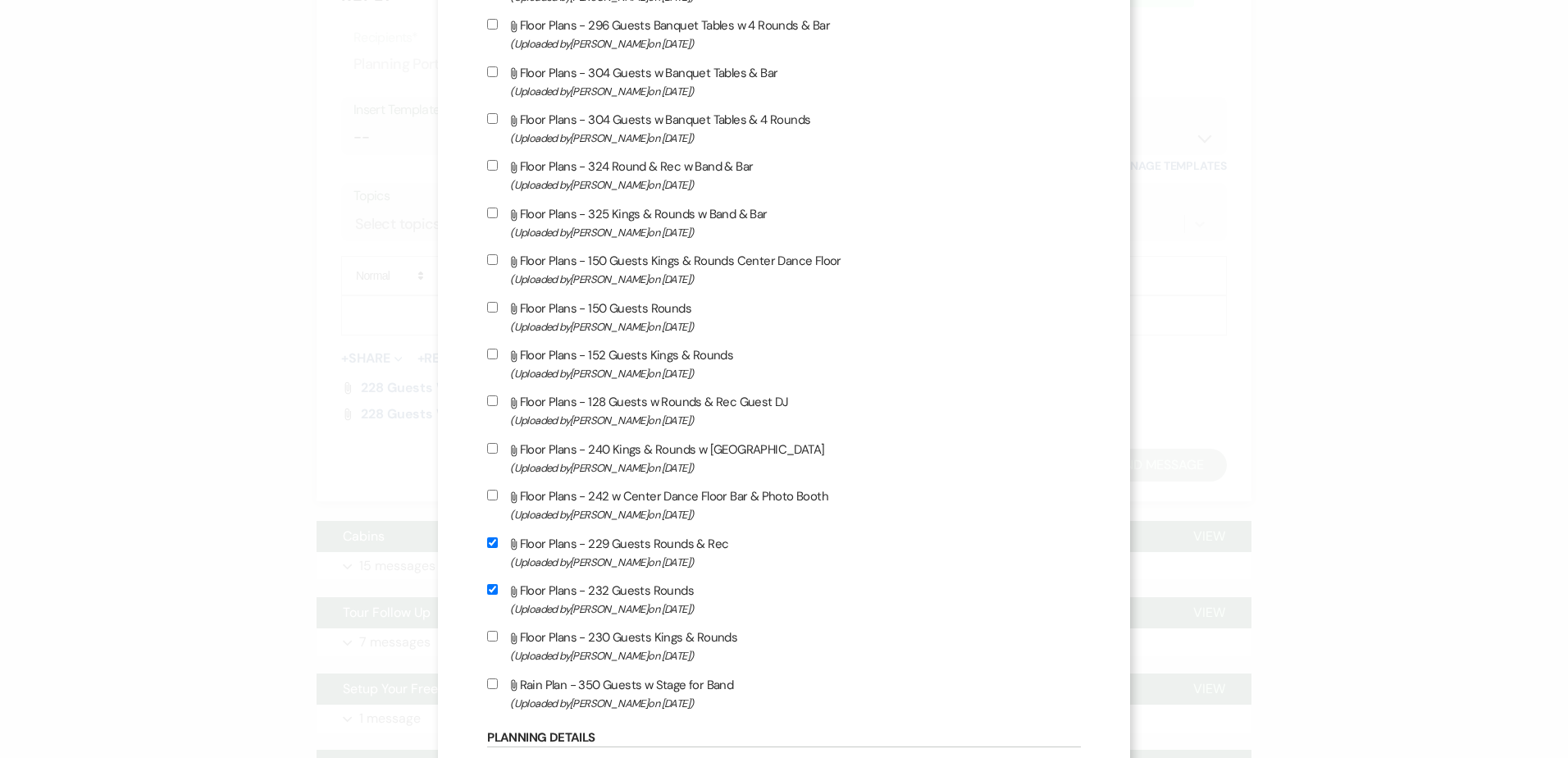
click at [492, 634] on input "Attach File Floor Plans - 230 Guests Kings & Rounds (Uploaded by [PERSON_NAME] …" at bounding box center [492, 635] width 10 height 10
checkbox input "true"
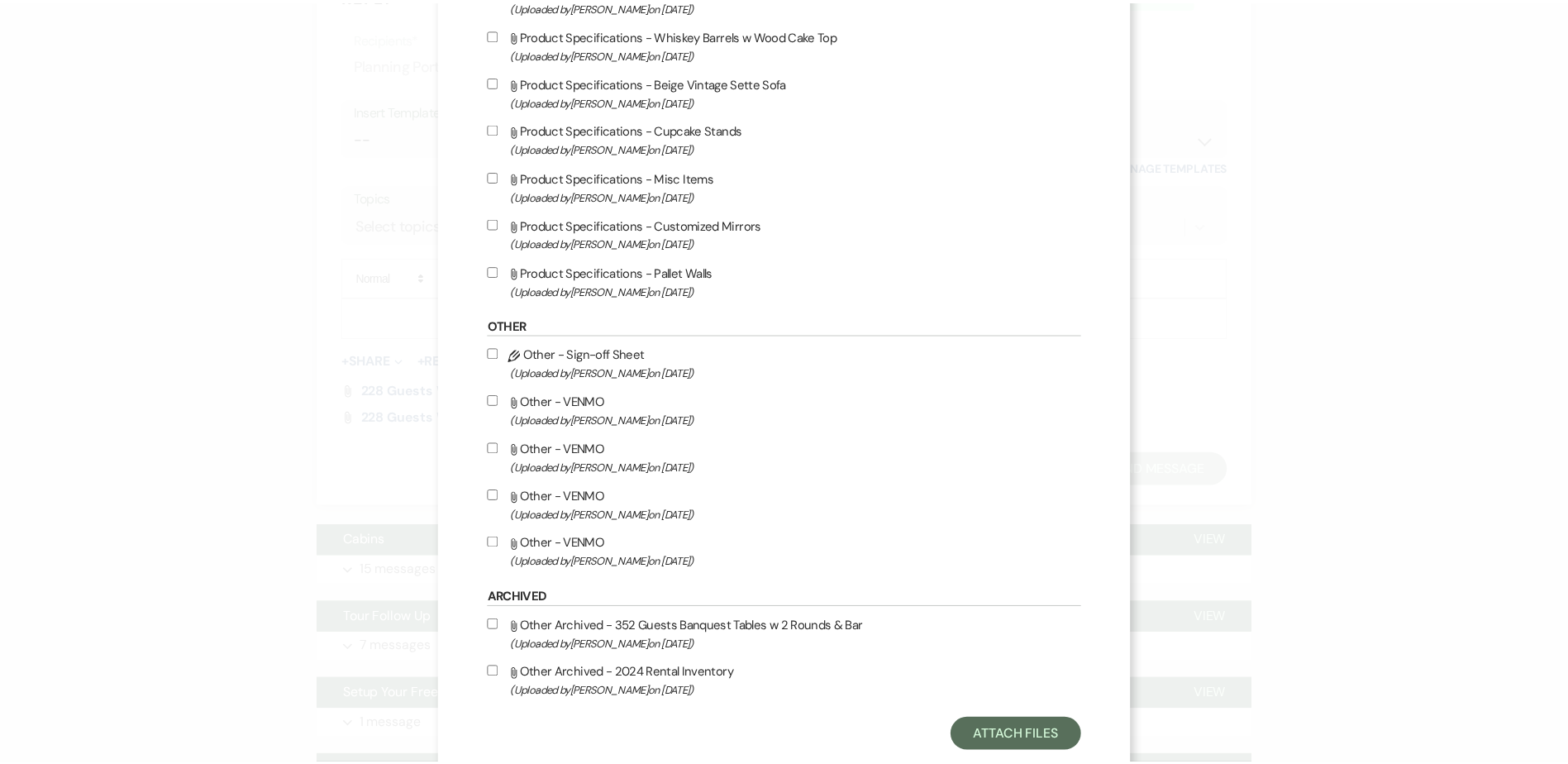
scroll to position [3442, 0]
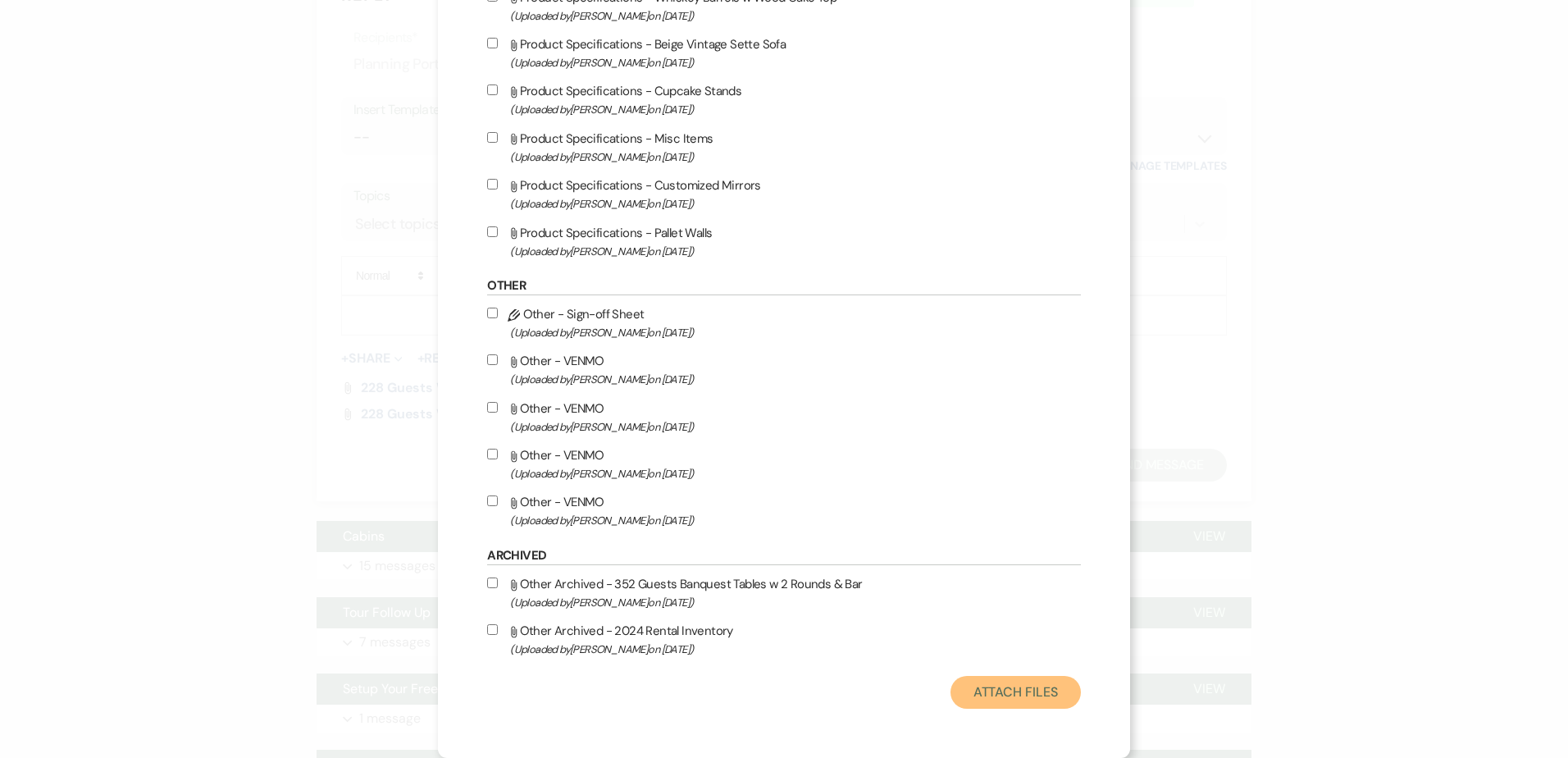
click at [996, 699] on button "Attach Files" at bounding box center [1015, 691] width 130 height 32
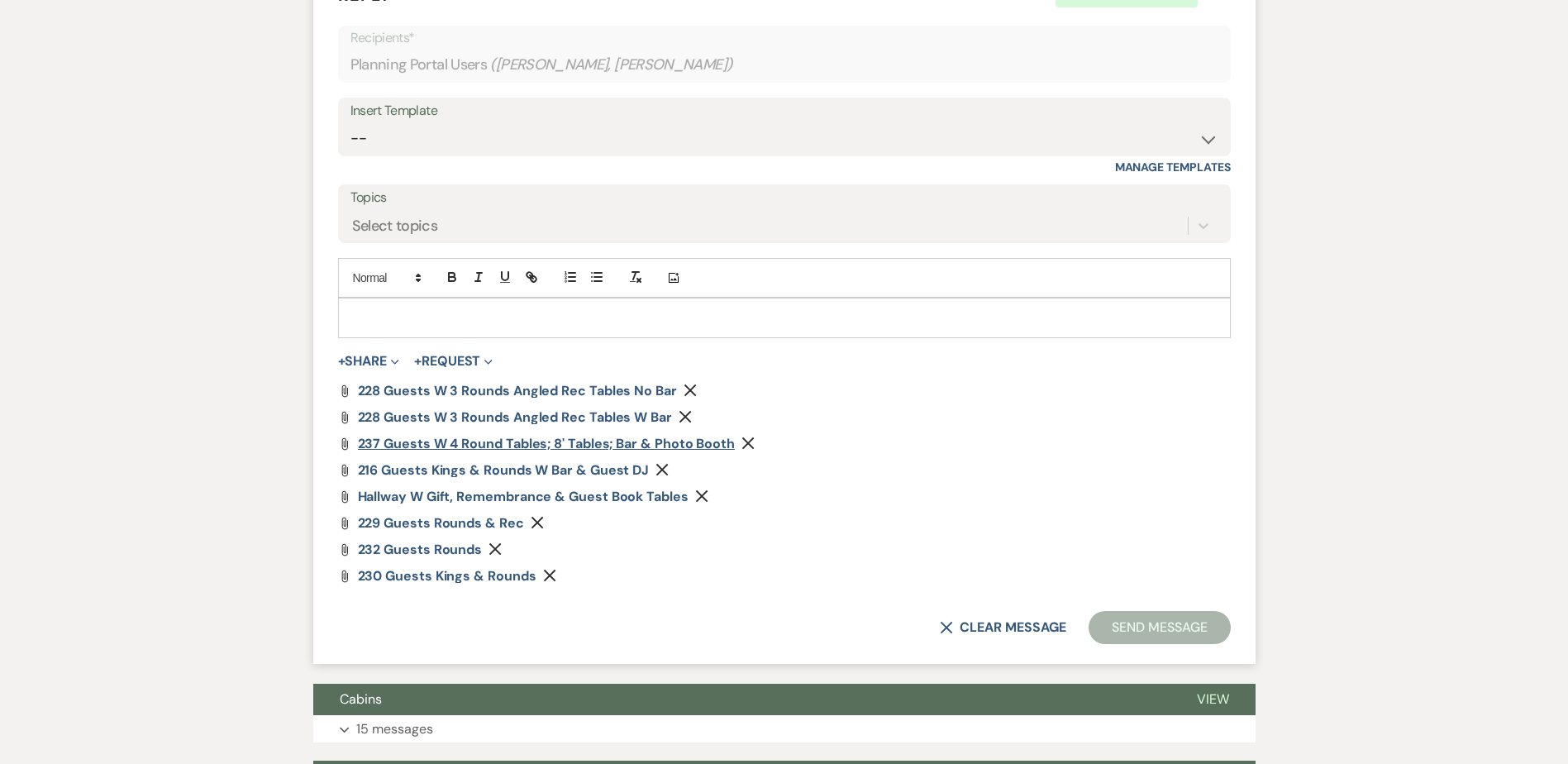
click at [500, 447] on span "237 Guests w 4 round Tables; 8' Tables; Bar & Photo Booth" at bounding box center [546, 443] width 377 height 17
click at [597, 469] on span "216 Guests Kings & Rounds w Bar & Guest DJ" at bounding box center [503, 470] width 292 height 17
click at [465, 524] on span "229 Guests Rounds & Rec" at bounding box center [440, 522] width 166 height 17
click at [454, 522] on span "229 Guests Rounds & Rec" at bounding box center [440, 522] width 166 height 17
click at [429, 544] on span "232 Guests Rounds" at bounding box center [420, 549] width 125 height 17
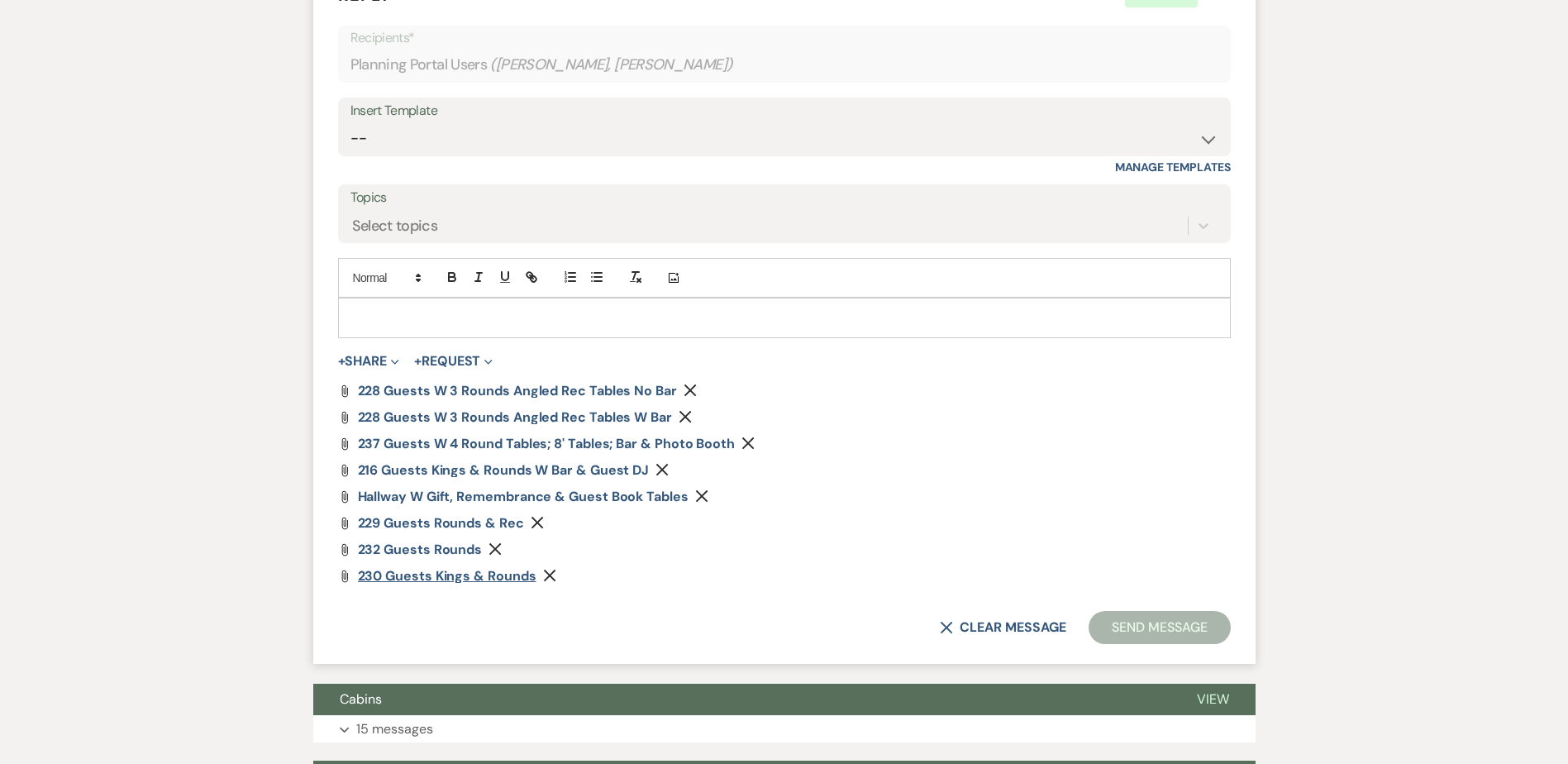
click at [405, 572] on span "230 Guests Kings & Rounds" at bounding box center [447, 575] width 178 height 17
click at [576, 496] on span "Hallway w Gift, Remembrance & Guest Book Tables" at bounding box center [523, 497] width 331 height 17
click at [429, 314] on p at bounding box center [784, 317] width 866 height 18
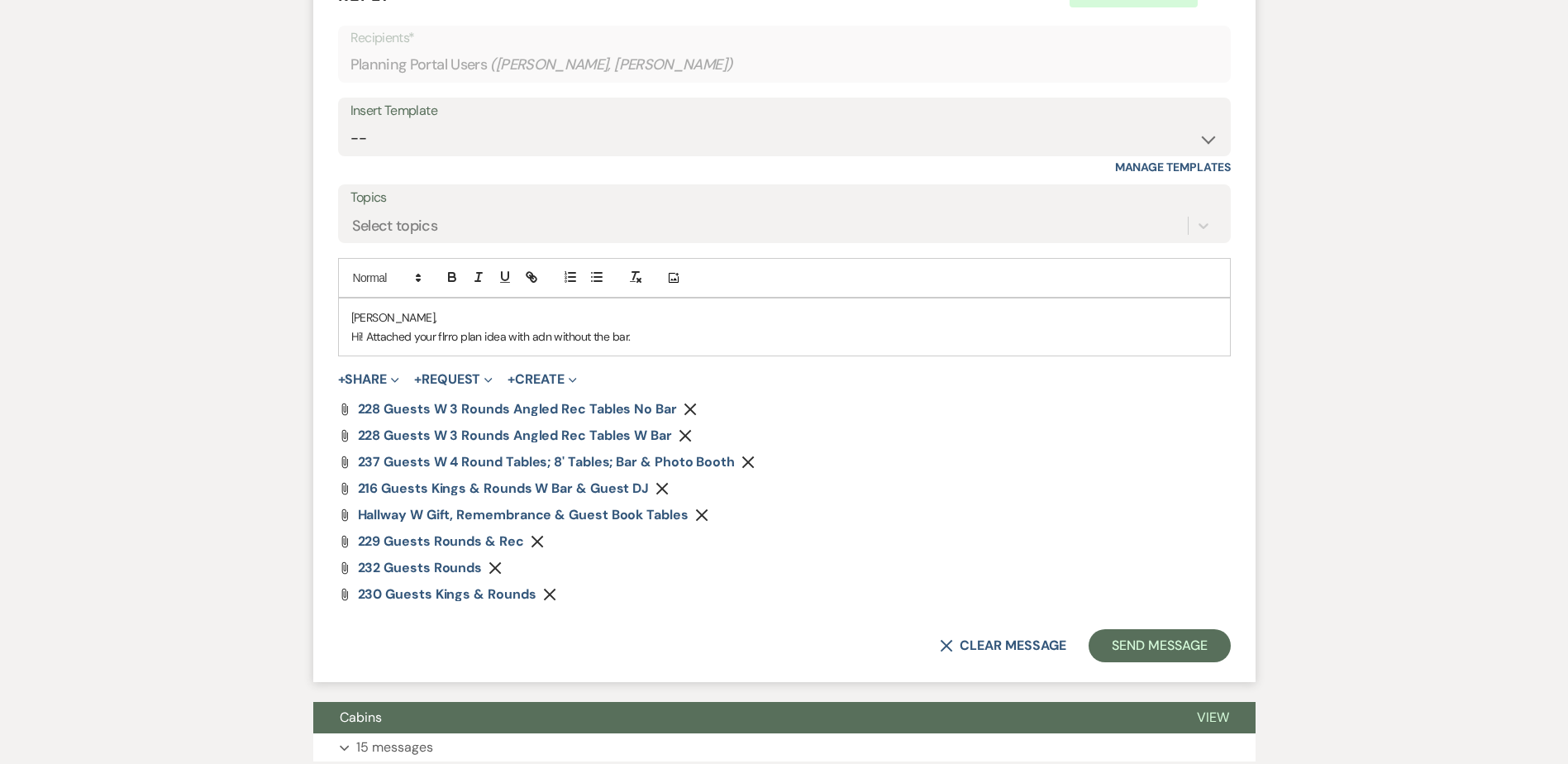
drag, startPoint x: 458, startPoint y: 335, endPoint x: 475, endPoint y: 341, distance: 18.0
click at [718, 345] on p "Hi! Attached your floor plan idea with adn without the bar." at bounding box center [784, 336] width 866 height 18
click at [553, 338] on p "Hi! Attached your floor plan idea with adn without the bar." at bounding box center [784, 336] width 866 height 18
click at [730, 339] on p "Hi! Attached your floor plan idea with and without the bar." at bounding box center [784, 336] width 866 height 18
click at [905, 341] on p "Hi! Attached your floor plan idea with and without the bar. I have also attache…" at bounding box center [784, 336] width 866 height 18
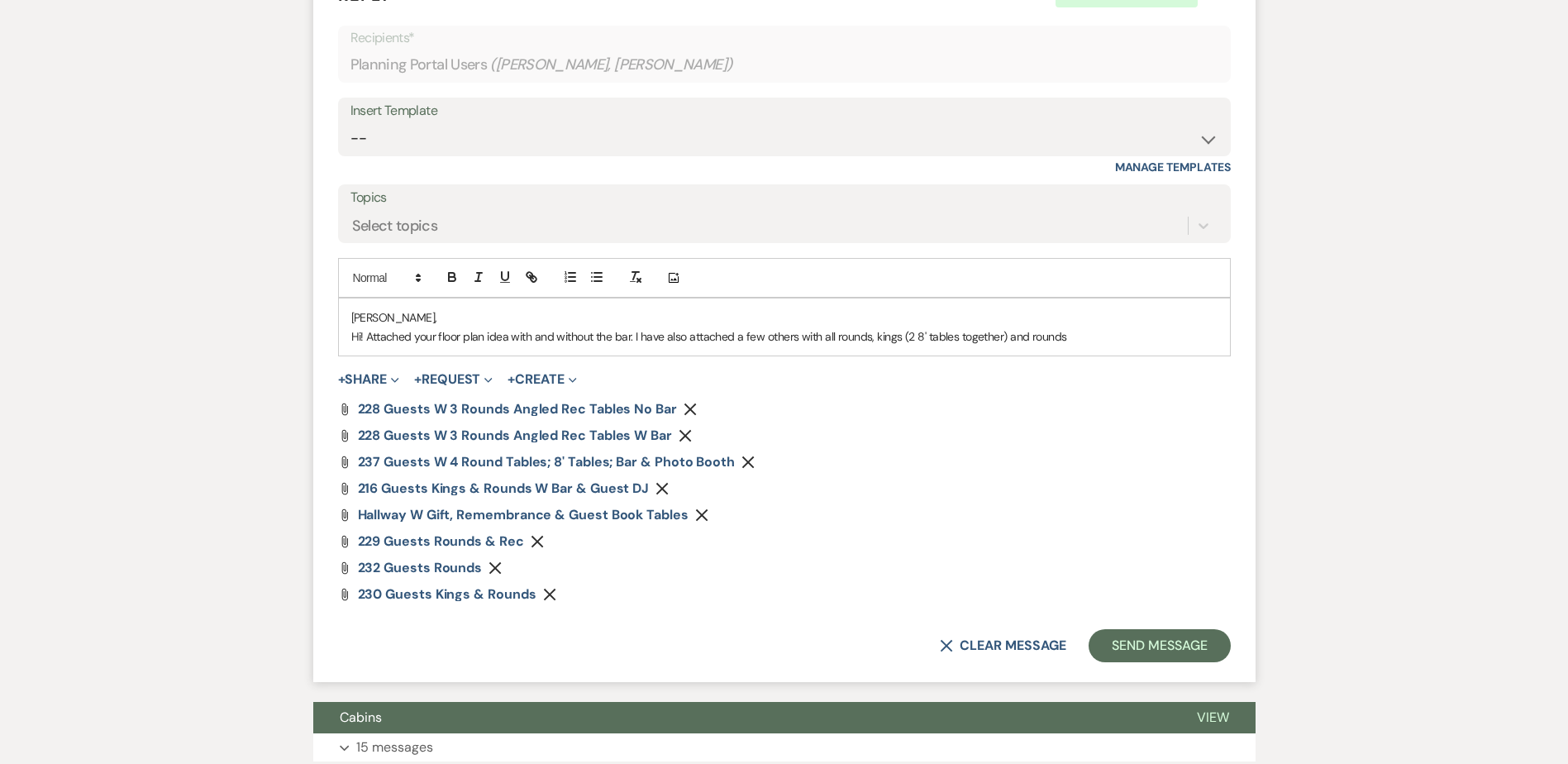
click at [916, 327] on p "Hi! Attached your floor plan idea with and without the bar. I have also attache…" at bounding box center [784, 336] width 866 height 18
click at [1102, 338] on p "Hi! Attached your floor plan idea with and without the bar. I have also attache…" at bounding box center [784, 336] width 866 height 18
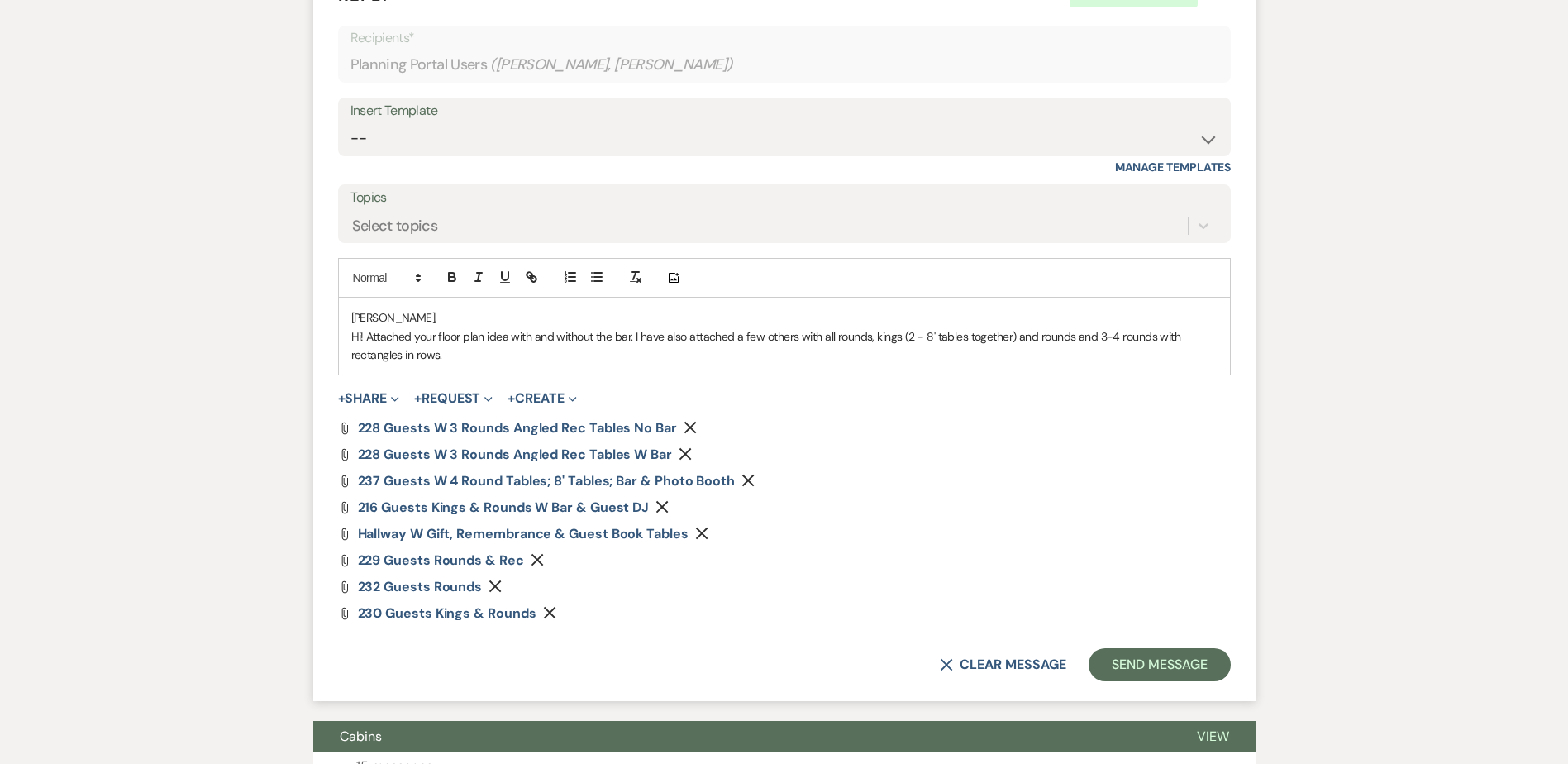
click at [1100, 341] on p "Hi! Attached your floor plan idea with and without the bar. I have also attache…" at bounding box center [784, 345] width 866 height 37
click at [438, 362] on p "Hi! Attached your floor plan idea with and without the bar. I have also attache…" at bounding box center [784, 345] width 866 height 37
click at [609, 353] on p "Hi! Attached your floor plan idea with and without the bar. I have also attache…" at bounding box center [784, 345] width 866 height 37
click at [418, 336] on p "Hi! Attached your floor plan idea with and without the bar. I have also attache…" at bounding box center [784, 345] width 866 height 37
click at [834, 357] on p "Hi! Attached is your floor plan idea with and without the bar. I have also atta…" at bounding box center [784, 345] width 866 height 37
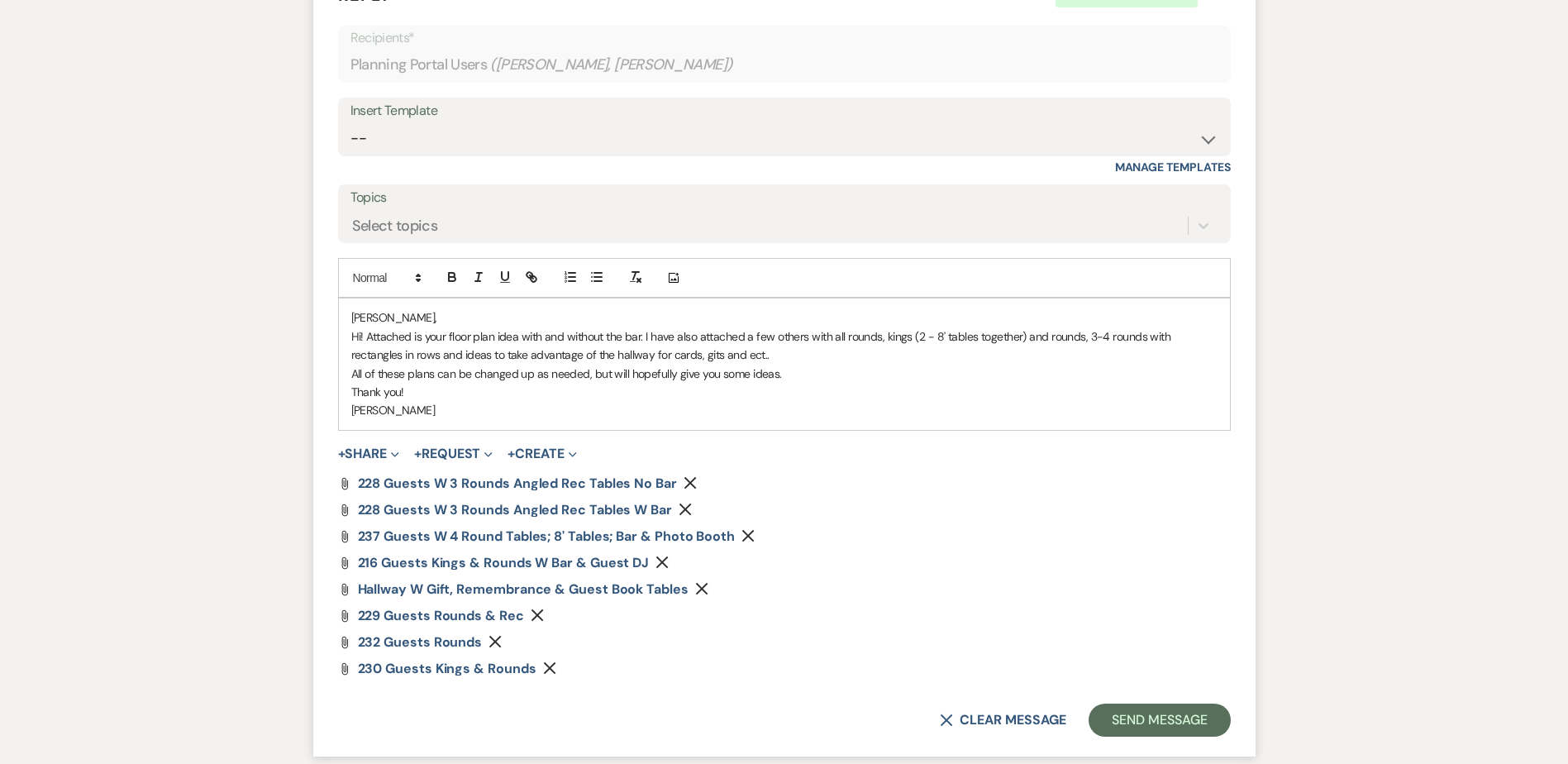
click at [814, 383] on p "Thank you!" at bounding box center [784, 391] width 866 height 18
click at [622, 398] on p "Thank you!" at bounding box center [784, 391] width 866 height 18
click at [612, 563] on span "216 Guests Kings & Rounds w Bar & Guest DJ" at bounding box center [503, 563] width 292 height 17
click at [585, 540] on span "237 Guests w 4 round Tables; 8' Tables; Bar & Photo Booth" at bounding box center [546, 536] width 377 height 17
click at [652, 393] on p "Thank you!" at bounding box center [784, 391] width 866 height 18
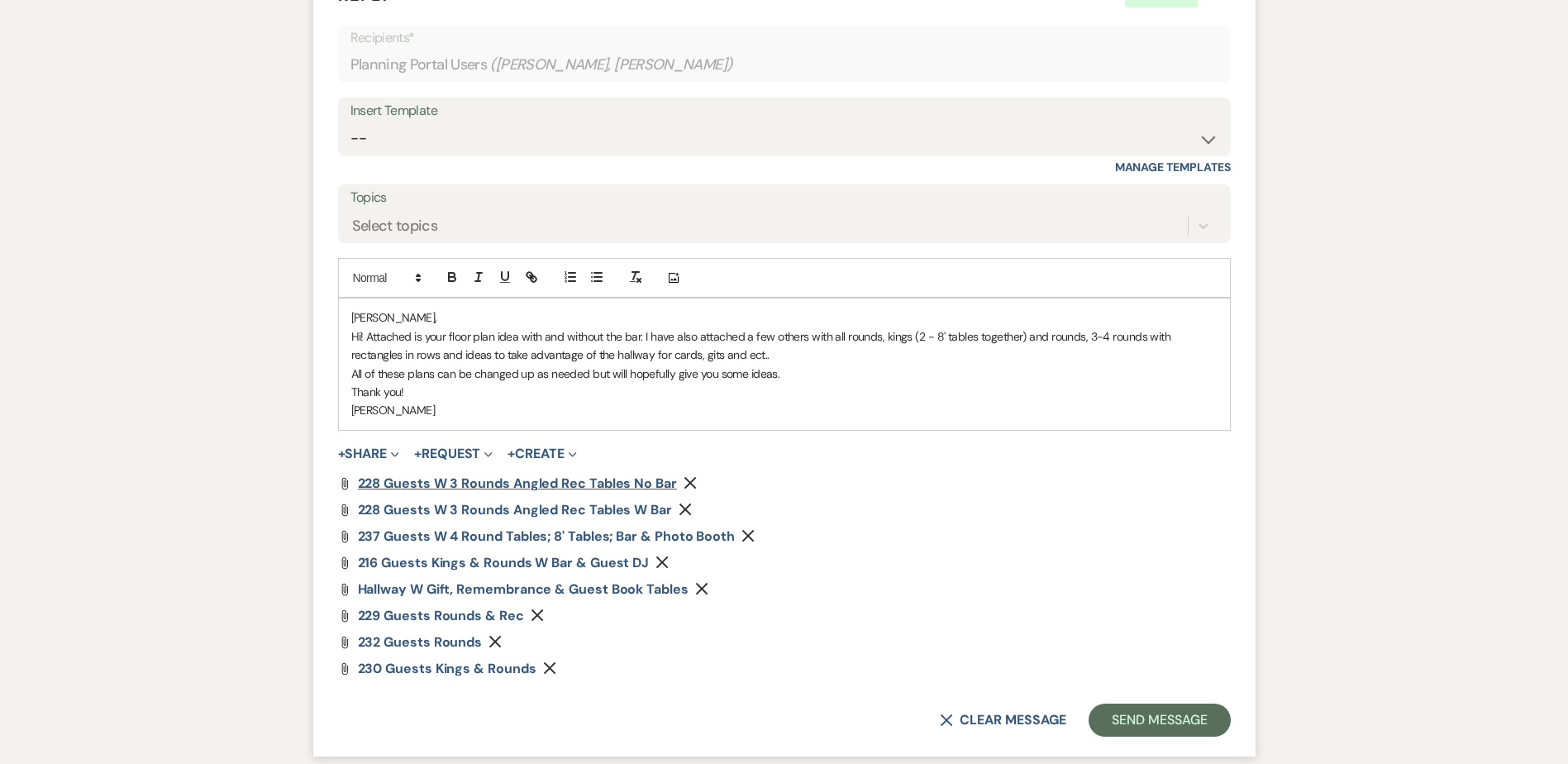
click at [622, 479] on span "228 Guests w 3 Rounds Angled Rec Tables no Bar" at bounding box center [517, 483] width 319 height 17
click at [529, 393] on p "Thank you!" at bounding box center [784, 391] width 866 height 18
click at [1178, 724] on button "Send Message" at bounding box center [1158, 720] width 141 height 33
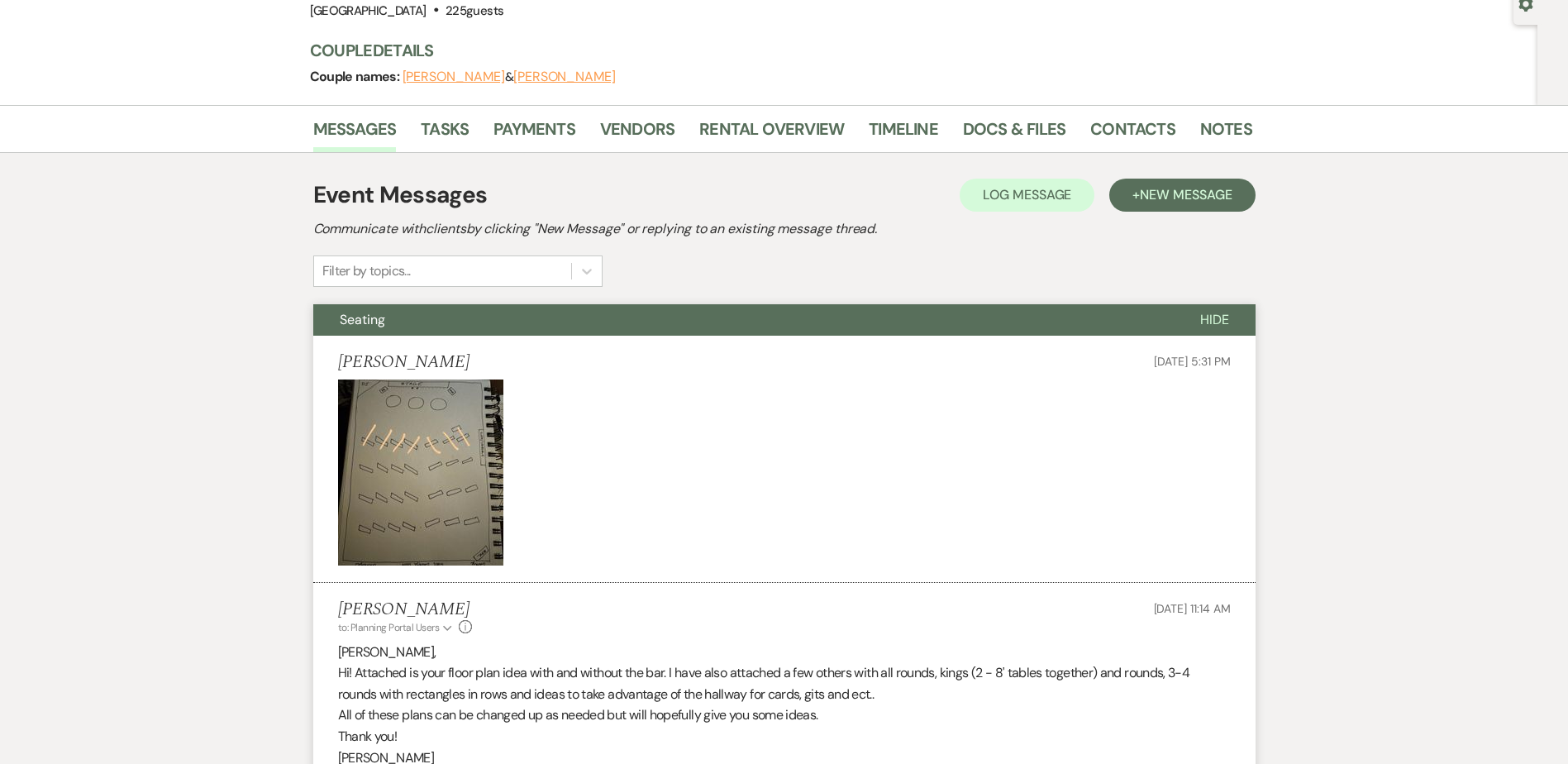
scroll to position [0, 0]
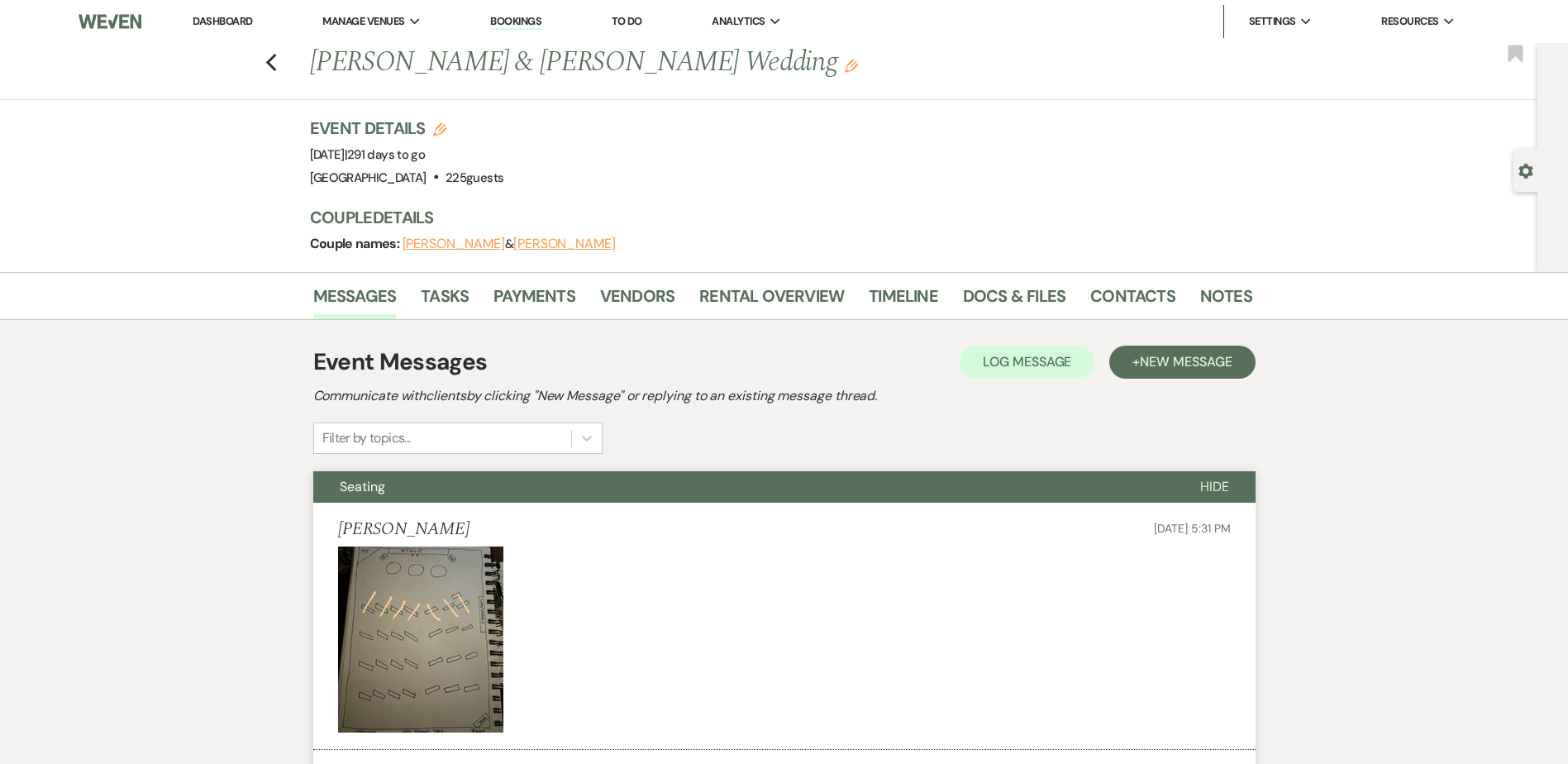
click at [245, 21] on link "Dashboard" at bounding box center [222, 21] width 59 height 14
